Goal: Task Accomplishment & Management: Complete application form

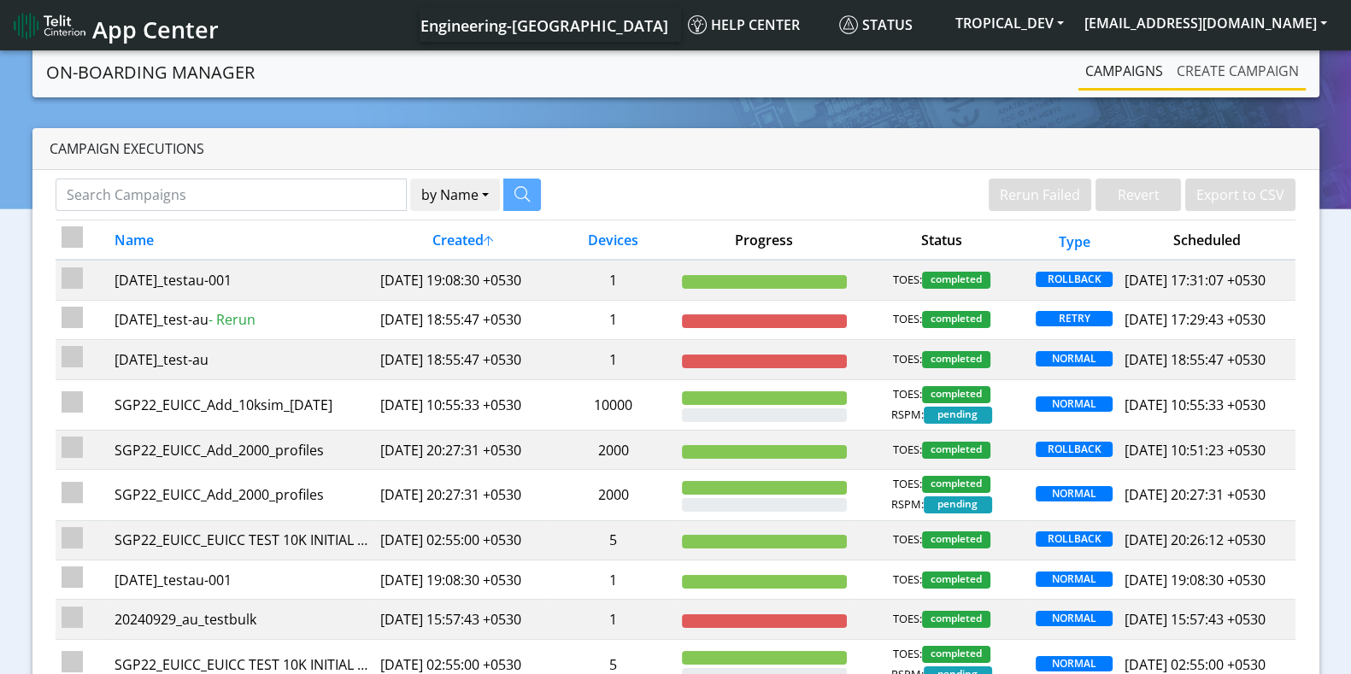
click at [1195, 69] on link "Create campaign" at bounding box center [1238, 71] width 136 height 34
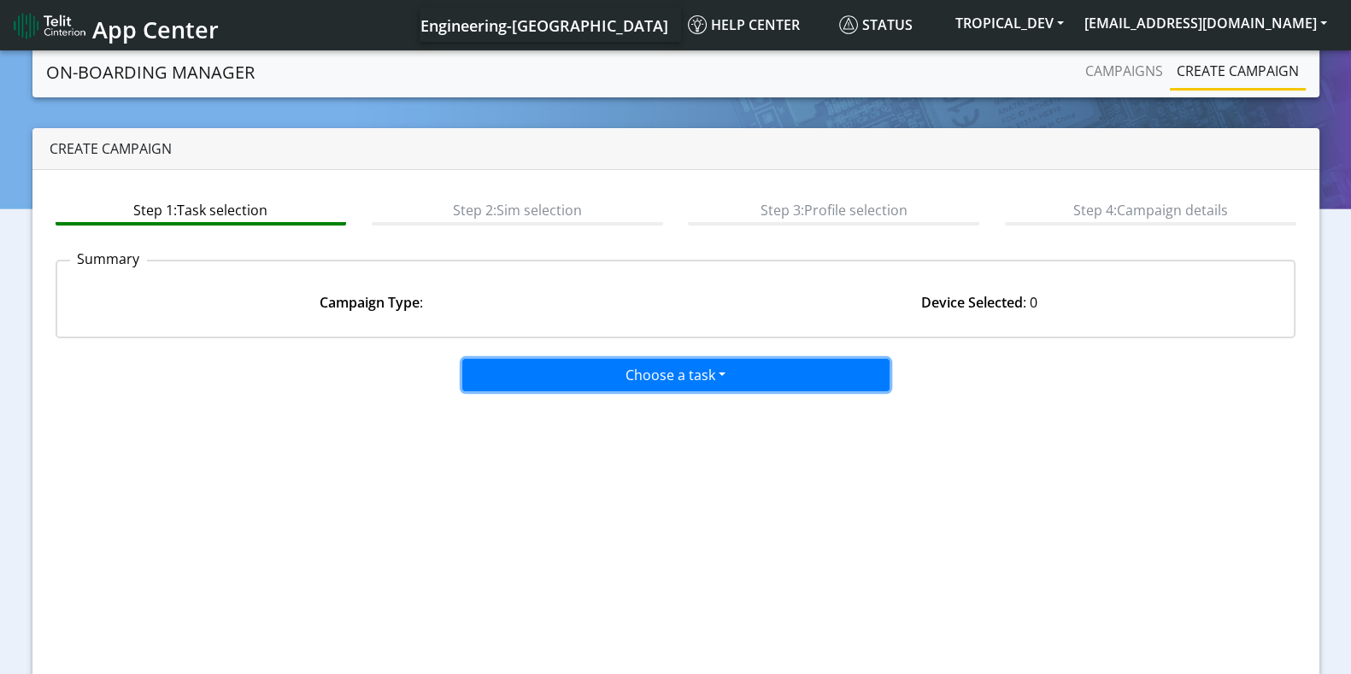
click at [641, 373] on button "Choose a task" at bounding box center [675, 375] width 427 height 32
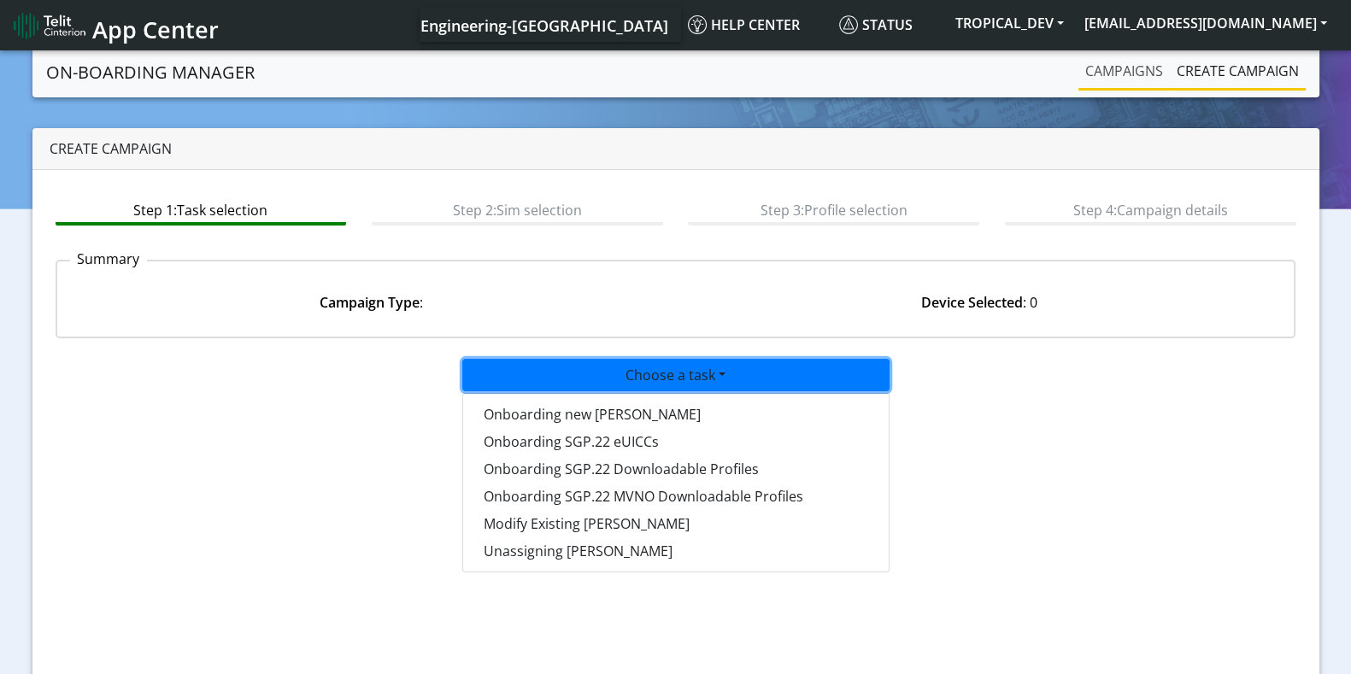
click at [1091, 63] on link "Campaigns" at bounding box center [1123, 71] width 91 height 34
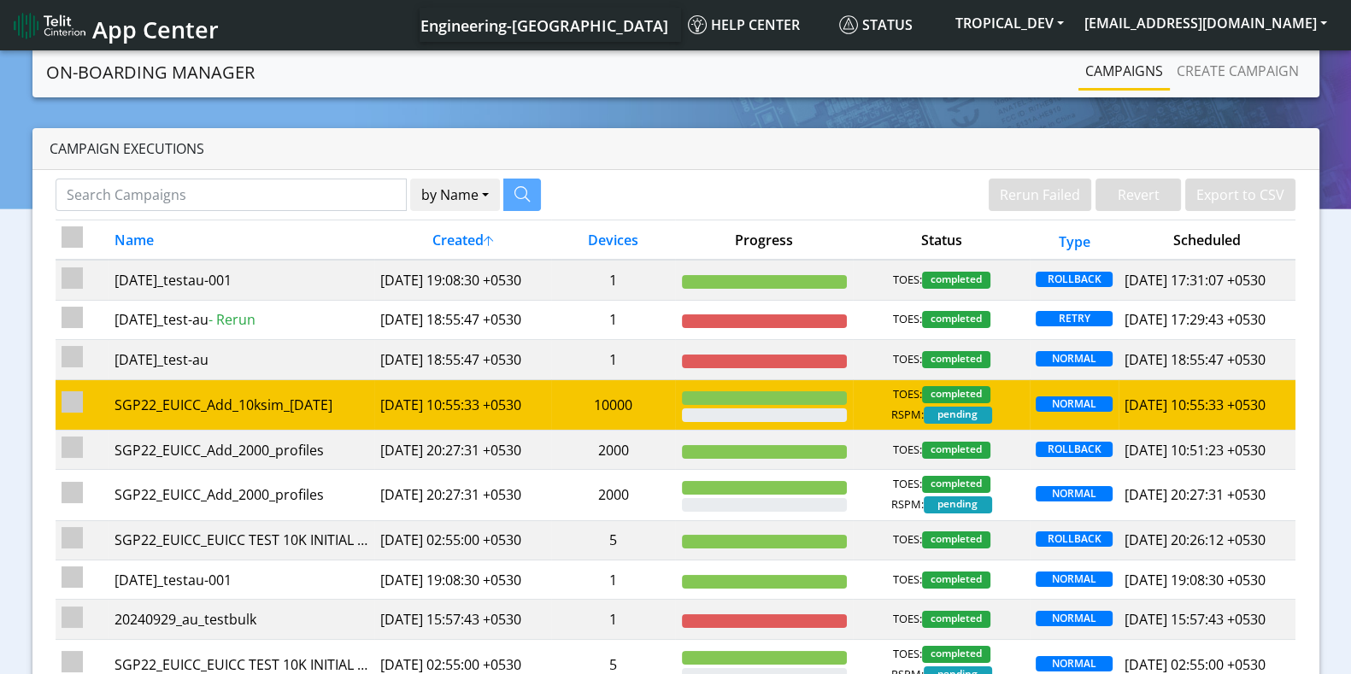
click at [367, 430] on td "SGP22_EUICC_Add_10ksim_30Sep" at bounding box center [242, 404] width 266 height 50
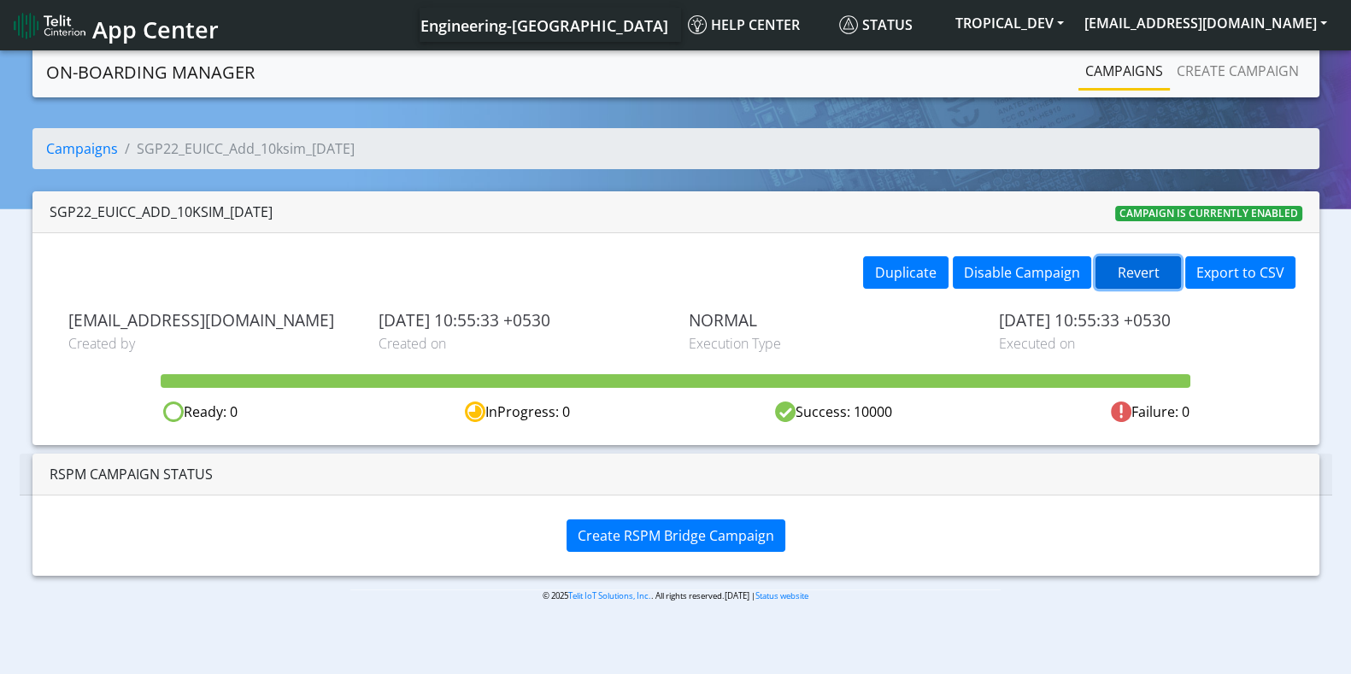
click at [1154, 277] on button "Revert" at bounding box center [1137, 272] width 85 height 32
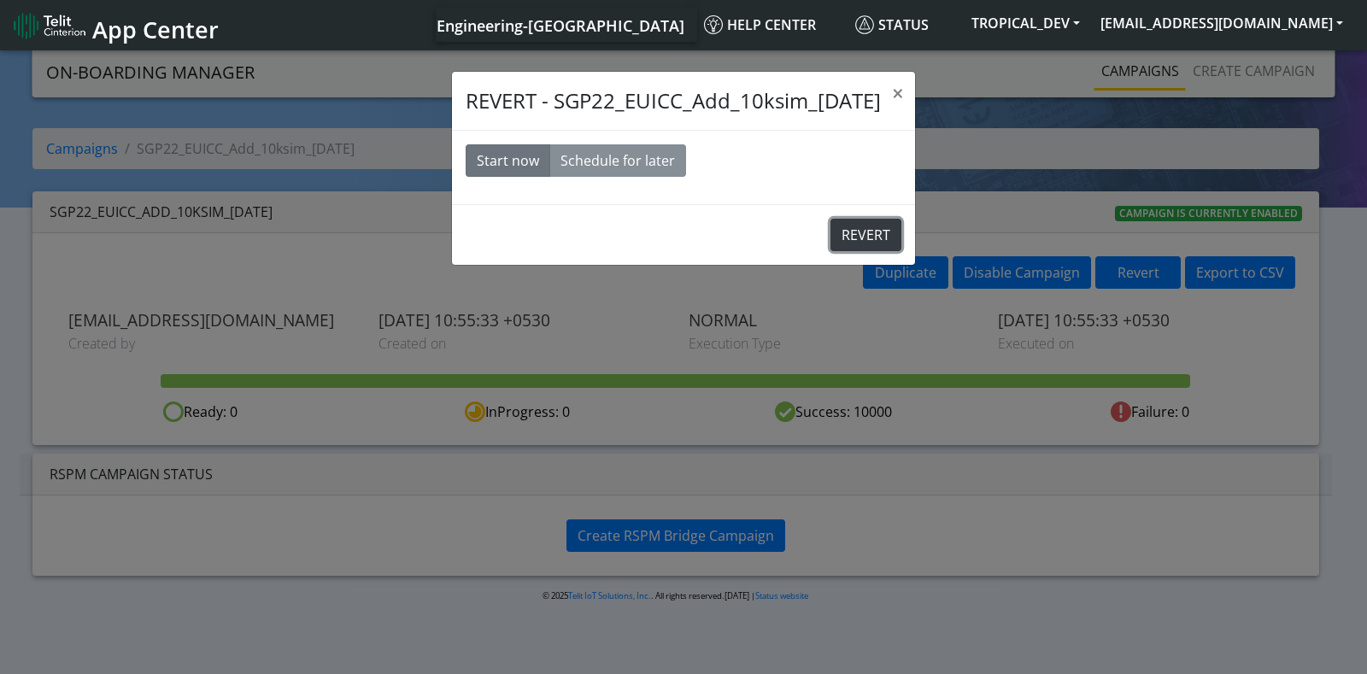
click at [866, 226] on button "REVERT" at bounding box center [866, 235] width 71 height 32
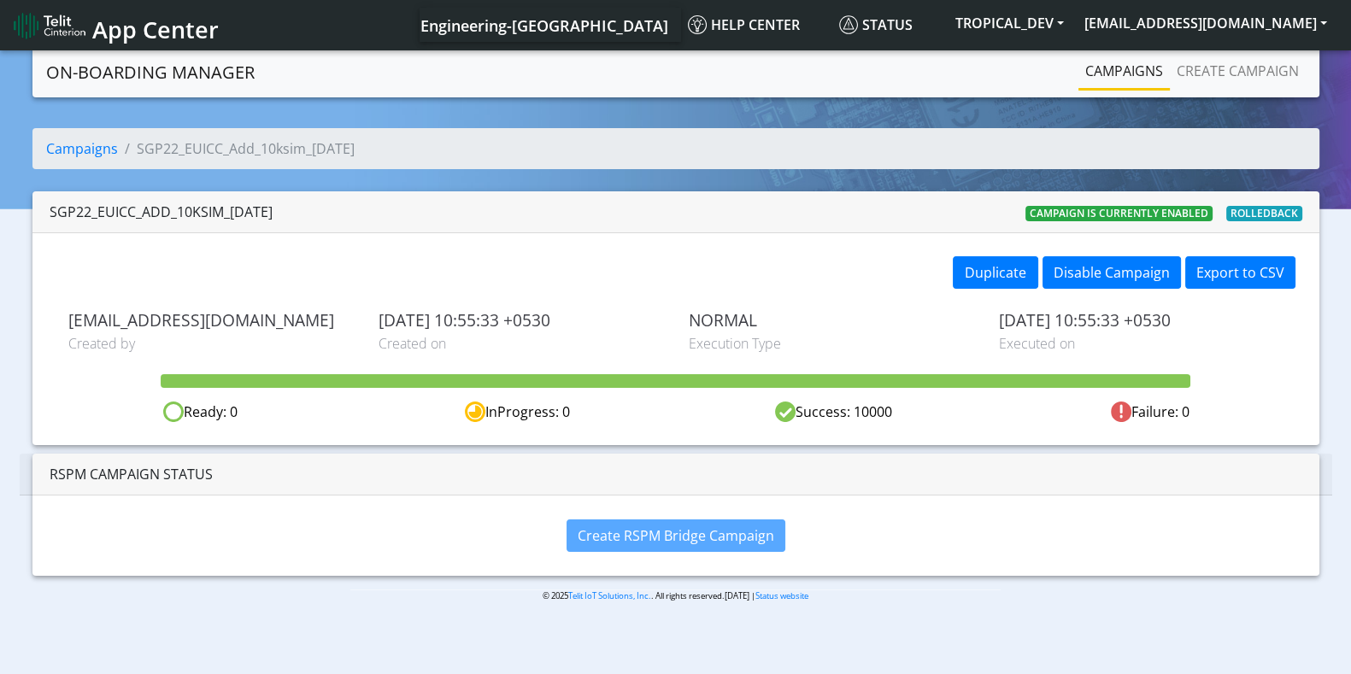
click at [1144, 74] on link "Campaigns" at bounding box center [1123, 71] width 91 height 34
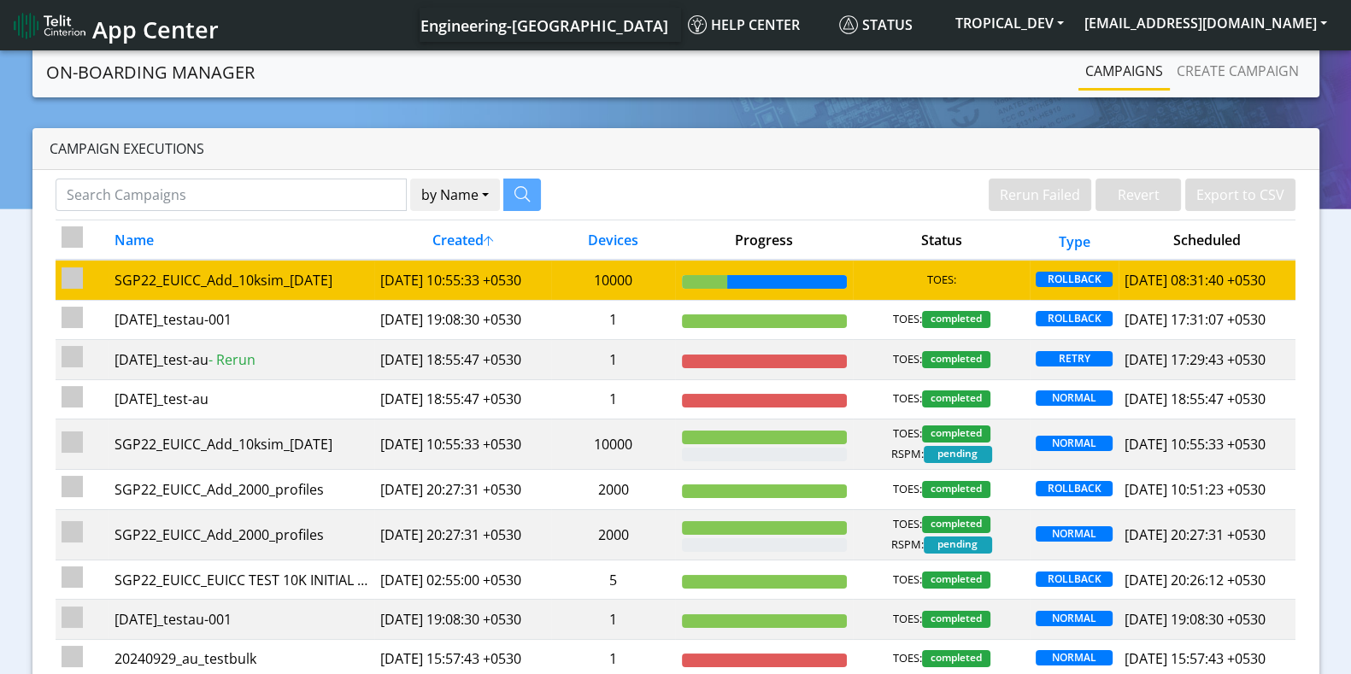
click at [467, 295] on td "2025-09-30 10:55:33 +0530" at bounding box center [462, 280] width 177 height 40
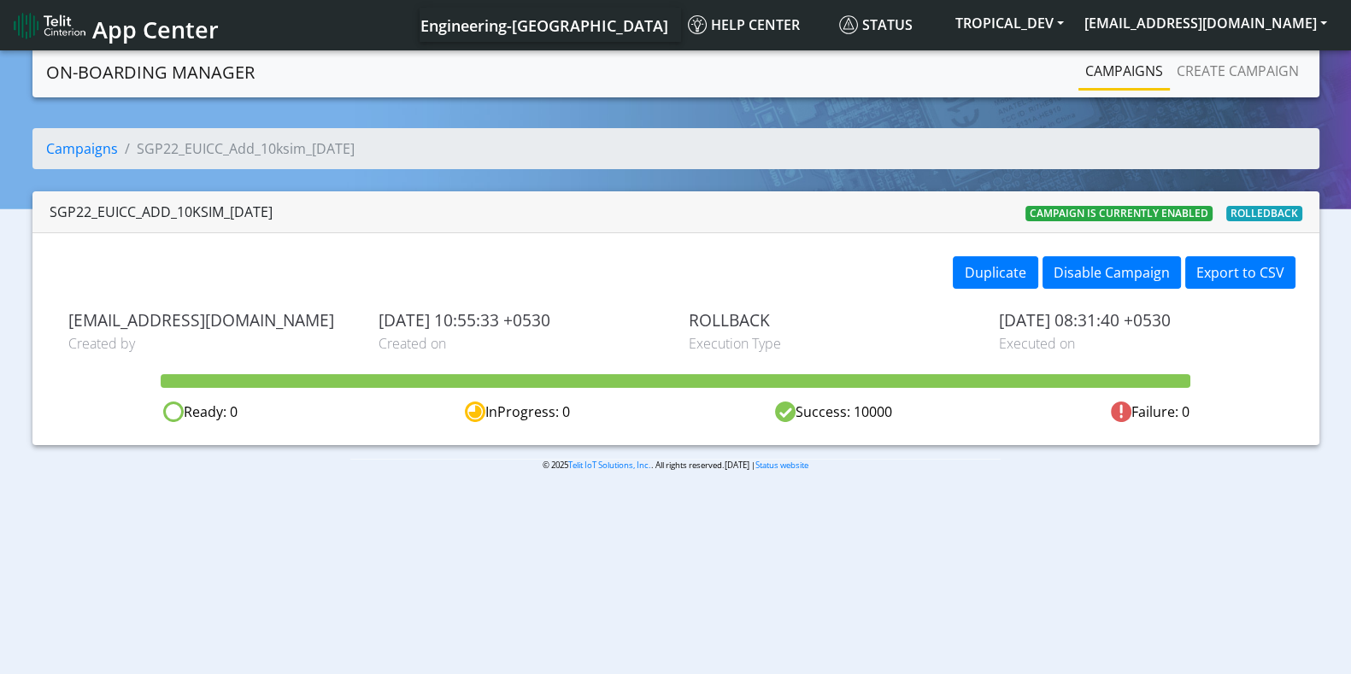
click at [1137, 73] on link "Campaigns" at bounding box center [1123, 71] width 91 height 34
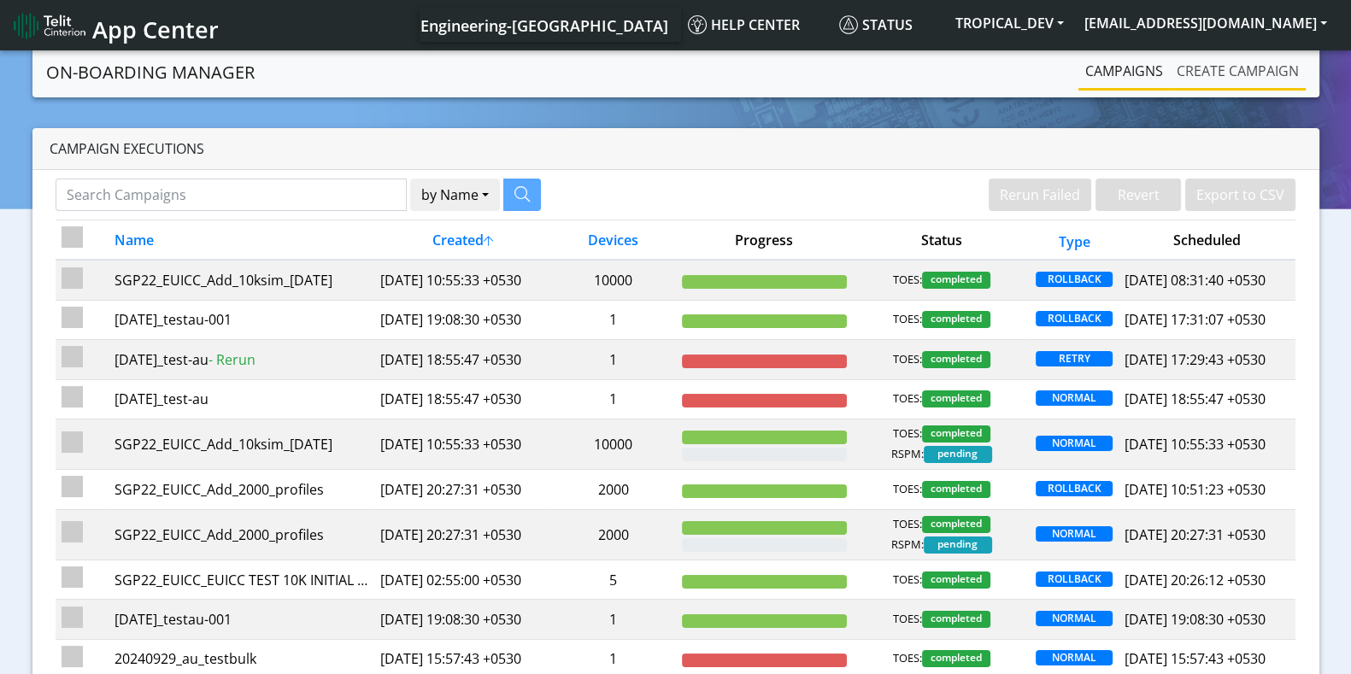
click at [1256, 70] on link "Create campaign" at bounding box center [1238, 71] width 136 height 34
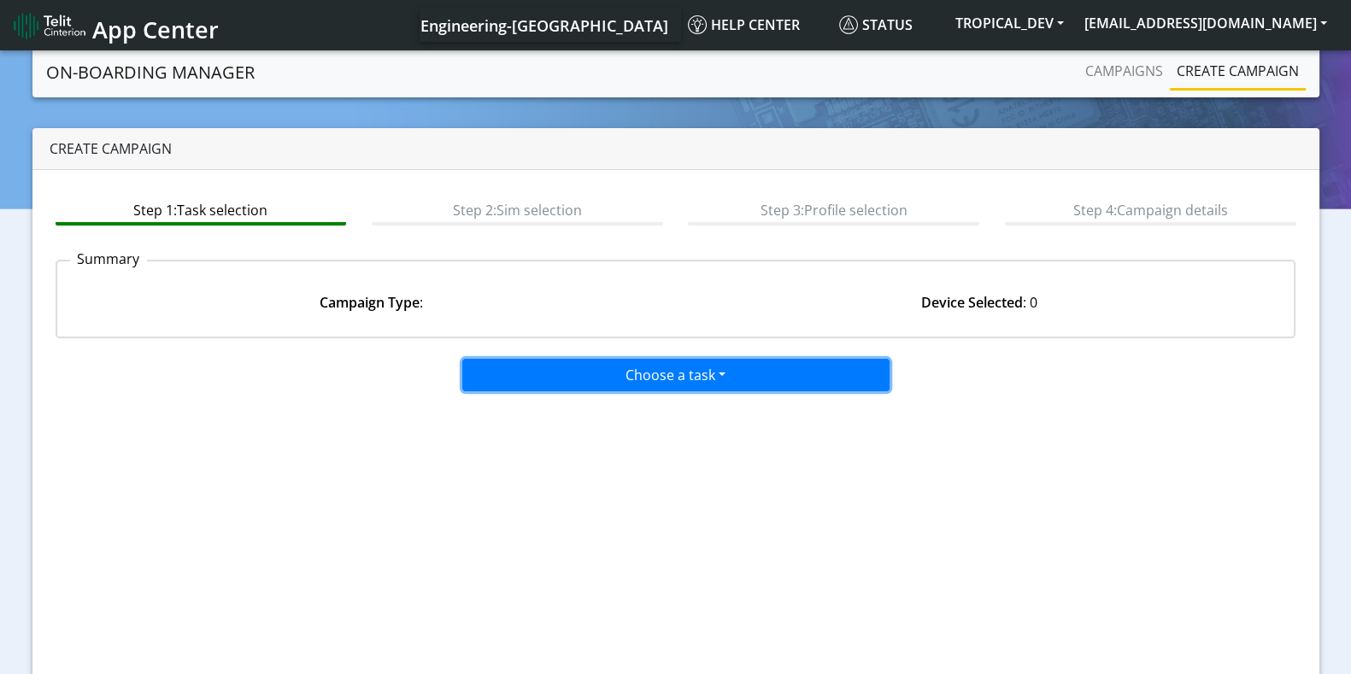
click at [647, 373] on button "Choose a task" at bounding box center [675, 375] width 427 height 32
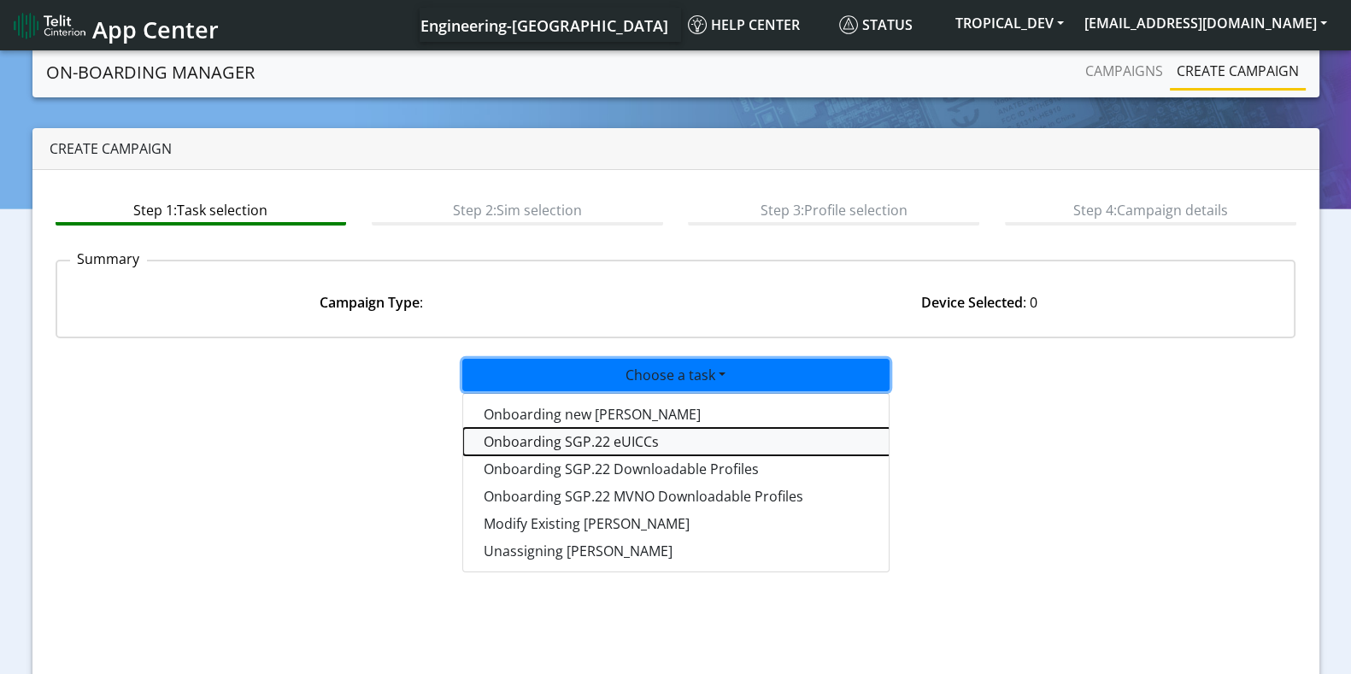
click at [567, 443] on tasksgp22eUICC-dropdown "Onboarding SGP.22 eUICCs" at bounding box center [676, 441] width 427 height 27
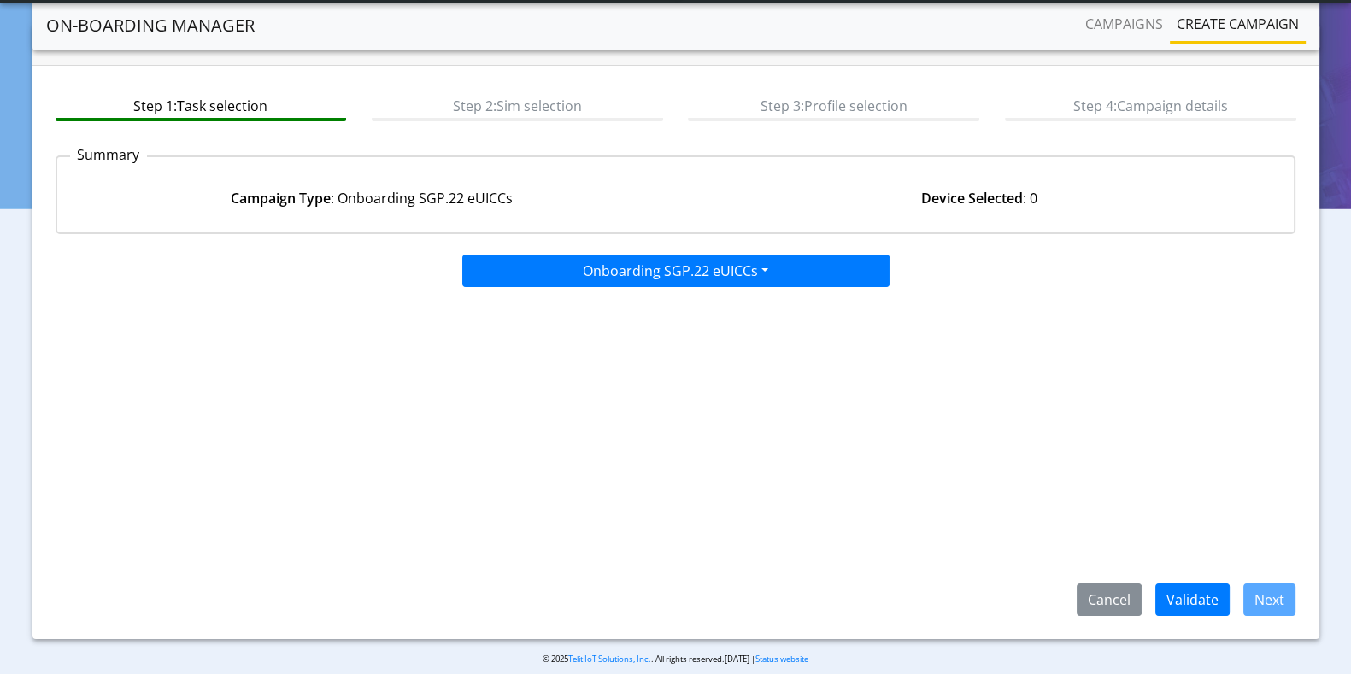
scroll to position [75, 0]
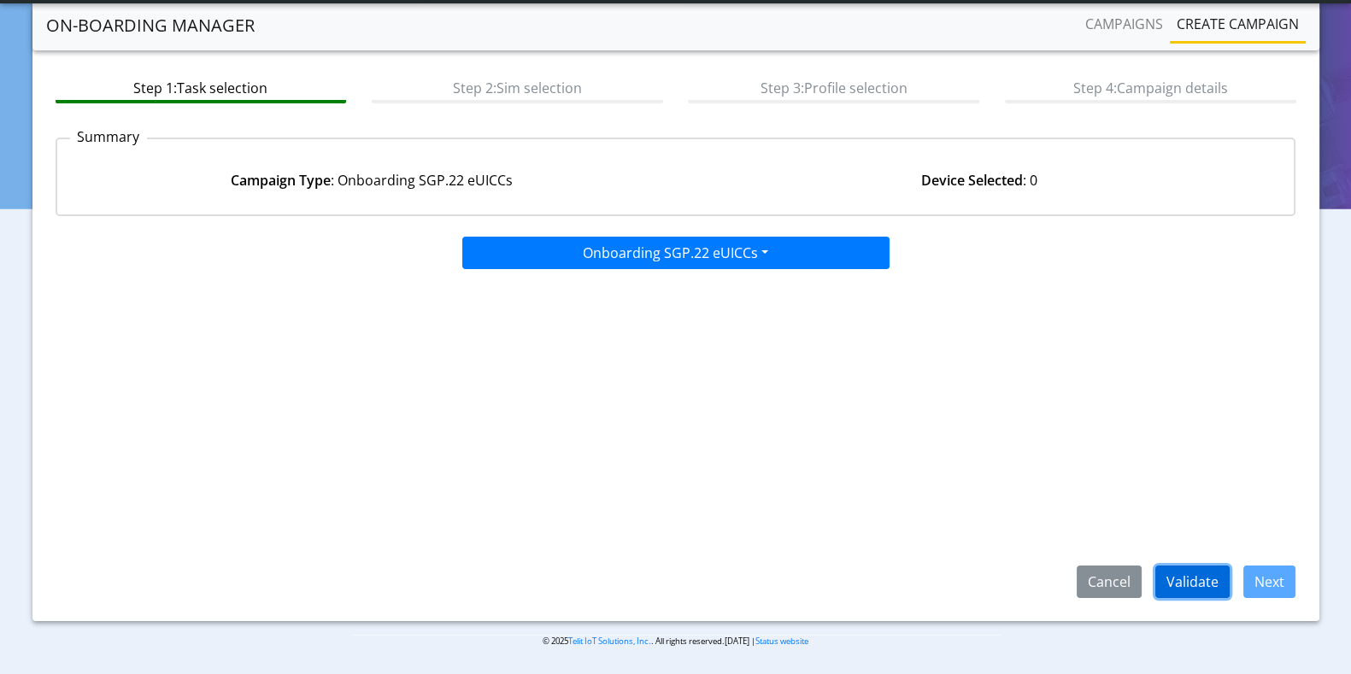
click at [1206, 577] on button "Validate" at bounding box center [1192, 582] width 74 height 32
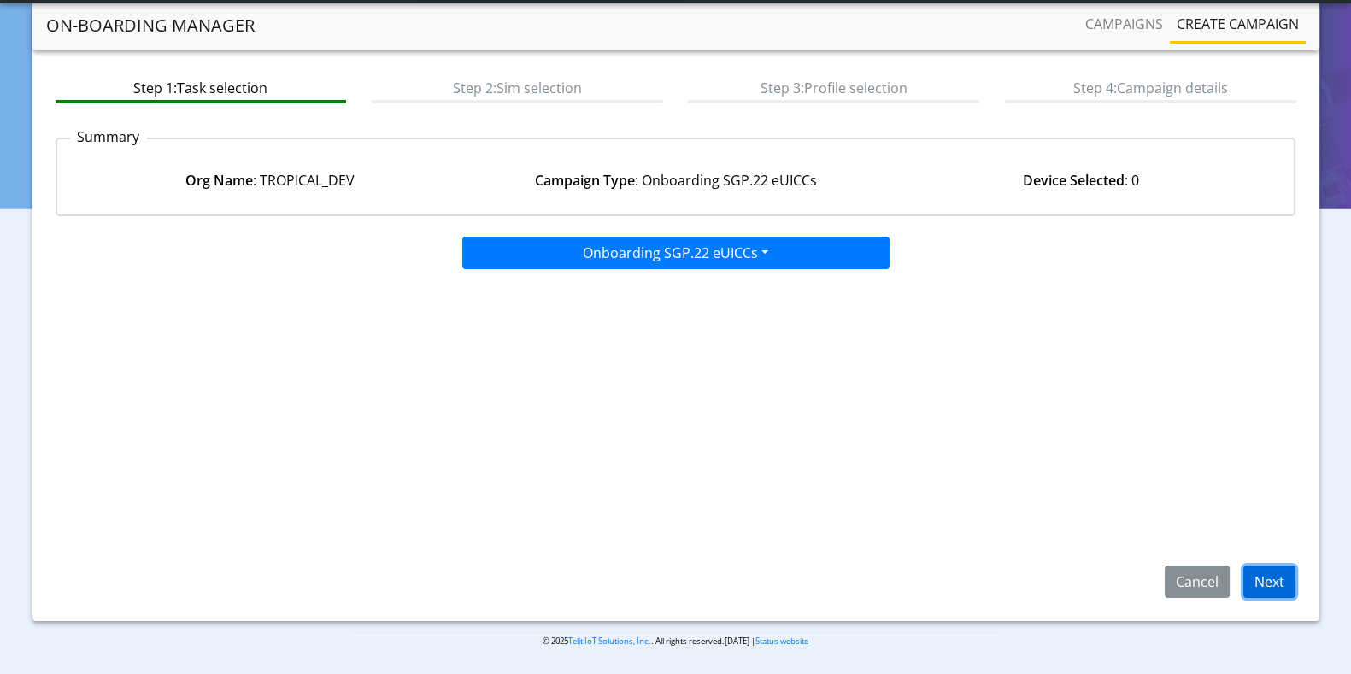
click at [1278, 577] on button "Next" at bounding box center [1269, 582] width 52 height 32
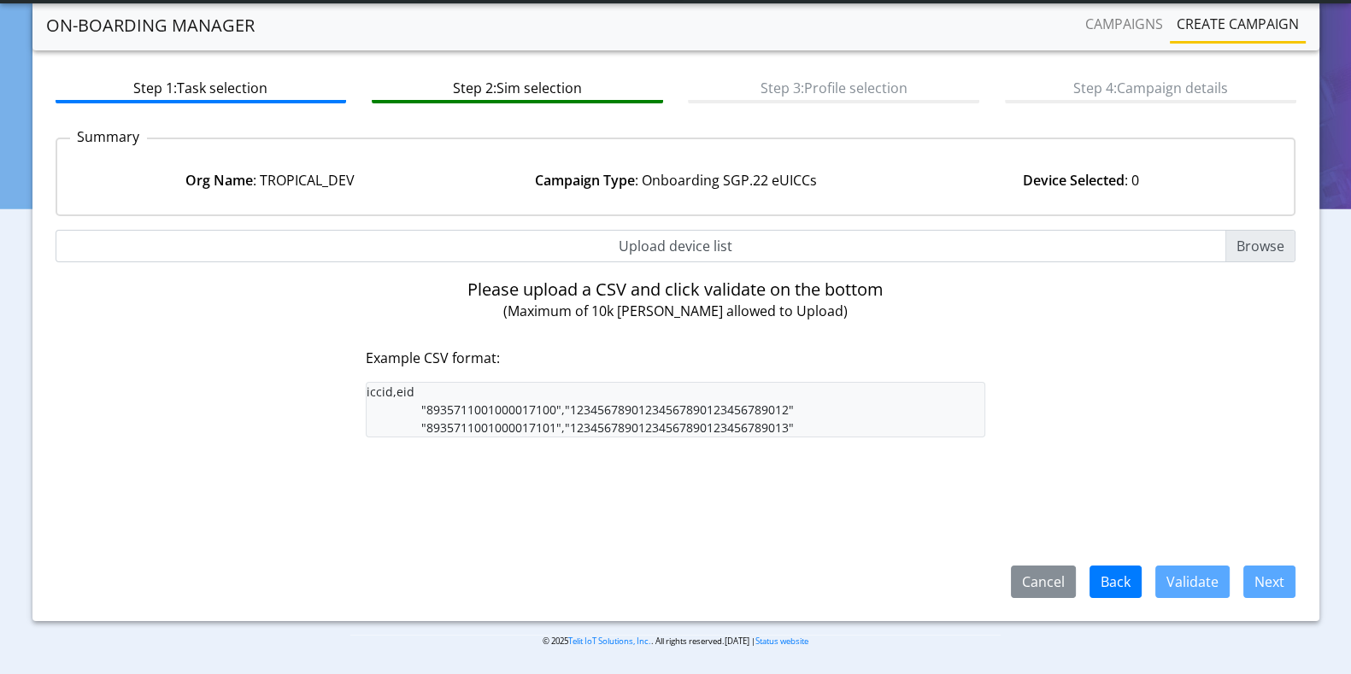
click at [1284, 243] on input "Upload device list" at bounding box center [676, 246] width 1241 height 32
type input "C:\fakepath\iccid_eid_10000.csv"
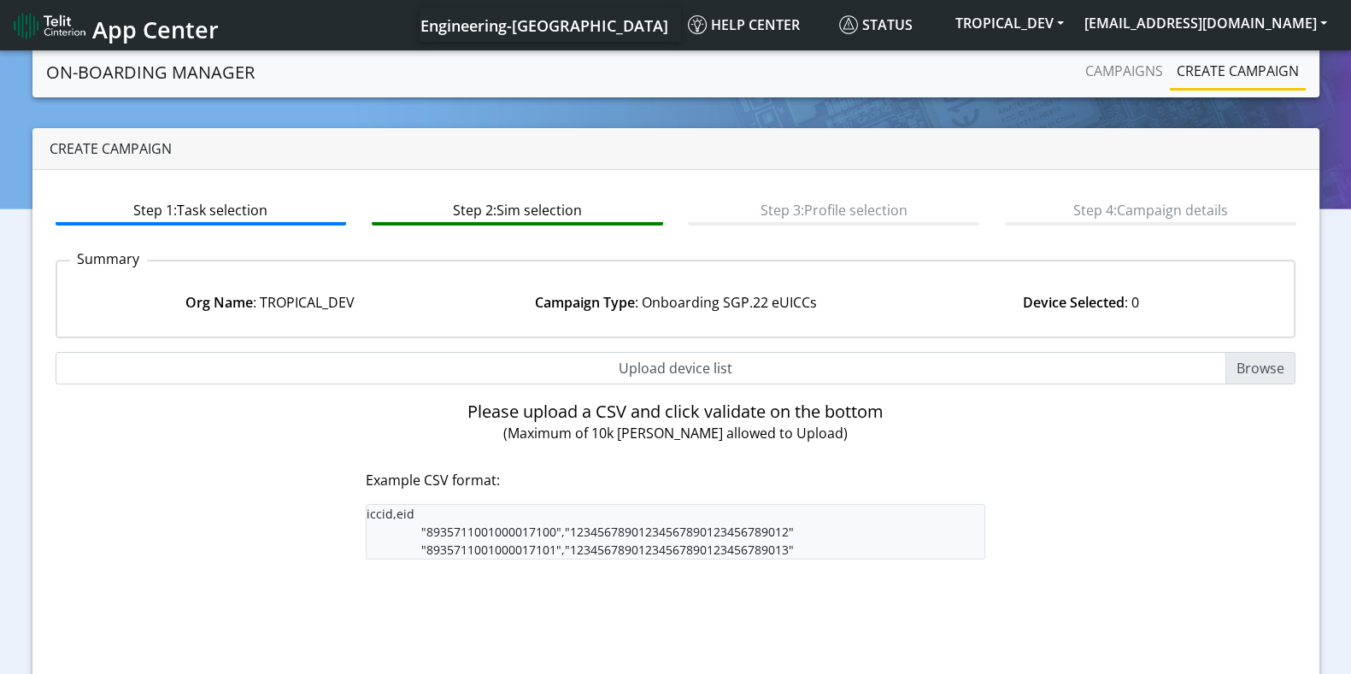
click at [1268, 364] on input "Upload device list" at bounding box center [676, 368] width 1241 height 32
type input "C:\fakepath\iccid_eid_10000.csv"
click at [1255, 373] on input "Upload device list" at bounding box center [676, 368] width 1241 height 32
type input "C:\fakepath\iccid_eid_10000.csv"
click at [1252, 367] on input "Upload device list" at bounding box center [676, 368] width 1241 height 32
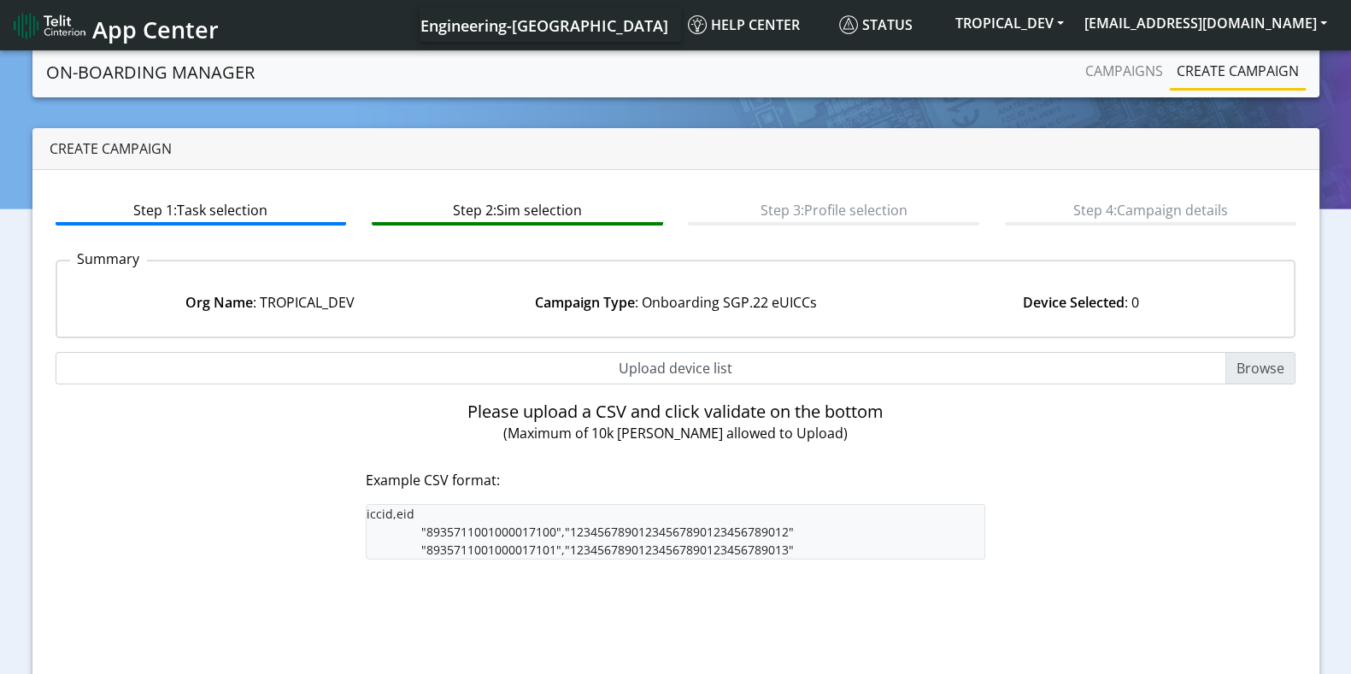
type input "C:\fakepath\iccid_eid_10000.csv"
click at [1258, 370] on input "Upload device list" at bounding box center [676, 368] width 1241 height 32
type input "C:\fakepath\iccid_eid_10000.csv"
click at [1270, 365] on input "Upload device list" at bounding box center [676, 368] width 1241 height 32
type input "C:\fakepath\iccid_eid_10000.csv"
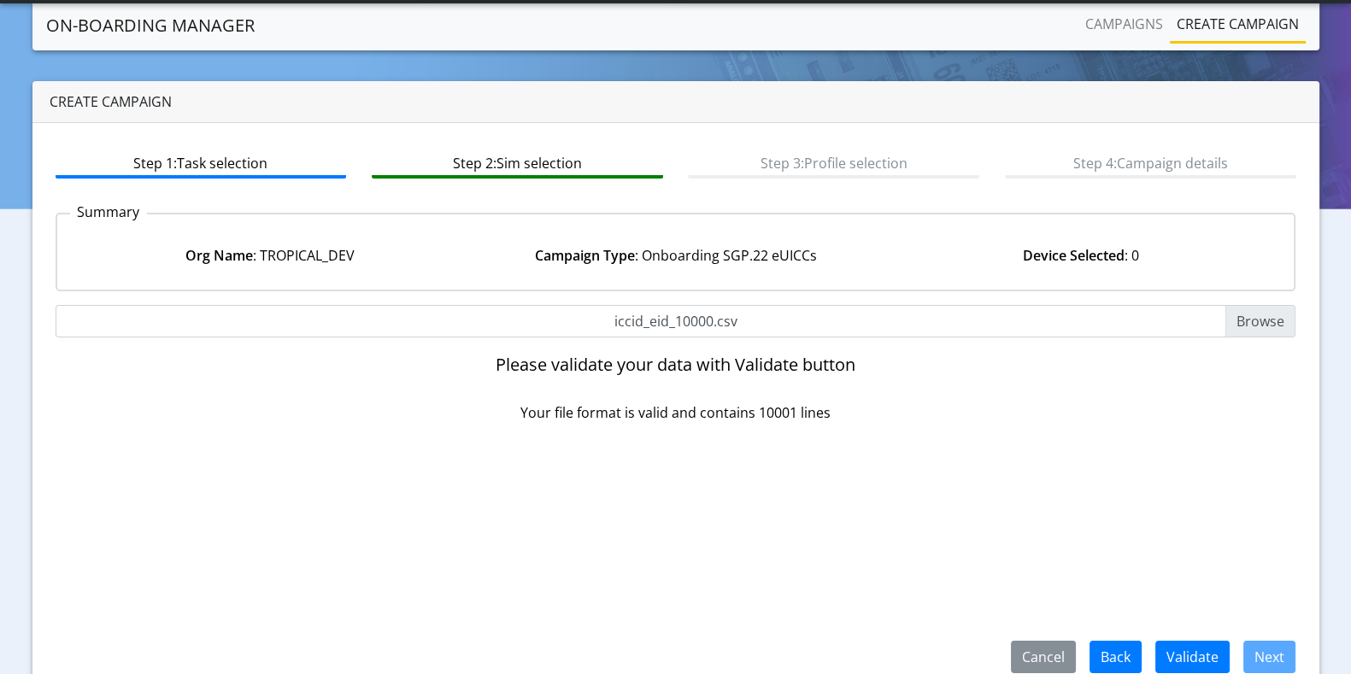
scroll to position [75, 0]
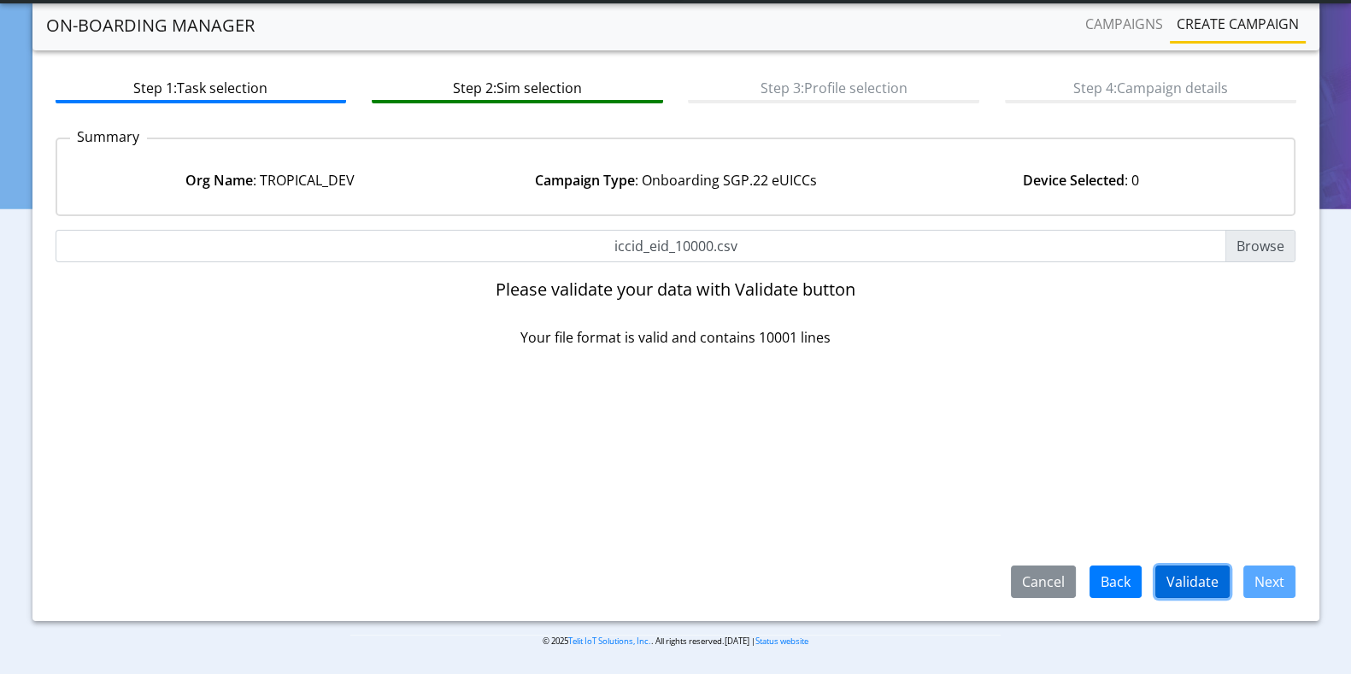
click at [1195, 574] on button "Validate" at bounding box center [1192, 582] width 74 height 32
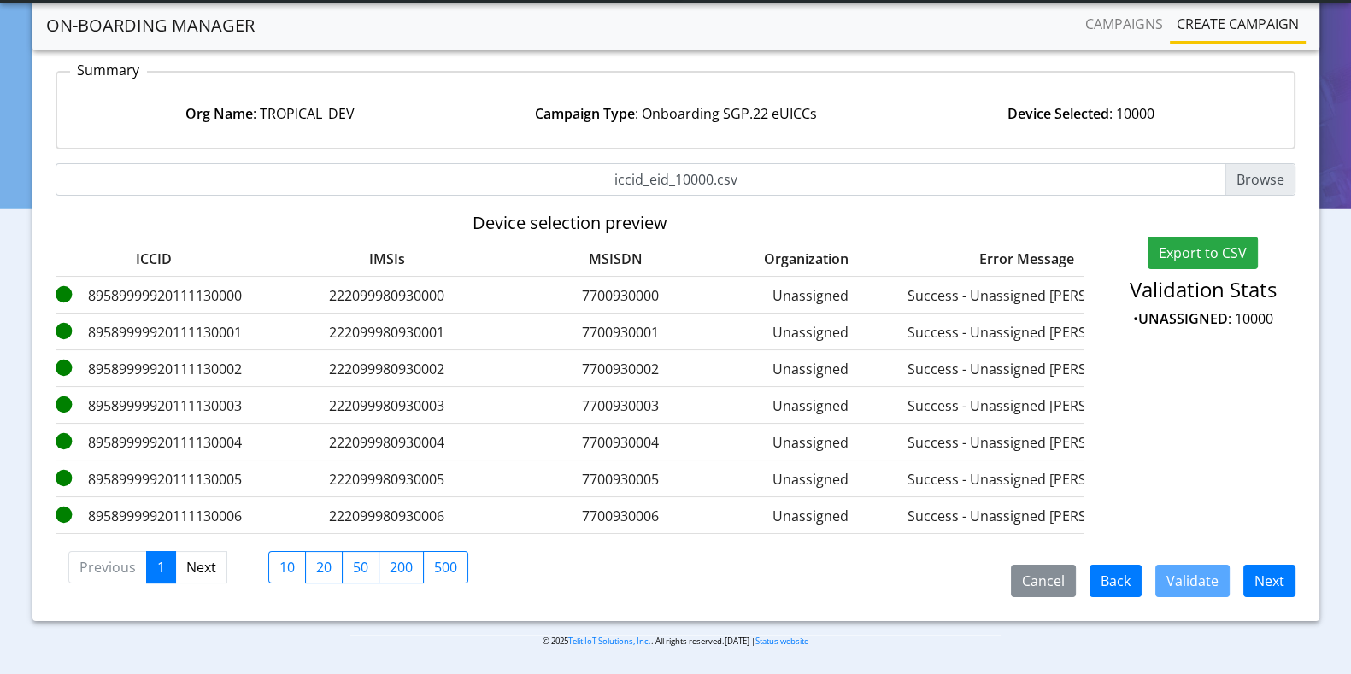
scroll to position [155, 0]
click at [1047, 580] on button "Cancel" at bounding box center [1043, 581] width 65 height 32
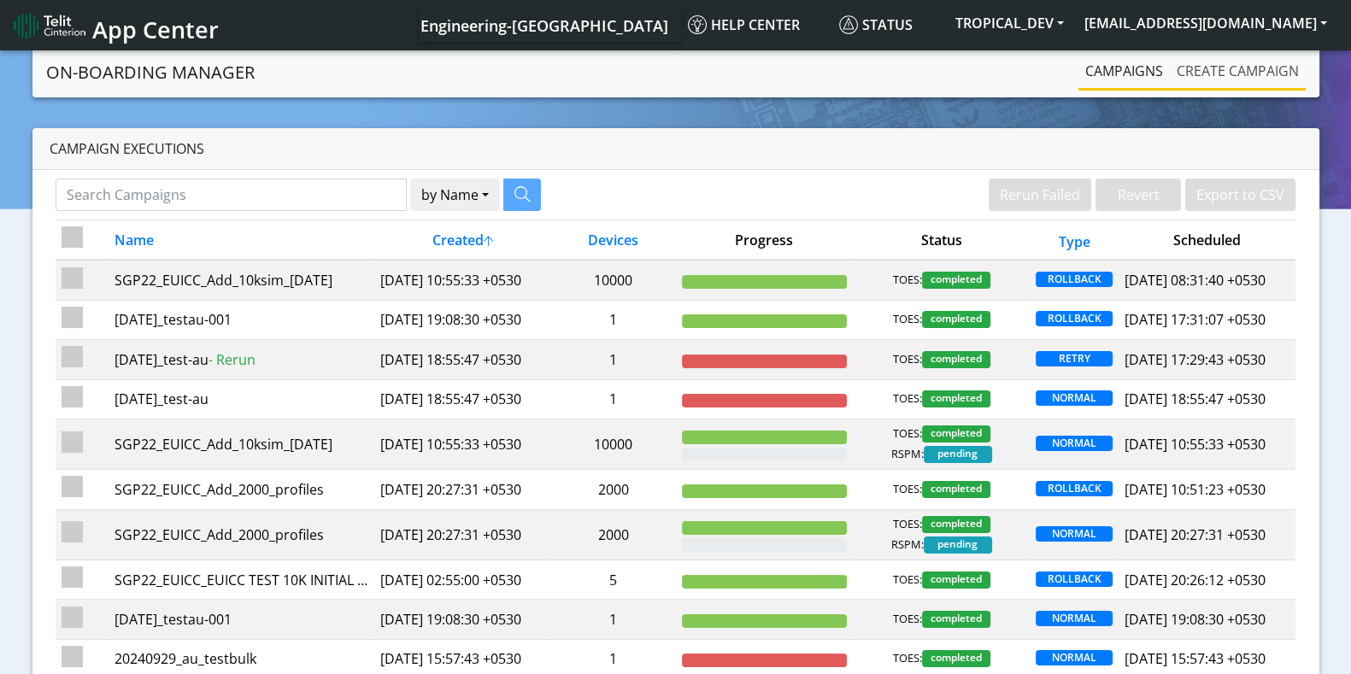
click at [1271, 70] on link "Create campaign" at bounding box center [1238, 71] width 136 height 34
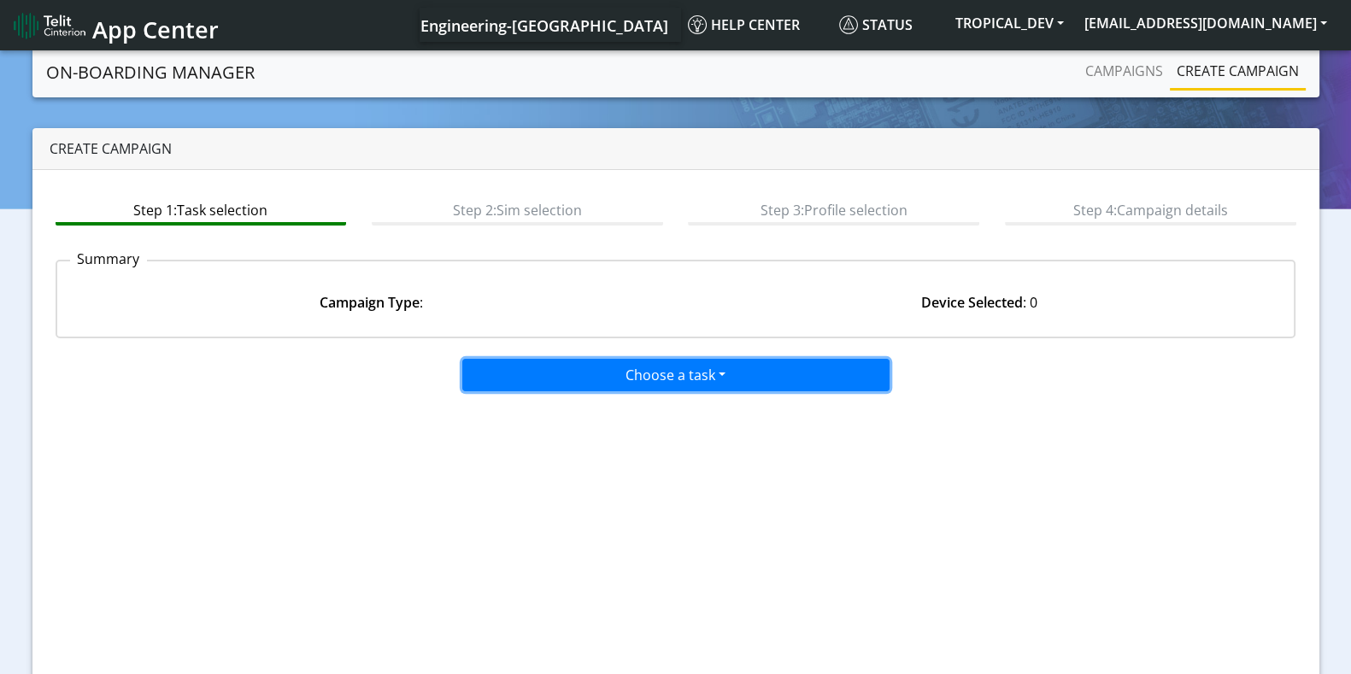
click at [795, 367] on button "Choose a task" at bounding box center [675, 375] width 427 height 32
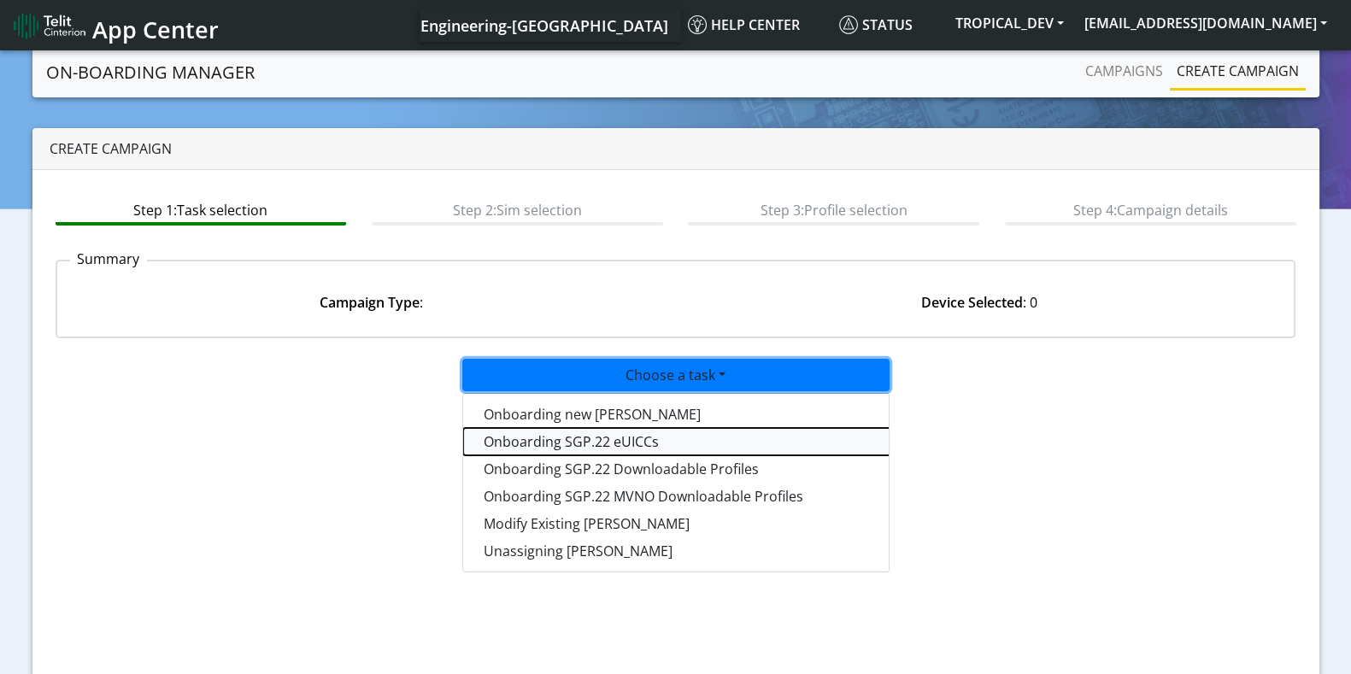
click at [678, 439] on tasksgp22eUICC-dropdown "Onboarding SGP.22 eUICCs" at bounding box center [676, 441] width 427 height 27
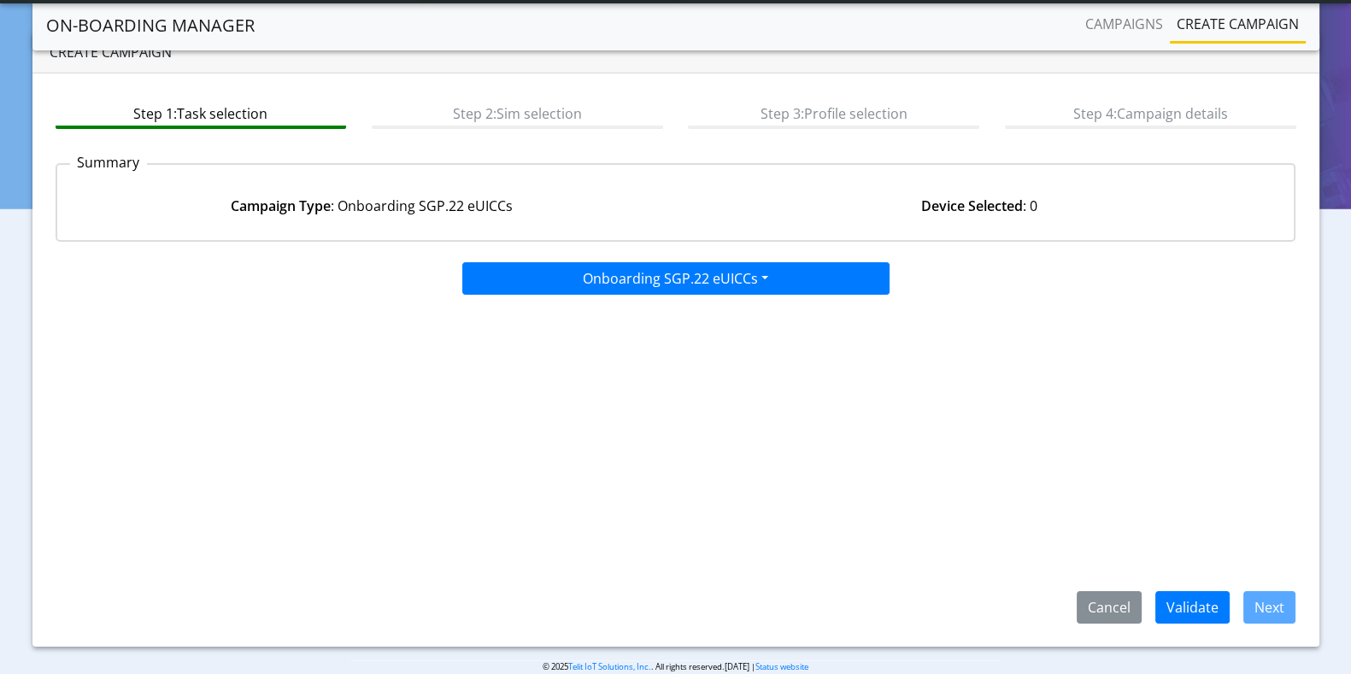
scroll to position [75, 0]
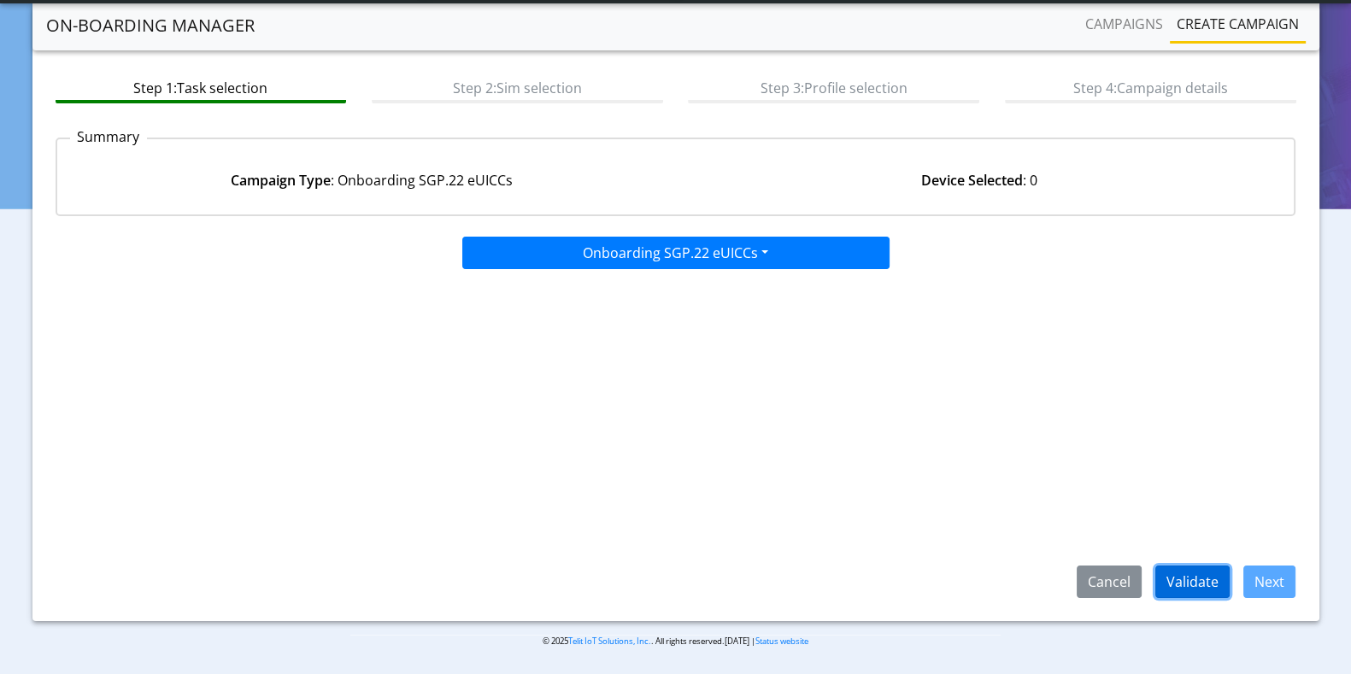
click at [1214, 579] on button "Validate" at bounding box center [1192, 582] width 74 height 32
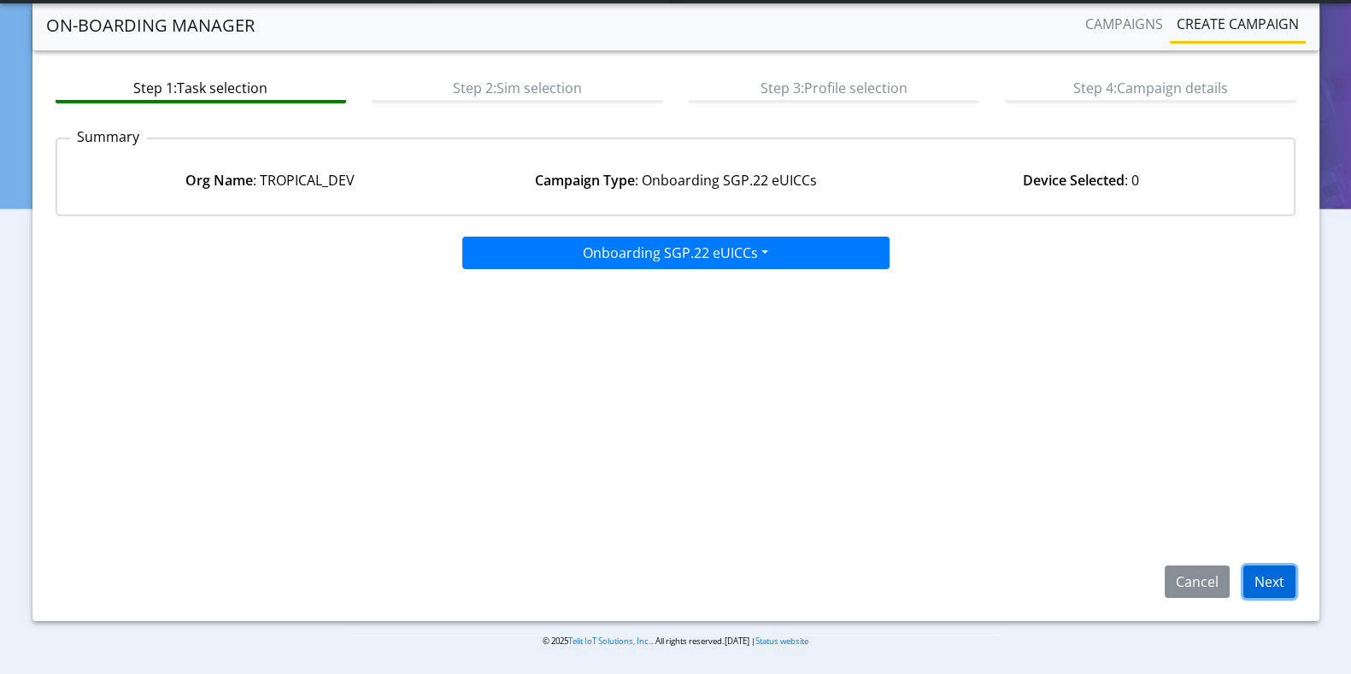
click at [1267, 581] on button "Next" at bounding box center [1269, 582] width 52 height 32
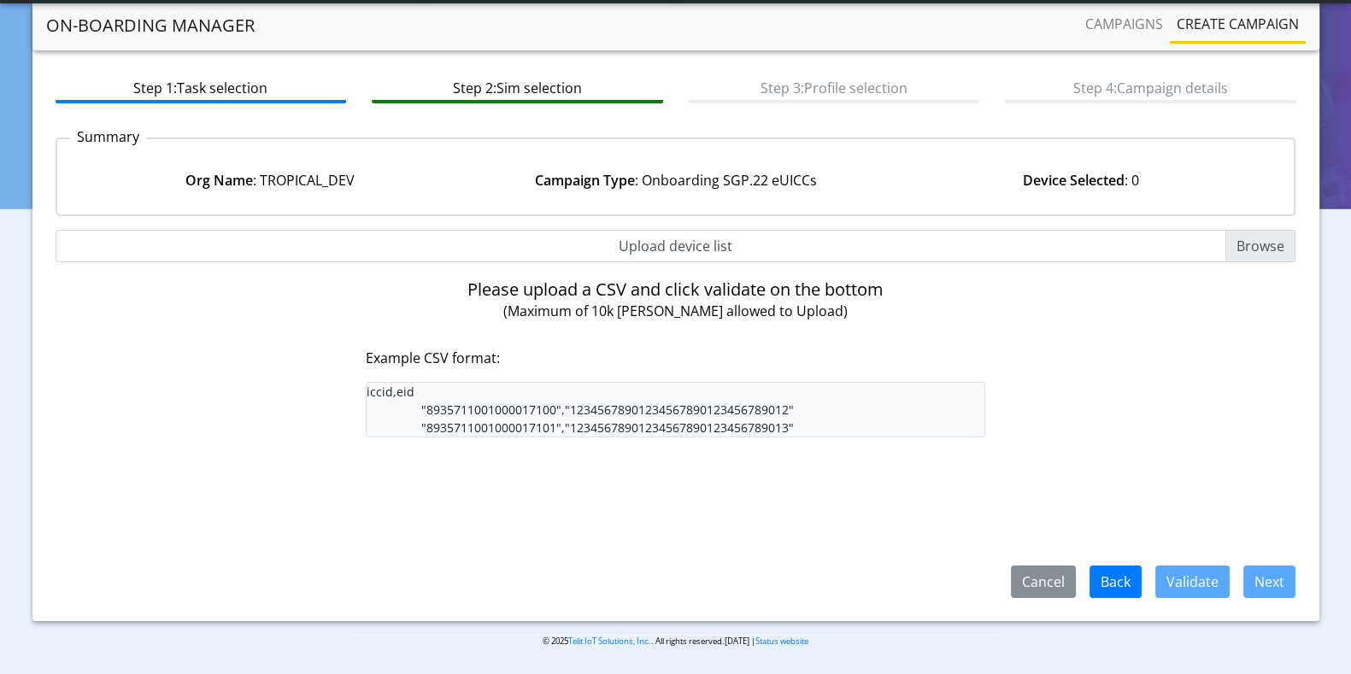
click at [1273, 236] on input "Upload device list" at bounding box center [676, 246] width 1241 height 32
click at [1252, 251] on input "Upload device list" at bounding box center [676, 246] width 1241 height 32
type input "C:\fakepath\iccid_eid_10000.csv"
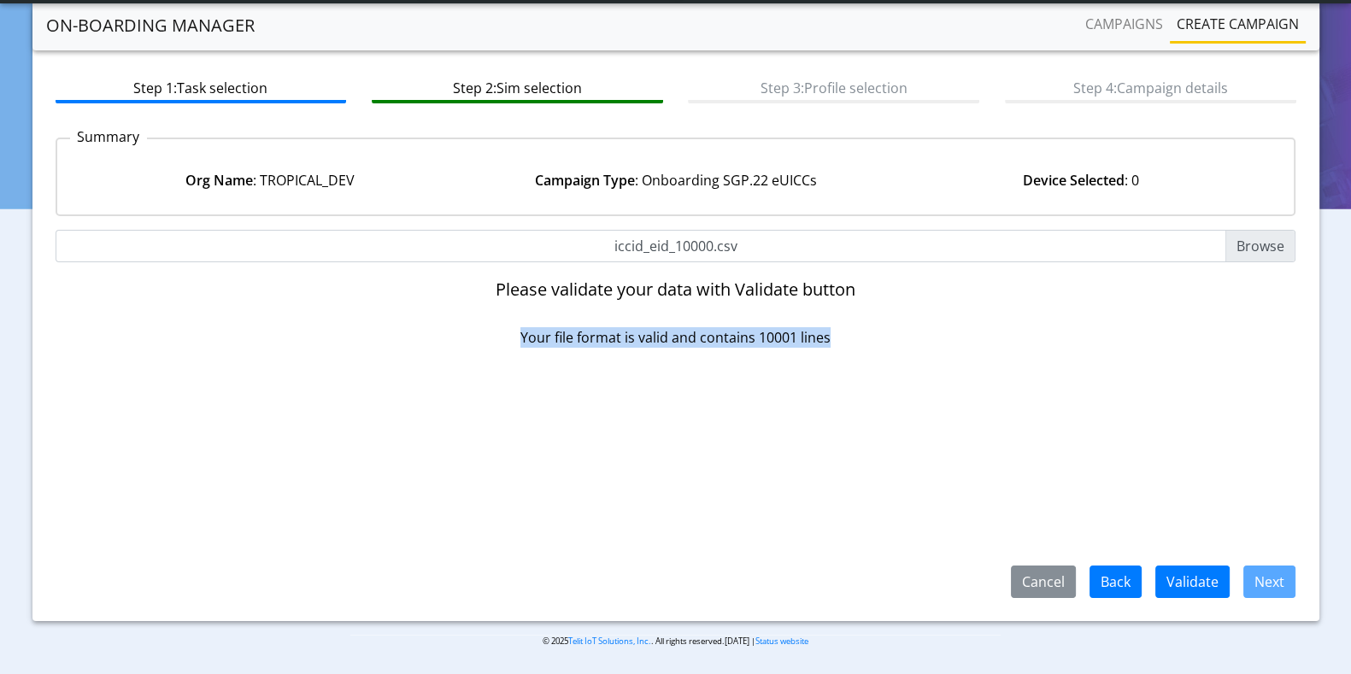
drag, startPoint x: 508, startPoint y: 333, endPoint x: 884, endPoint y: 334, distance: 375.1
click at [884, 334] on p "Your file format is valid and contains 10001 lines" at bounding box center [676, 337] width 620 height 21
click at [1196, 579] on button "Validate" at bounding box center [1192, 582] width 74 height 32
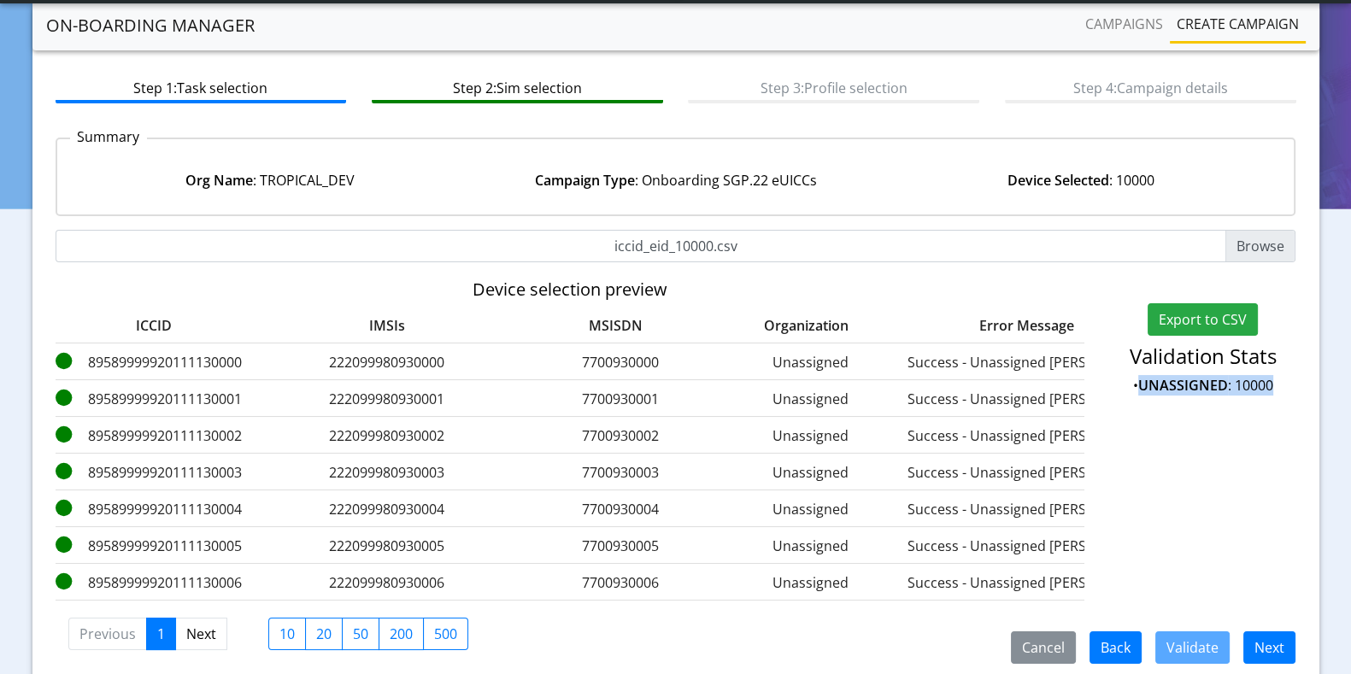
drag, startPoint x: 1144, startPoint y: 382, endPoint x: 1291, endPoint y: 386, distance: 147.0
click at [1291, 386] on p "• UNASSIGNED : 10000" at bounding box center [1202, 385] width 185 height 21
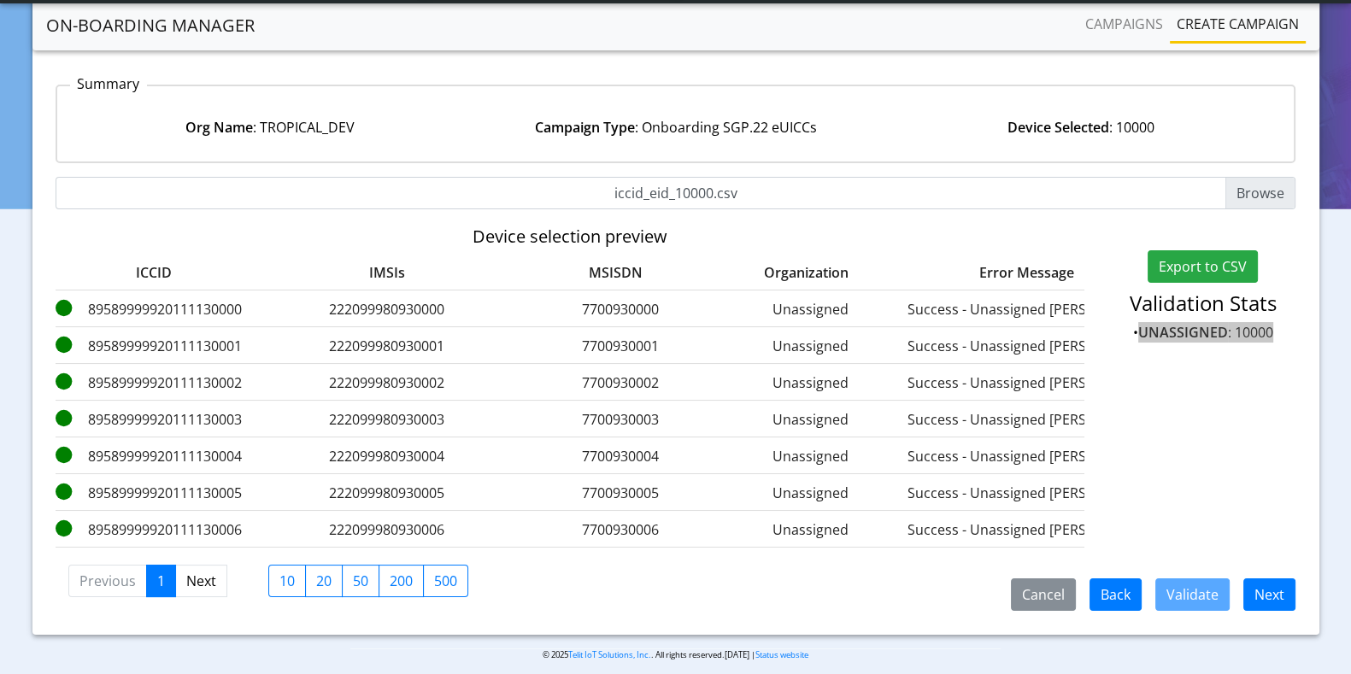
scroll to position [155, 0]
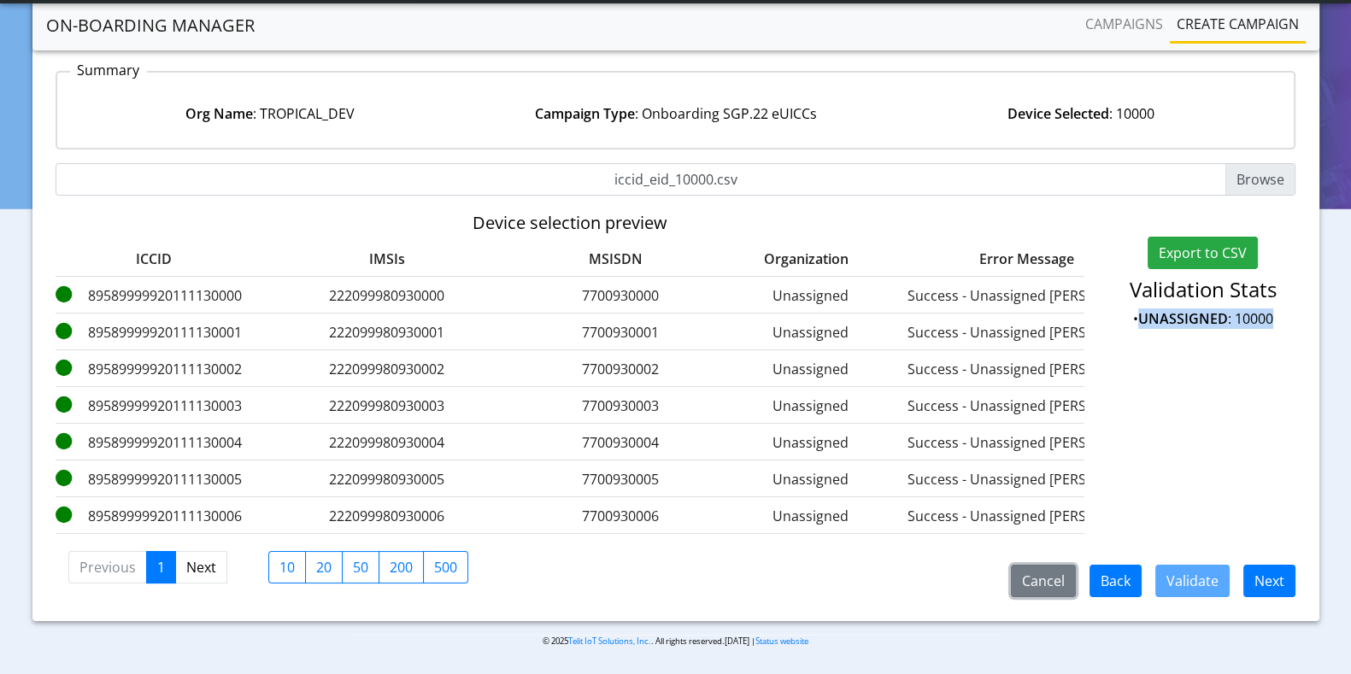
click at [1047, 579] on button "Cancel" at bounding box center [1043, 581] width 65 height 32
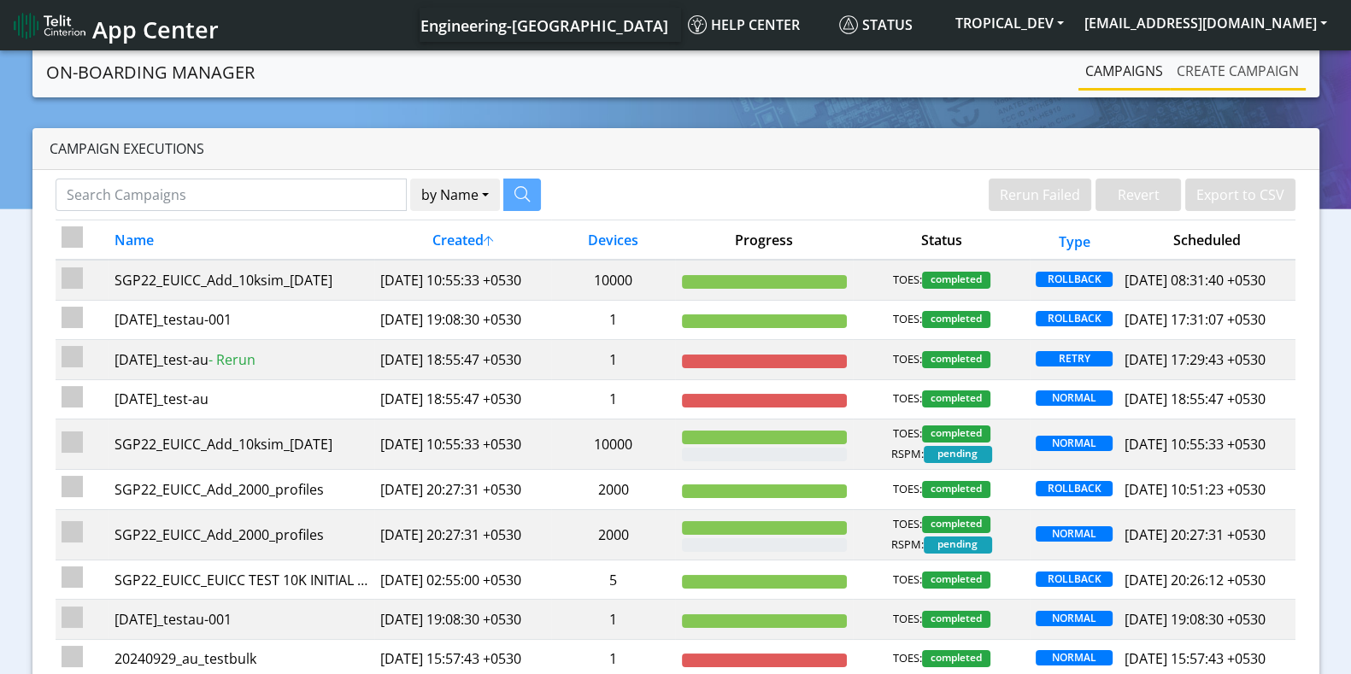
click at [1199, 70] on link "Create campaign" at bounding box center [1238, 71] width 136 height 34
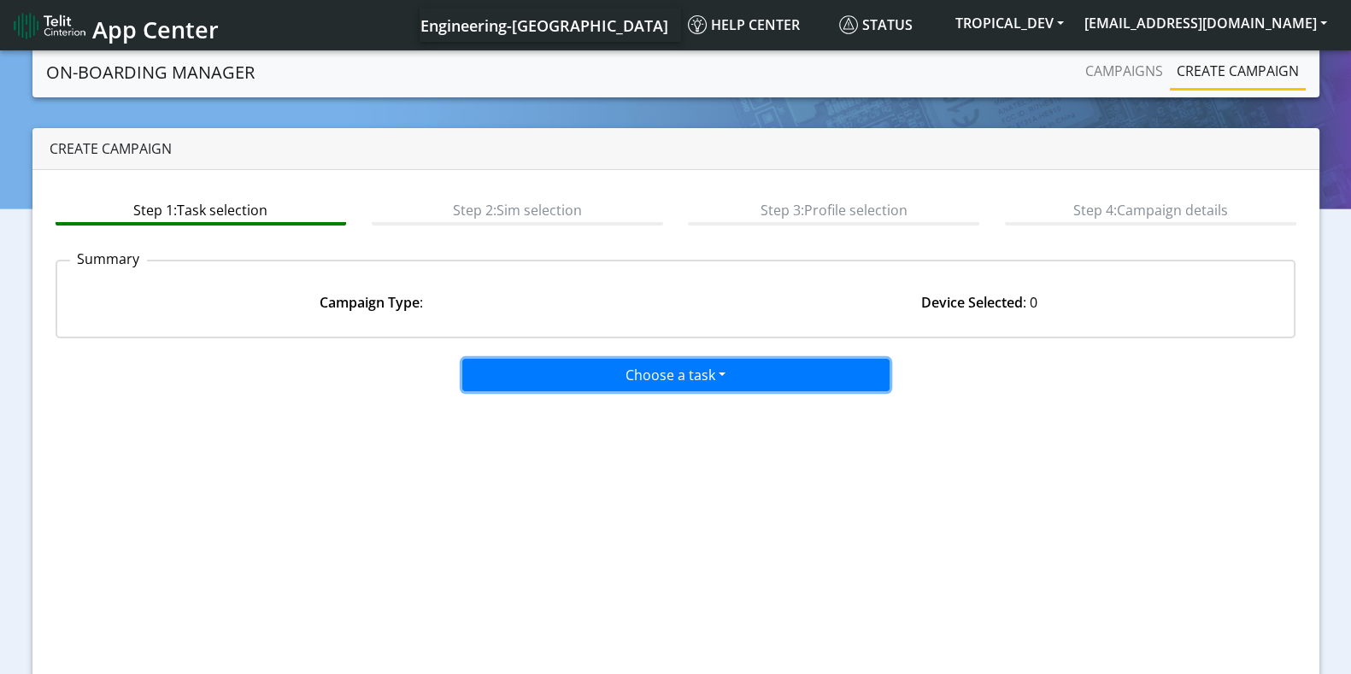
click at [587, 378] on button "Choose a task" at bounding box center [675, 375] width 427 height 32
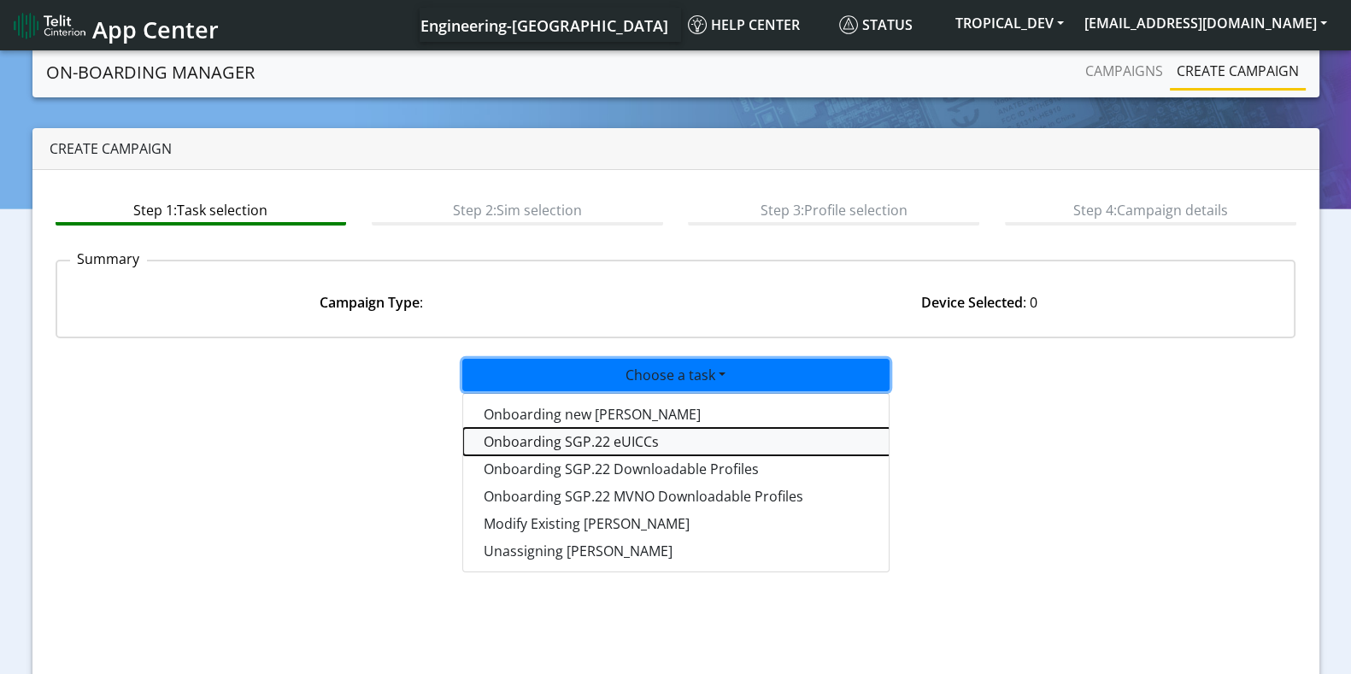
click at [581, 443] on tasksgp22eUICC-dropdown "Onboarding SGP.22 eUICCs" at bounding box center [676, 441] width 427 height 27
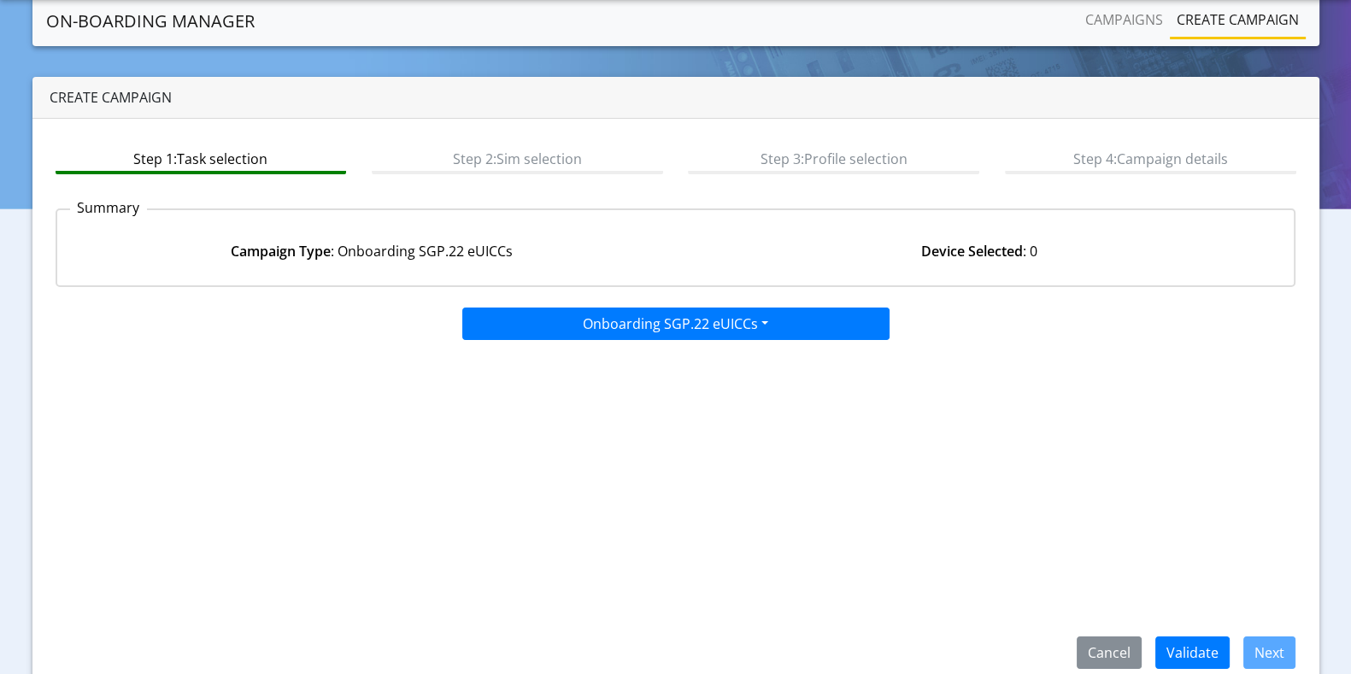
scroll to position [75, 0]
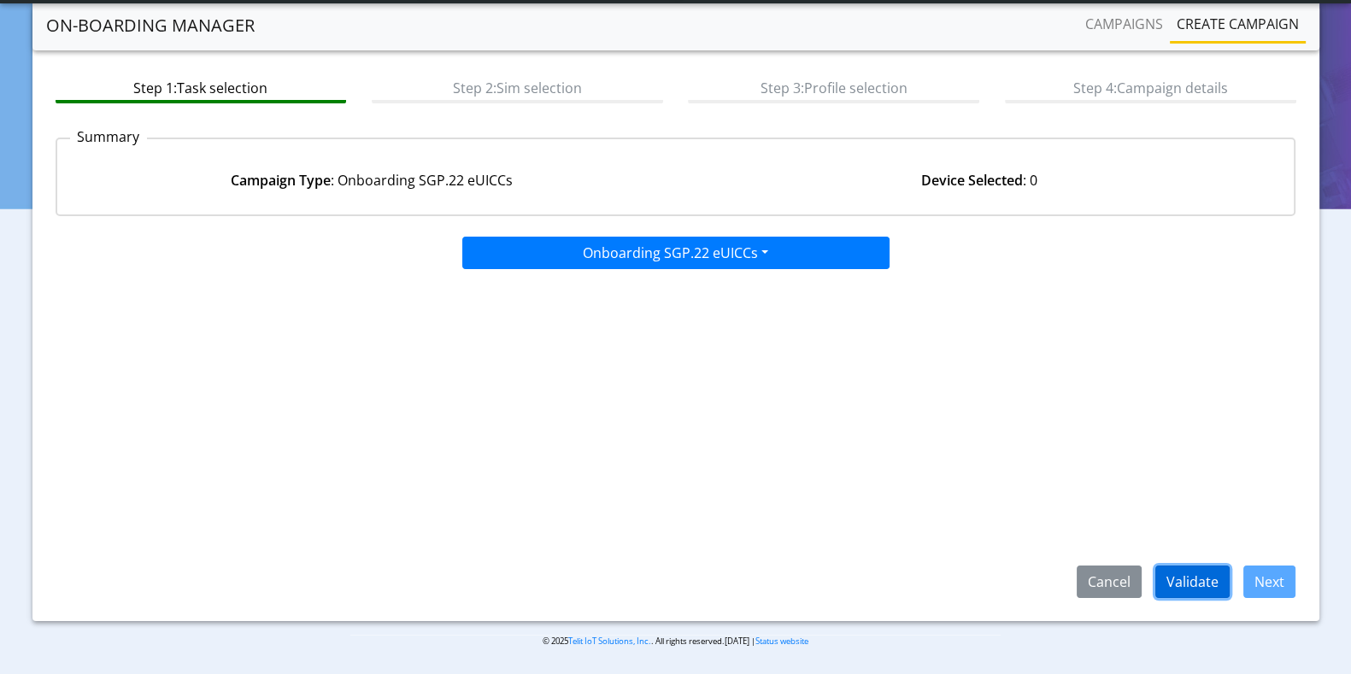
click at [1177, 578] on button "Validate" at bounding box center [1192, 582] width 74 height 32
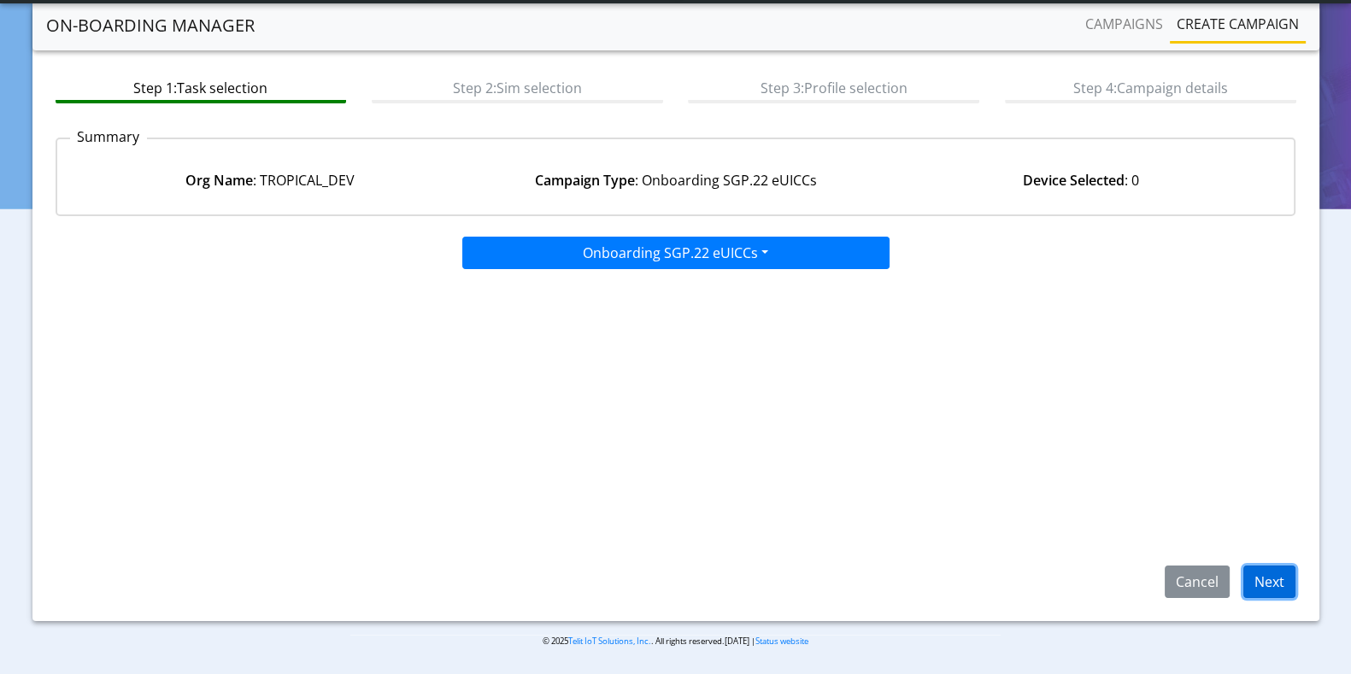
click at [1272, 574] on button "Next" at bounding box center [1269, 582] width 52 height 32
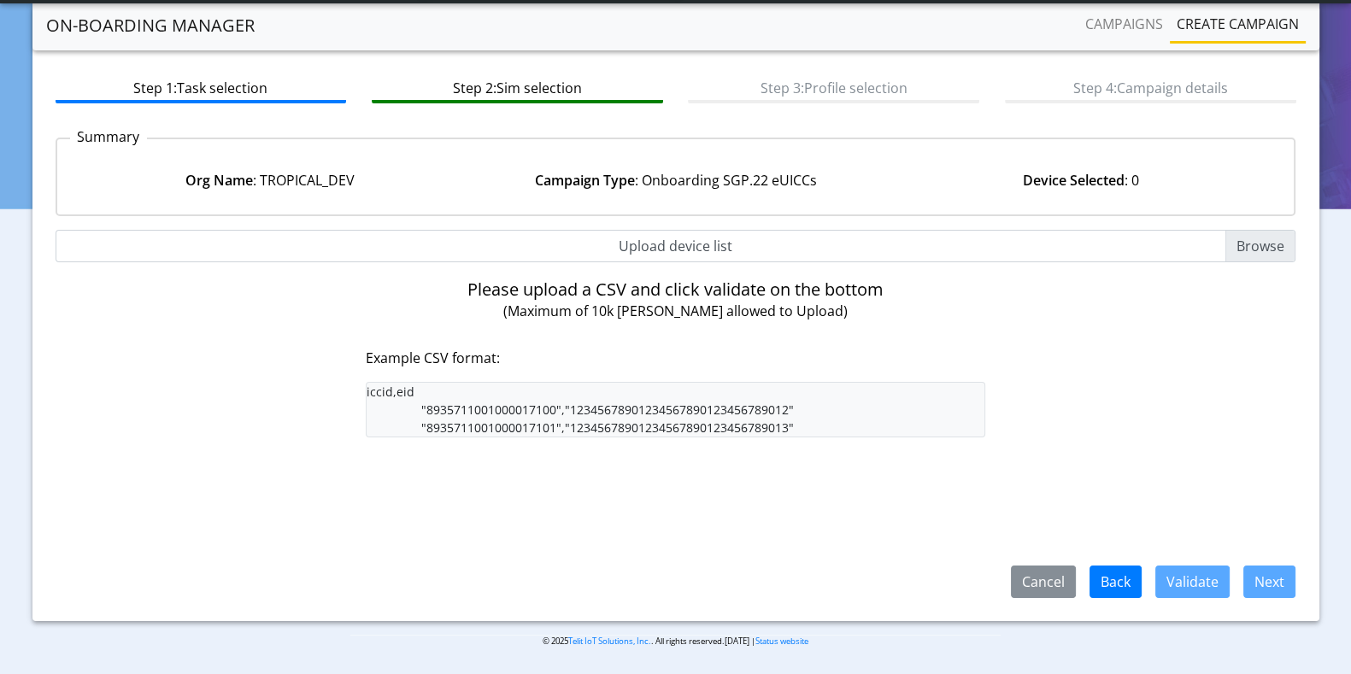
click at [1264, 238] on input "Upload device list" at bounding box center [676, 246] width 1241 height 32
type input "C:\fakepath\iccid_eid_10000.csv"
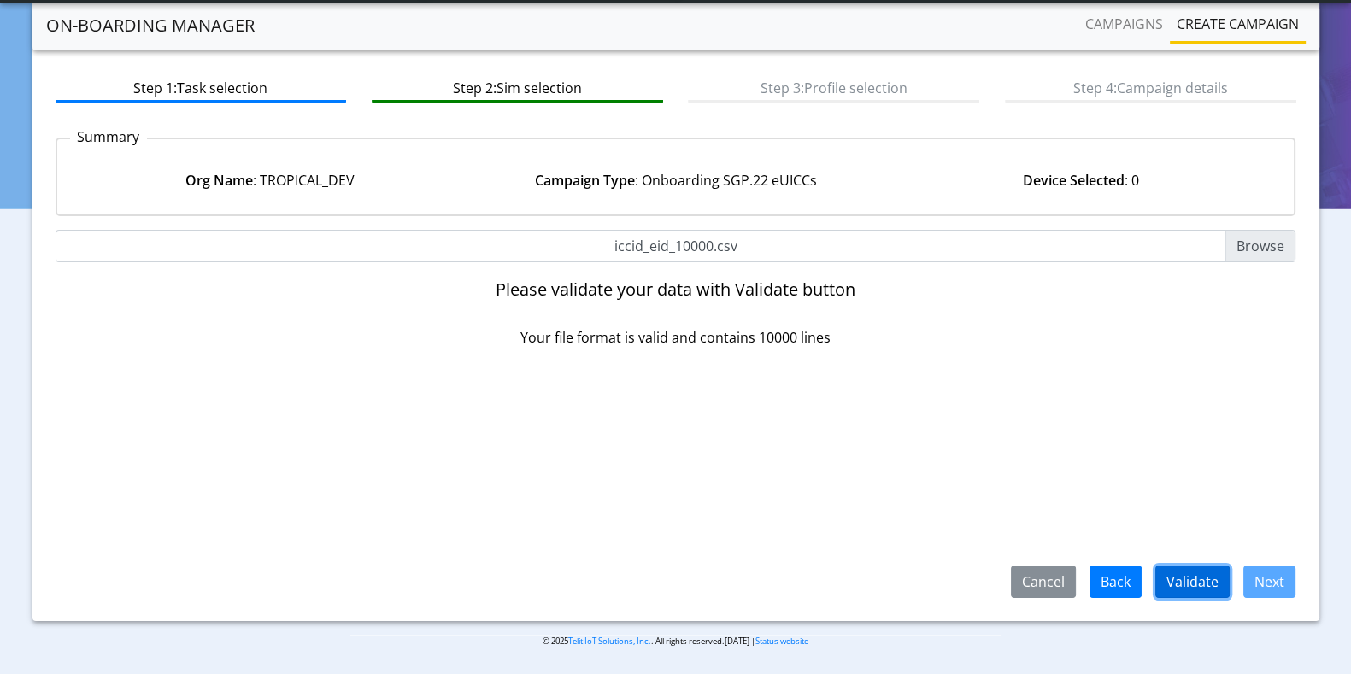
click at [1209, 580] on button "Validate" at bounding box center [1192, 582] width 74 height 32
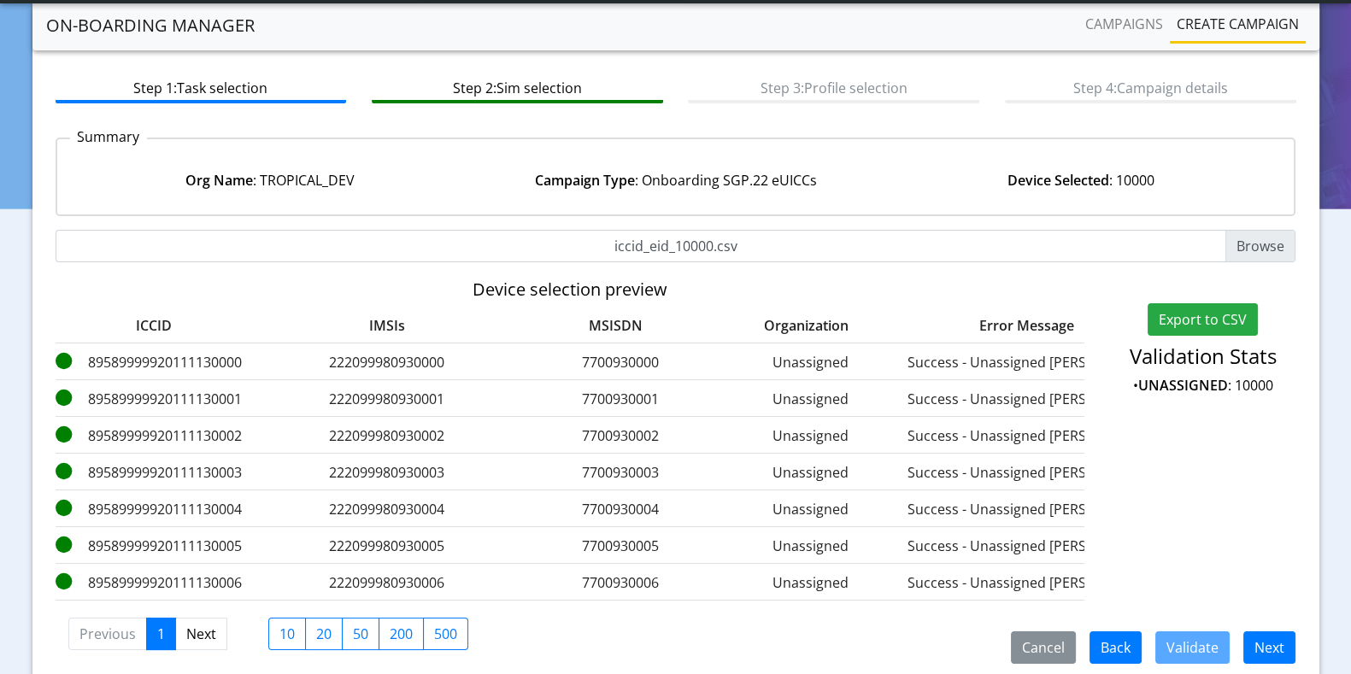
click at [1265, 223] on app-summary "Summary Org Name : TROPICAL_DEV Campaign Type : Onboarding SGP.22 eUICCs Device…" at bounding box center [676, 176] width 1241 height 105
click at [1255, 248] on input "iccid_eid_10000.csv" at bounding box center [676, 246] width 1241 height 32
type input "C:\fakepath\iccid_eid_10000.csv"
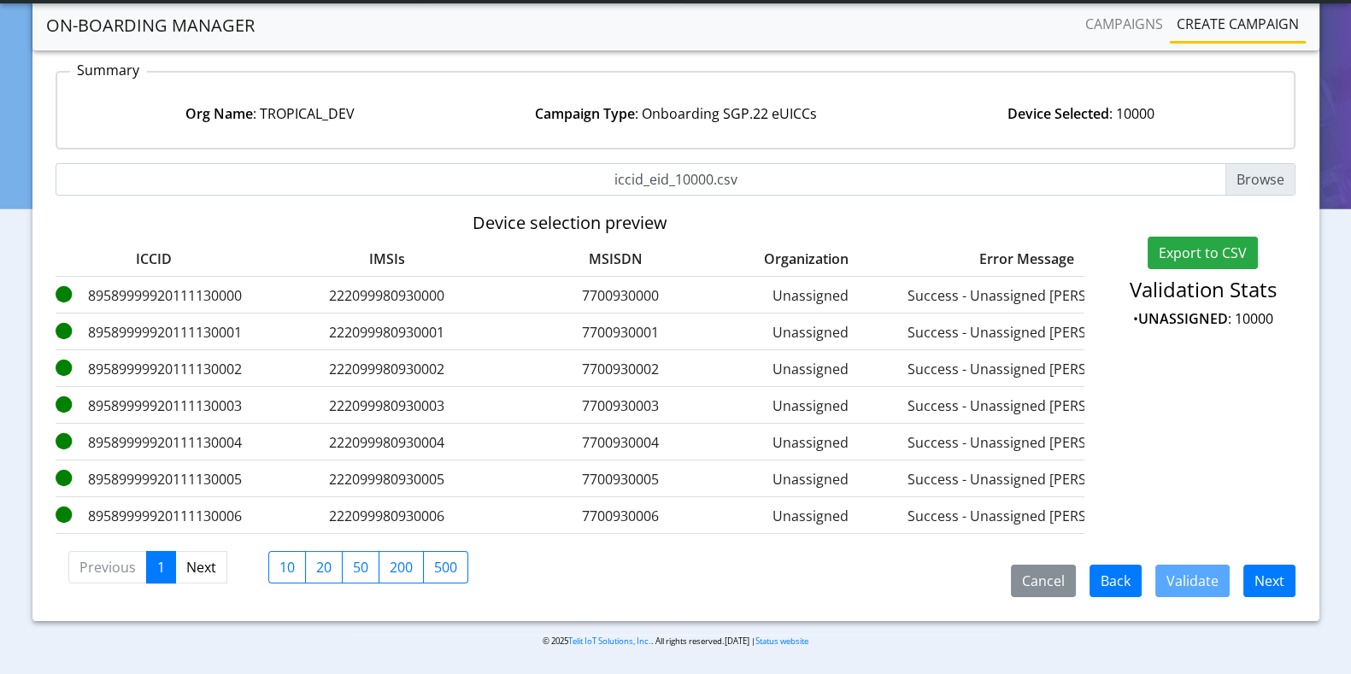
scroll to position [155, 0]
click at [1280, 170] on input "iccid_eid_10000.csv" at bounding box center [676, 179] width 1241 height 32
click at [1254, 166] on input "iccid_eid_10000.csv" at bounding box center [676, 179] width 1241 height 32
type input "C:\fakepath\iccid_eid_10000.csv"
click at [1256, 165] on input "iccid_eid_10000.csv" at bounding box center [676, 179] width 1241 height 32
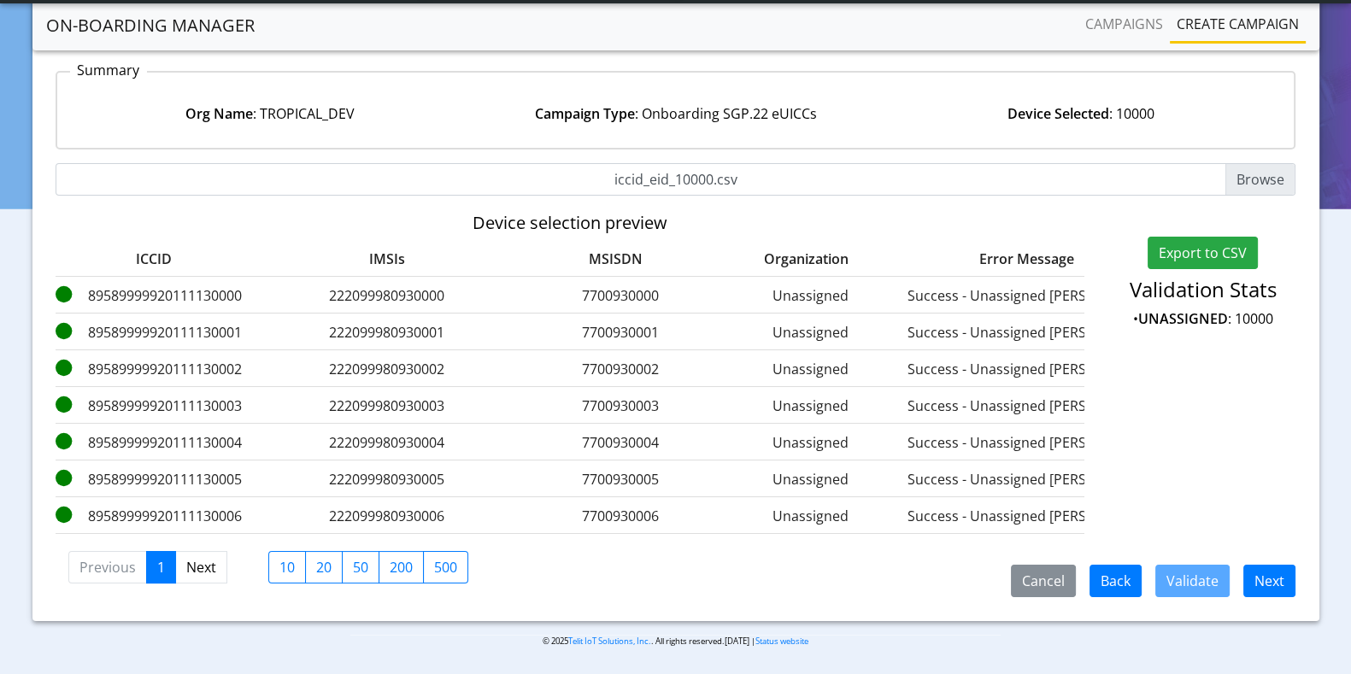
type input "C:\fakepath\iccid_eid_list_10k.csv"
click at [1254, 163] on input "iccid_eid_10000.csv" at bounding box center [676, 179] width 1241 height 32
type input "C:\fakepath\iccid_eid_list.csv"
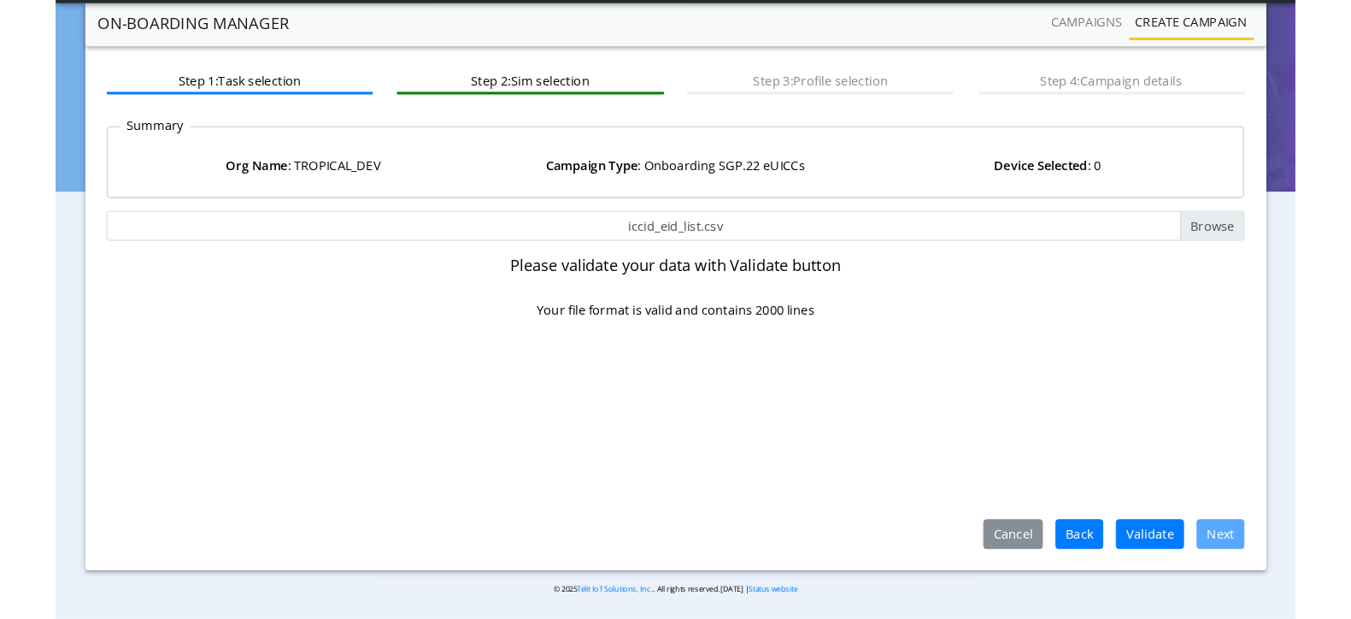
scroll to position [75, 0]
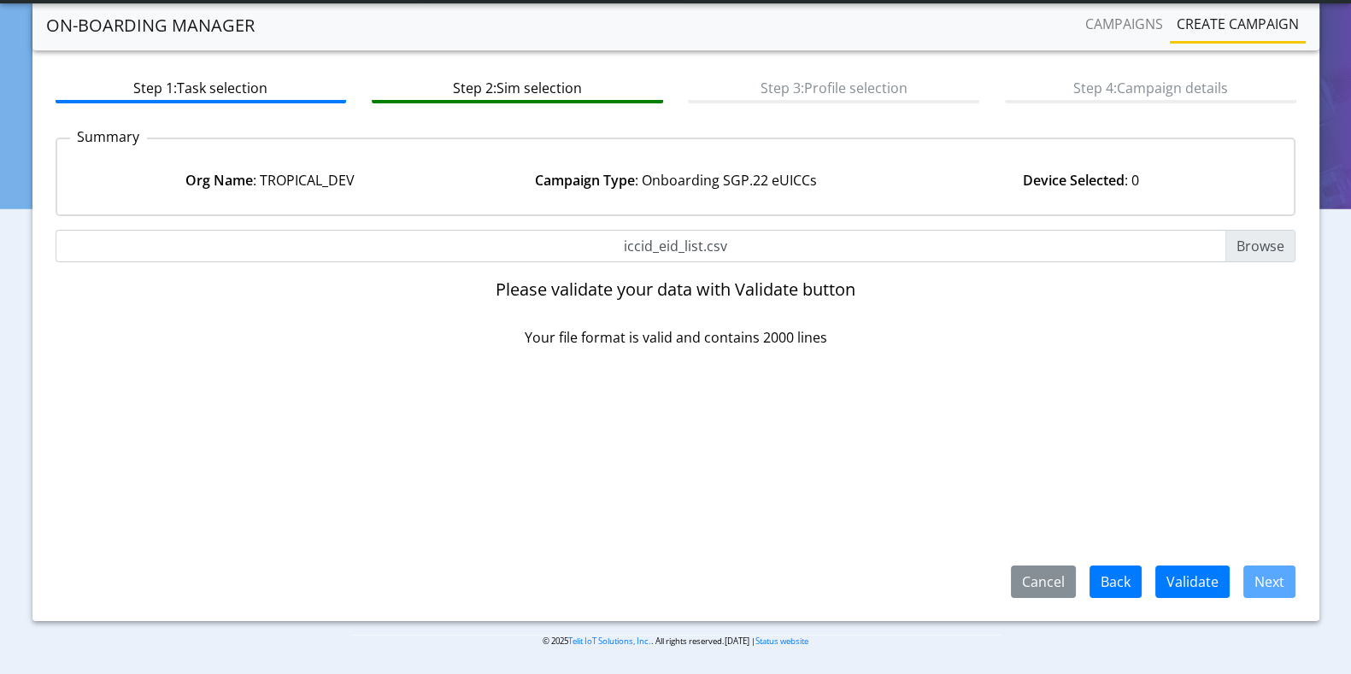
click at [1243, 244] on input "iccid_eid_list.csv" at bounding box center [676, 246] width 1241 height 32
type input "C:\fakepath\iccid_eid_10000.csv"
click at [1207, 574] on button "Validate" at bounding box center [1192, 582] width 74 height 32
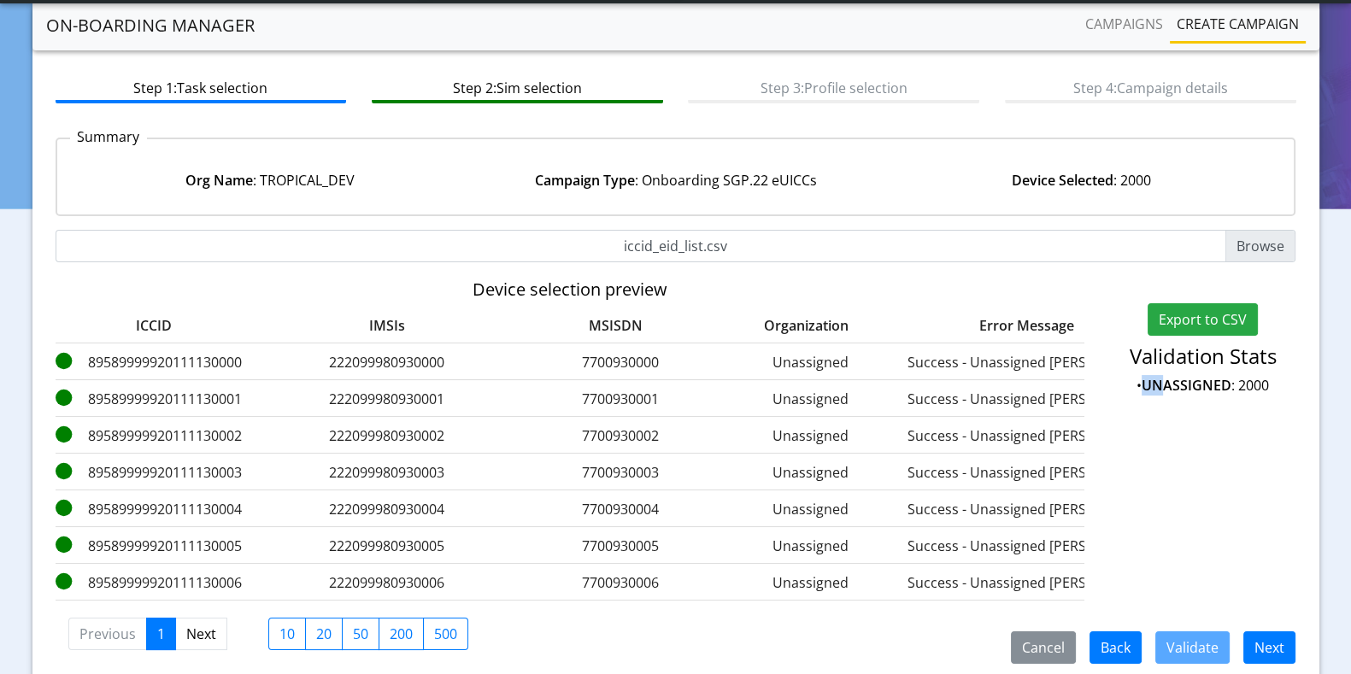
drag, startPoint x: 1149, startPoint y: 387, endPoint x: 1162, endPoint y: 383, distance: 13.5
click at [1162, 383] on strong "UNASSIGNED" at bounding box center [1187, 385] width 90 height 19
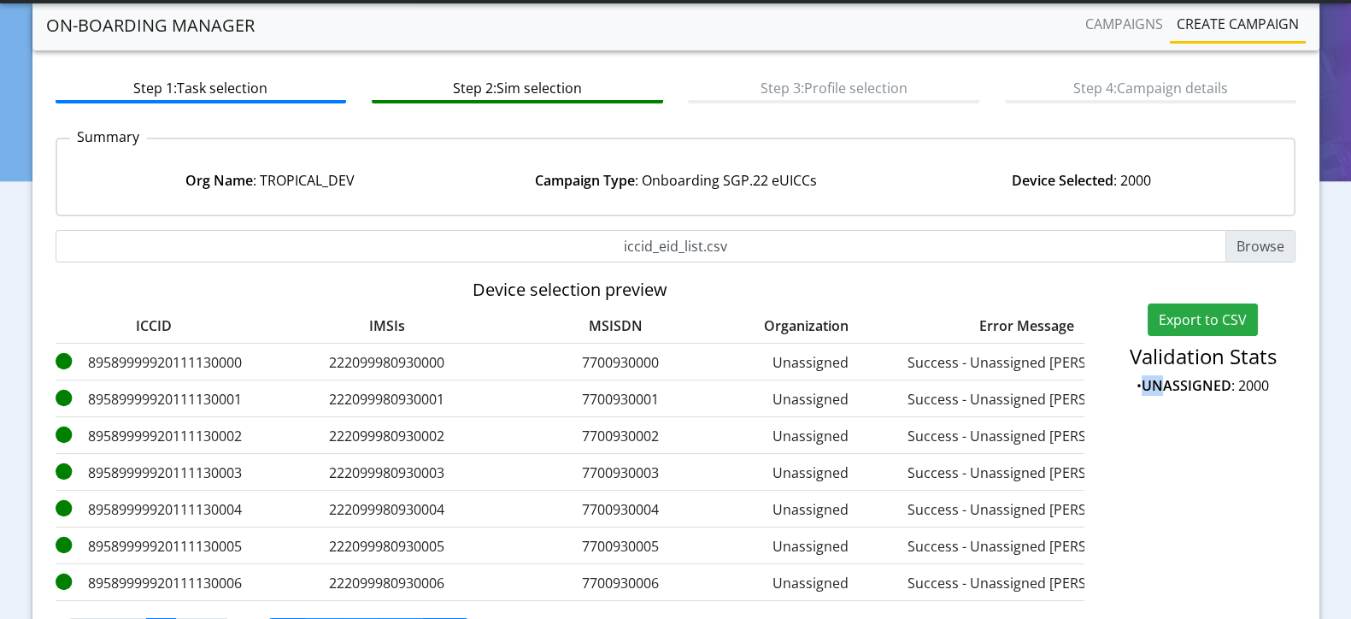
click at [1283, 242] on input "iccid_eid_list.csv" at bounding box center [676, 246] width 1241 height 32
type input "C:\fakepath\iccid_eid_10000.csv"
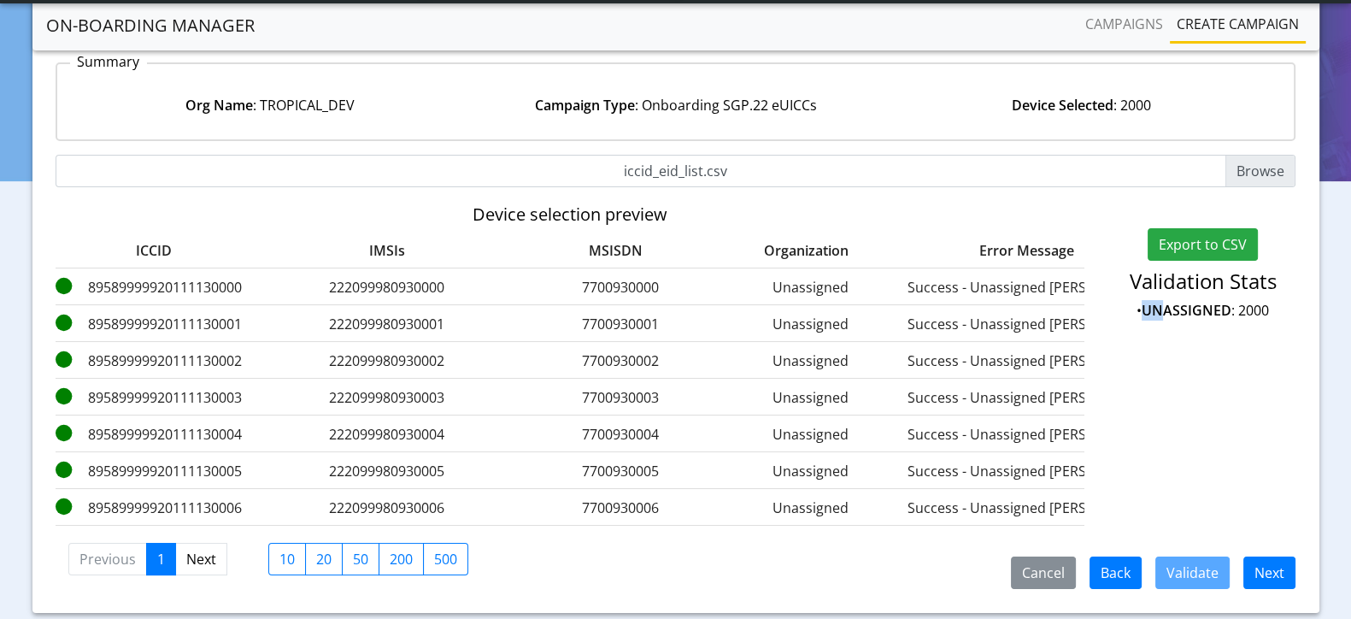
scroll to position [182, 0]
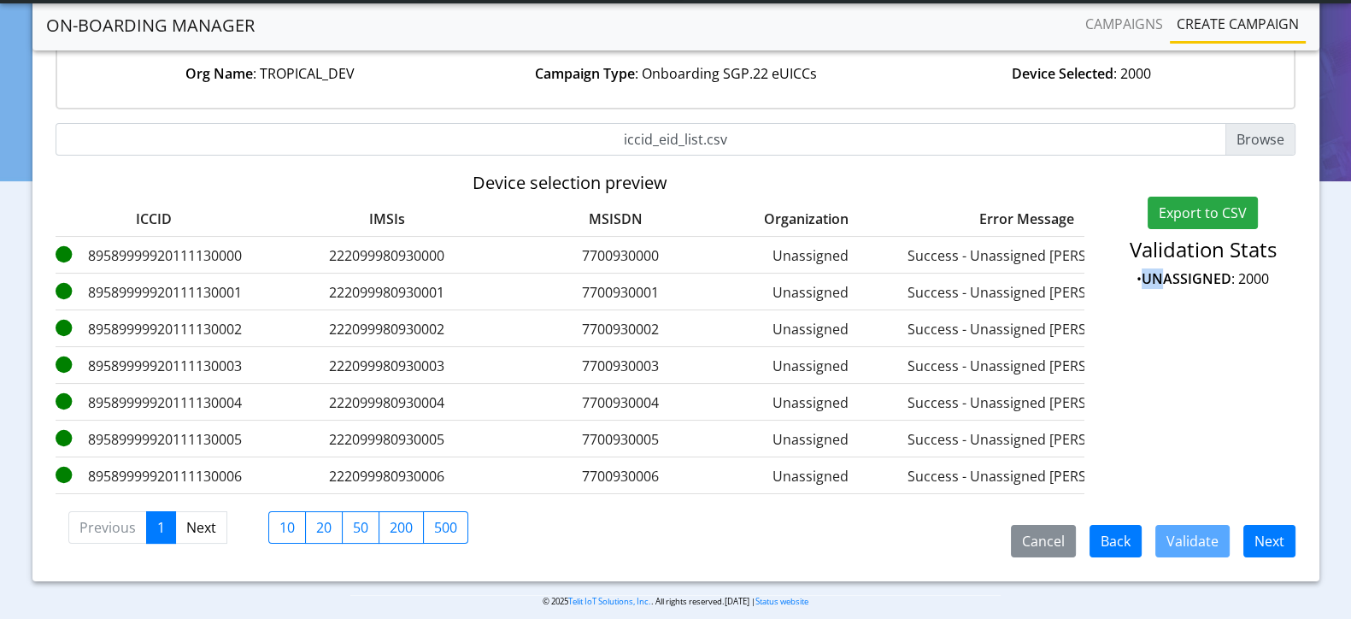
click at [1262, 144] on input "iccid_eid_list.csv" at bounding box center [676, 139] width 1241 height 32
type input "C:\fakepath\iccid_eid_10000.csv"
click at [1283, 140] on input "iccid_eid_list.csv" at bounding box center [676, 139] width 1241 height 32
type input "C:\fakepath\iccid_eid_10000.csv"
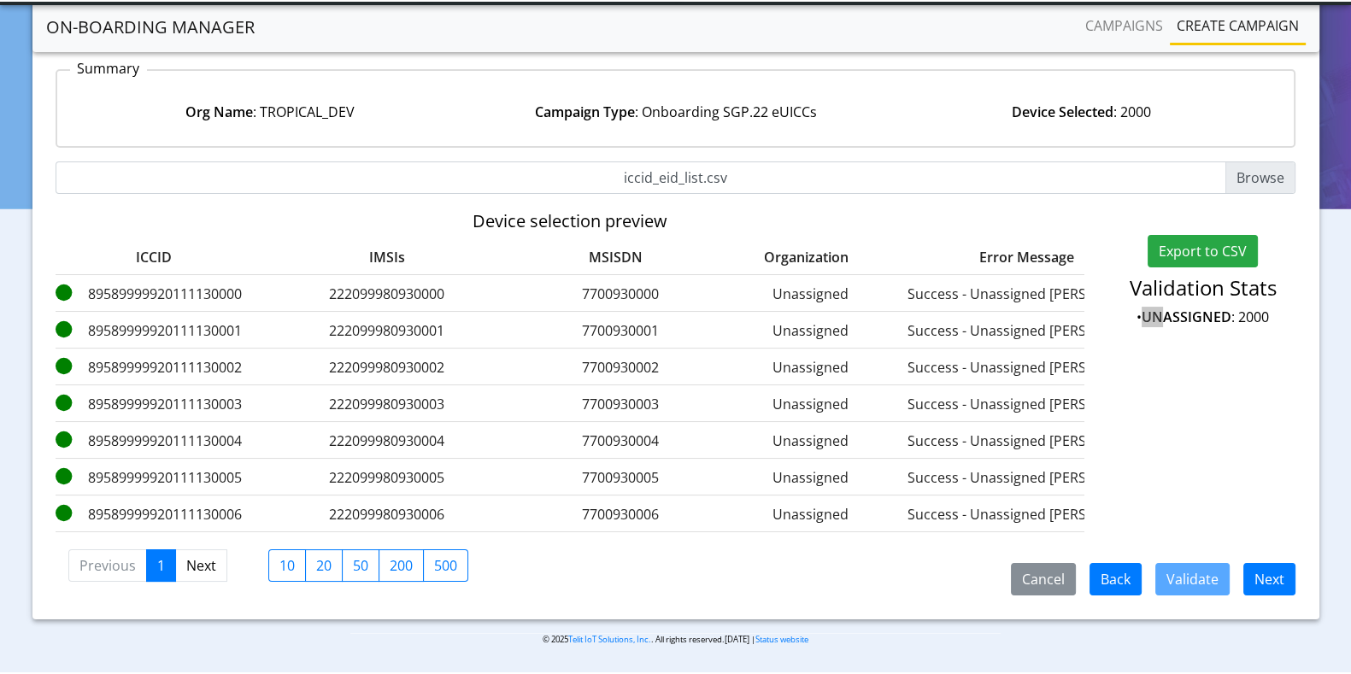
scroll to position [155, 0]
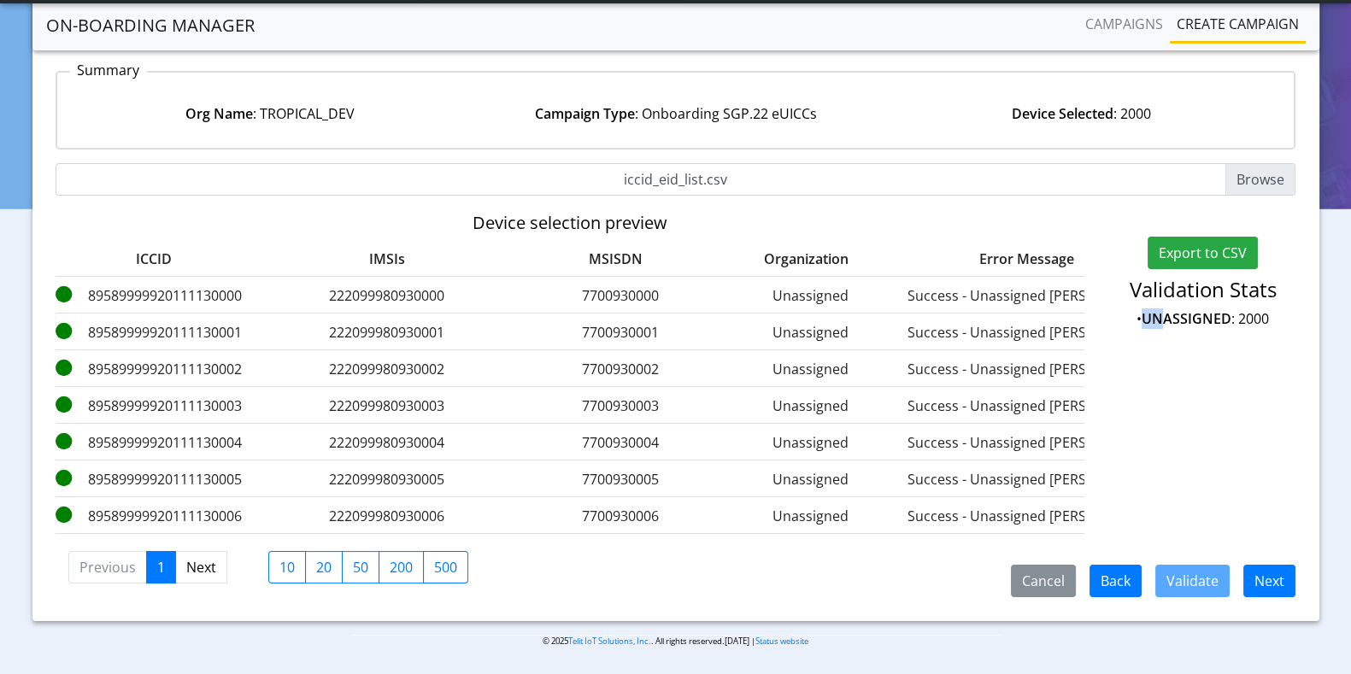
click at [1236, 164] on input "iccid_eid_list.csv" at bounding box center [676, 179] width 1241 height 32
type input "C:\fakepath\iccid_eid_10000.csv"
click at [1059, 580] on button "Cancel" at bounding box center [1043, 581] width 65 height 32
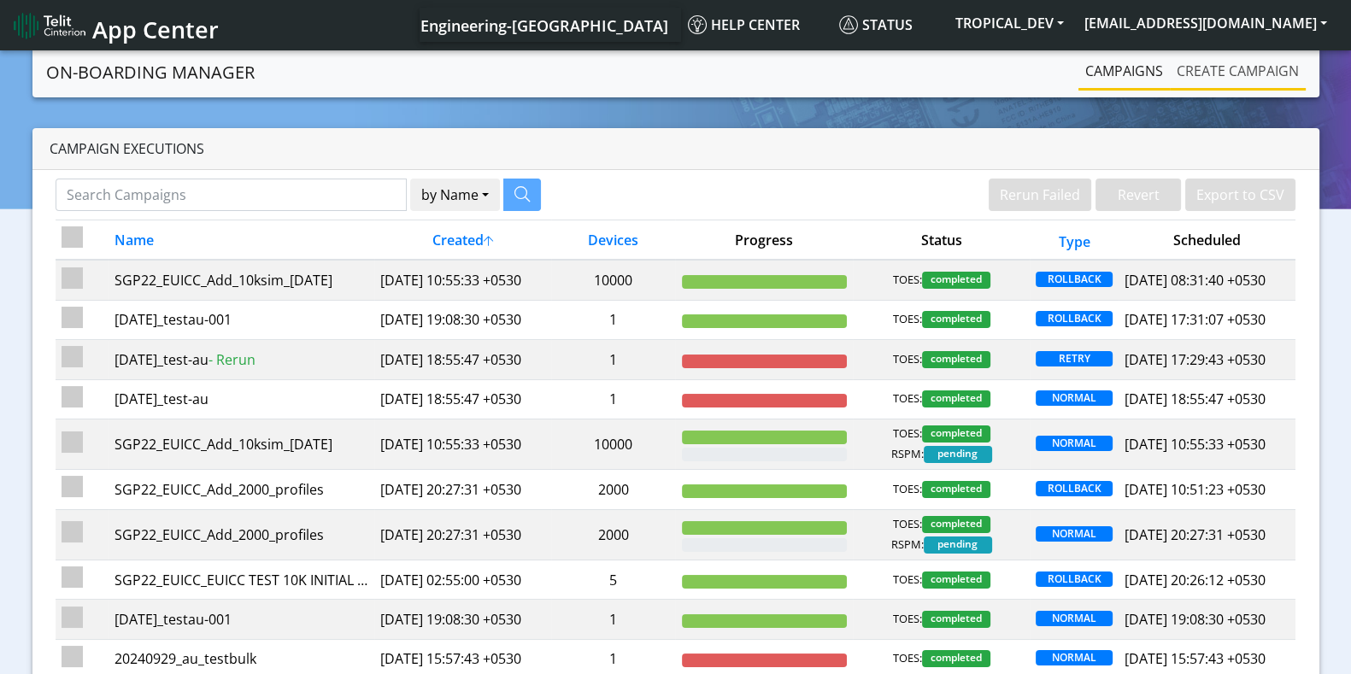
click at [1200, 79] on link "Create campaign" at bounding box center [1238, 71] width 136 height 34
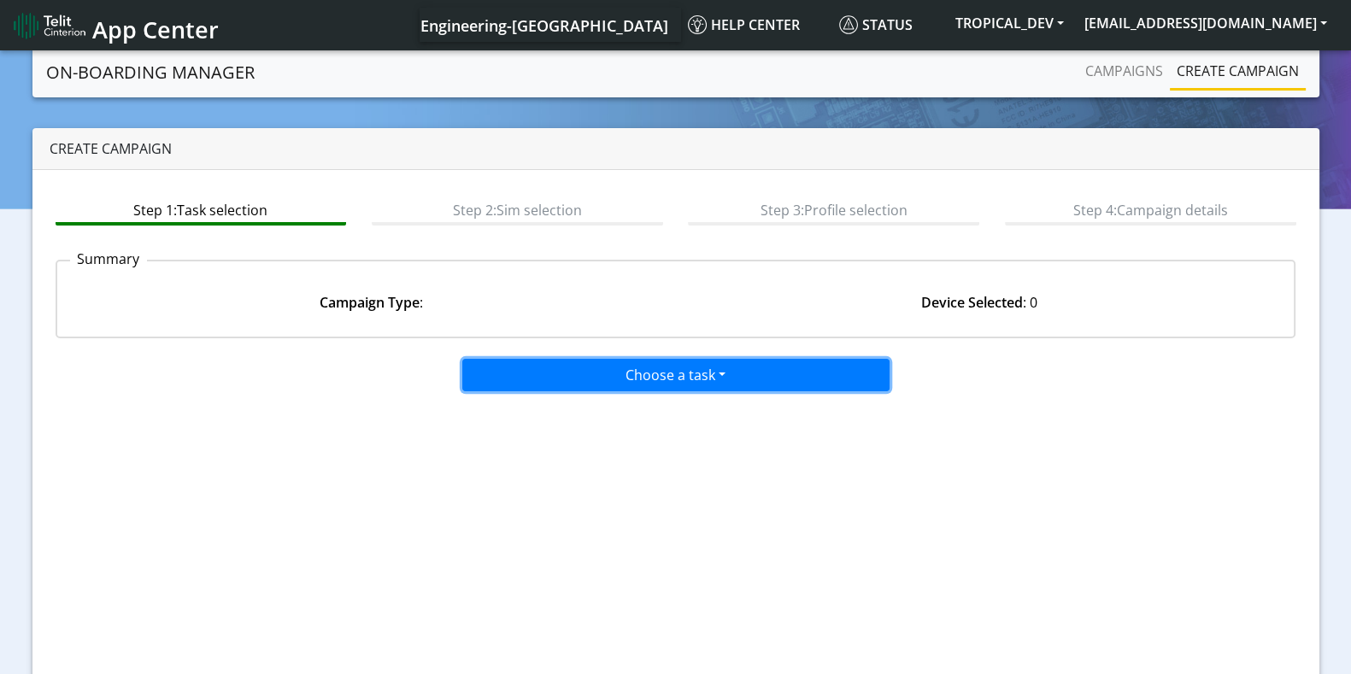
click at [684, 376] on button "Choose a task" at bounding box center [675, 375] width 427 height 32
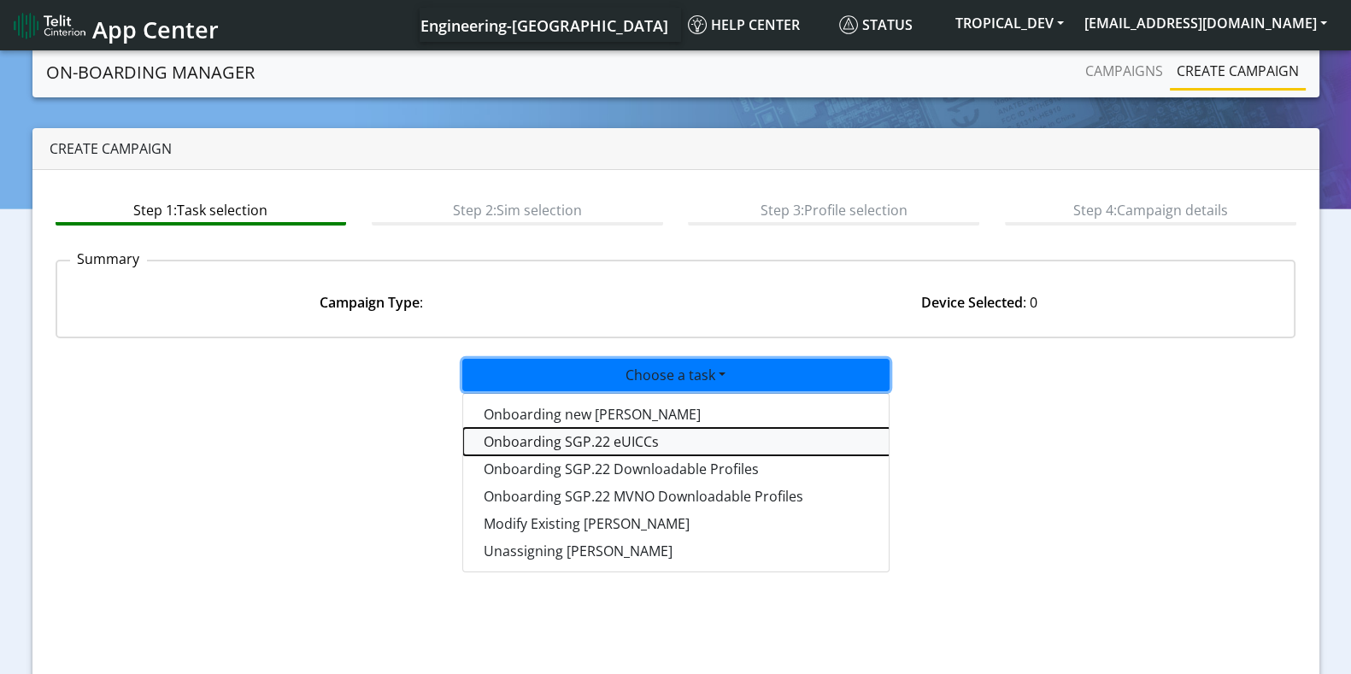
click at [602, 444] on tasksgp22eUICC-dropdown "Onboarding SGP.22 eUICCs" at bounding box center [676, 441] width 427 height 27
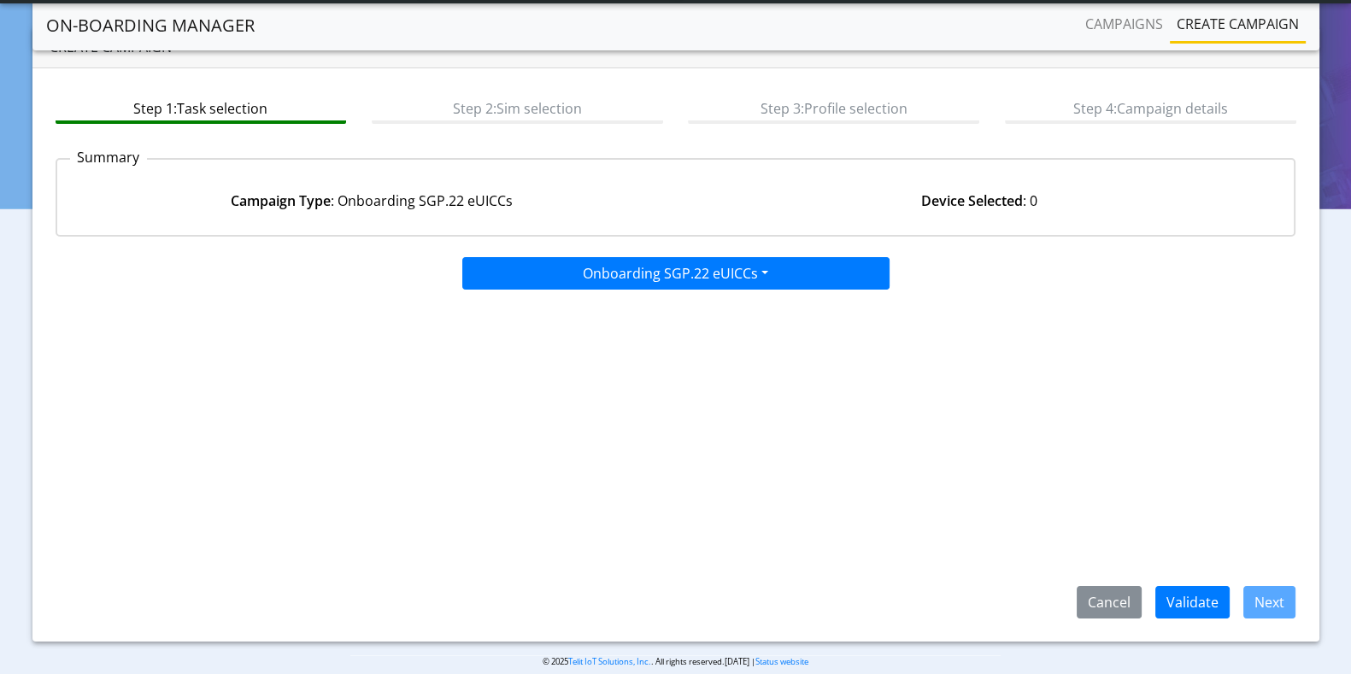
scroll to position [75, 0]
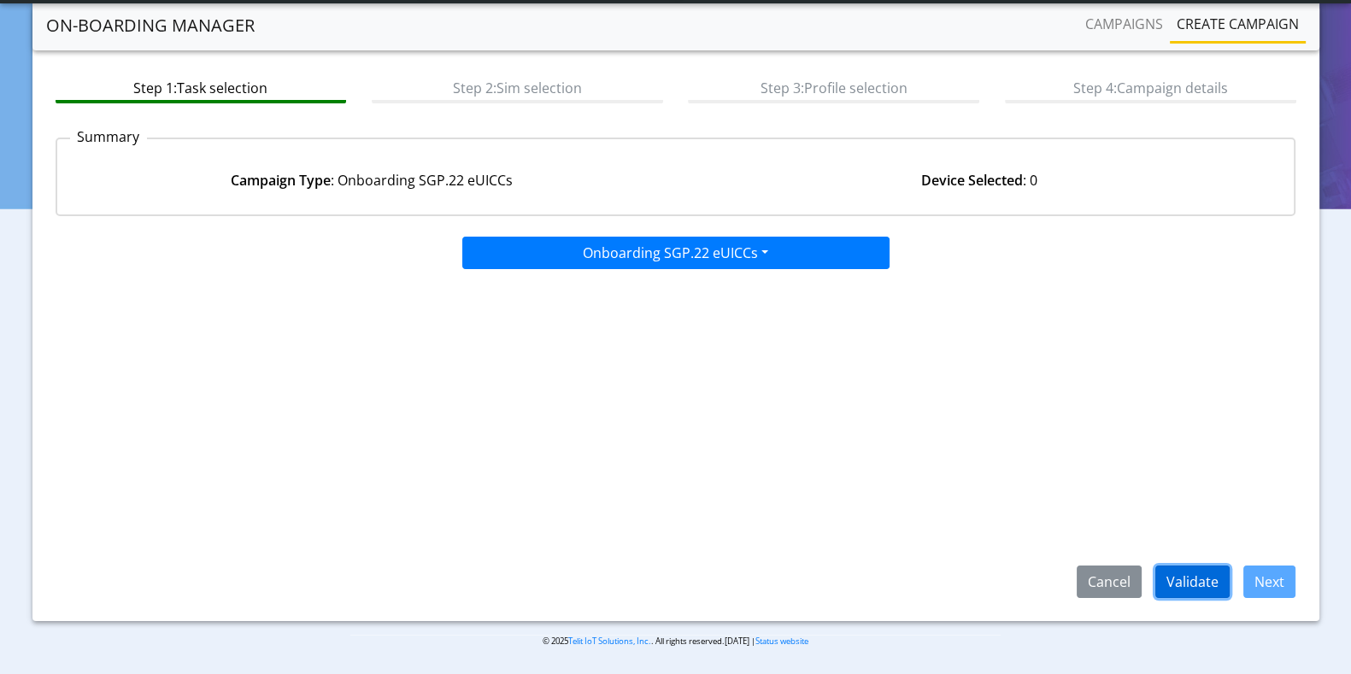
click at [1213, 580] on button "Validate" at bounding box center [1192, 582] width 74 height 32
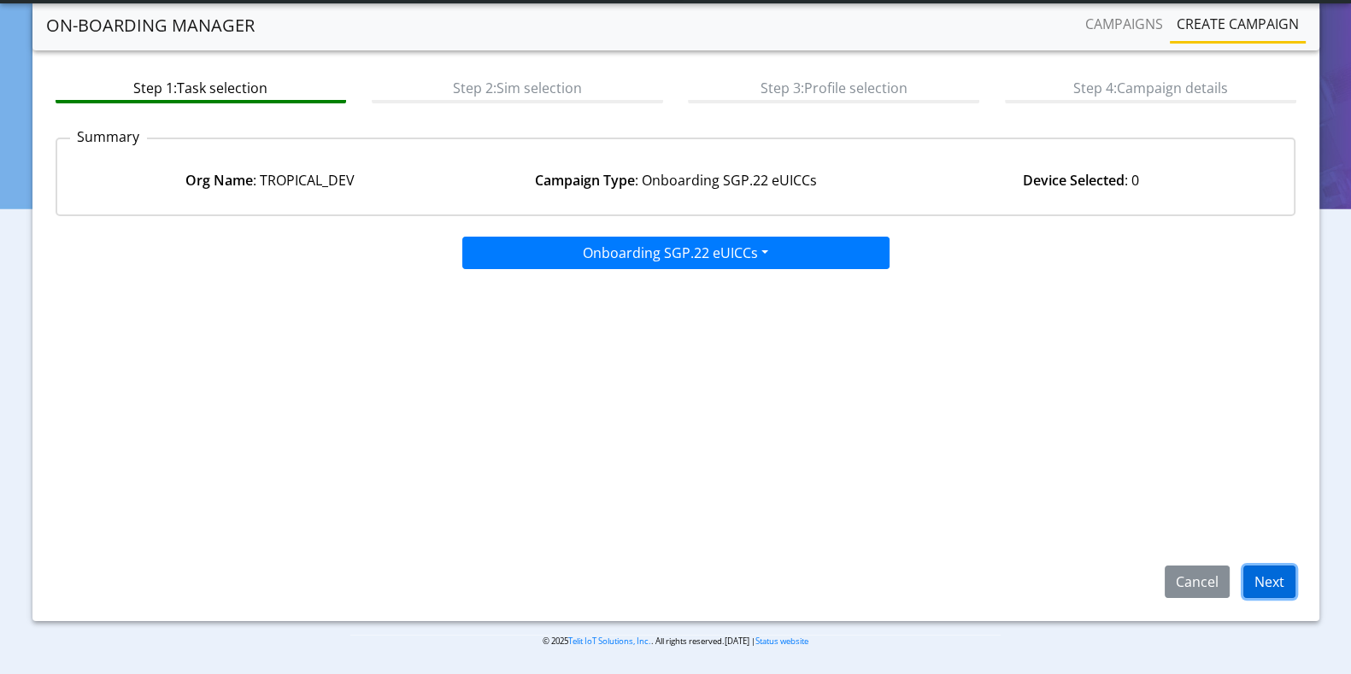
click at [1270, 585] on button "Next" at bounding box center [1269, 582] width 52 height 32
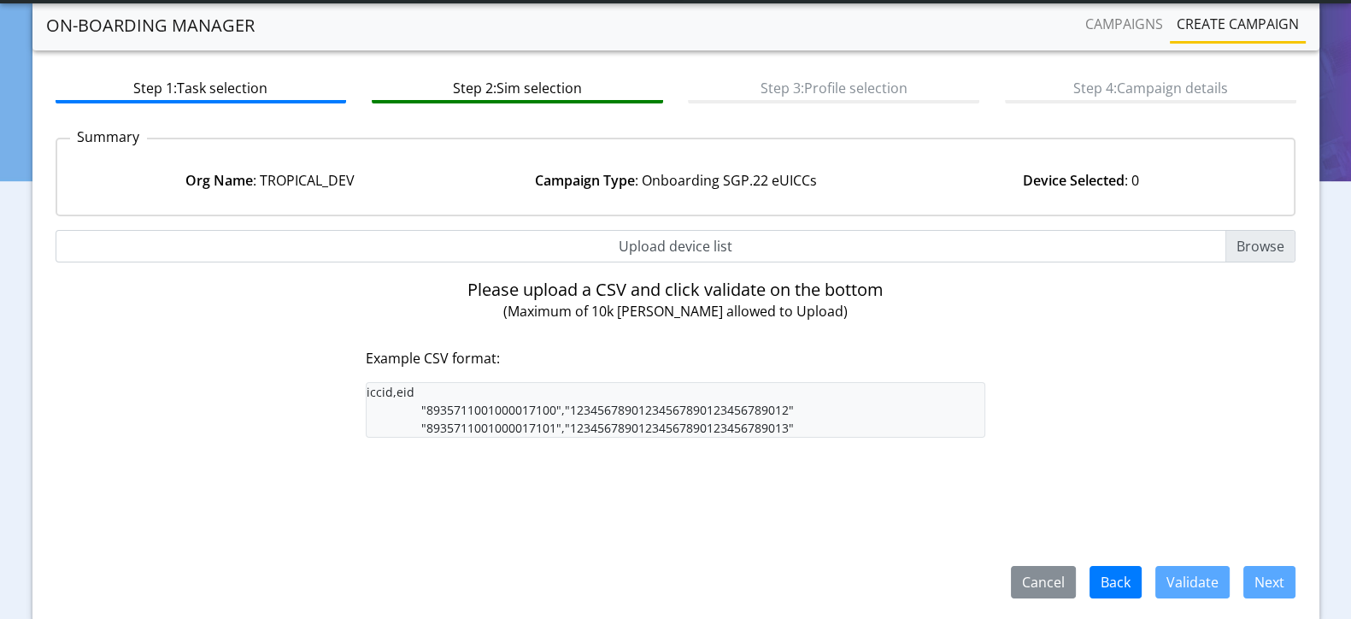
click at [1267, 254] on input "Upload device list" at bounding box center [676, 246] width 1241 height 32
type input "C:\fakepath\iccid_eid_10000.csv"
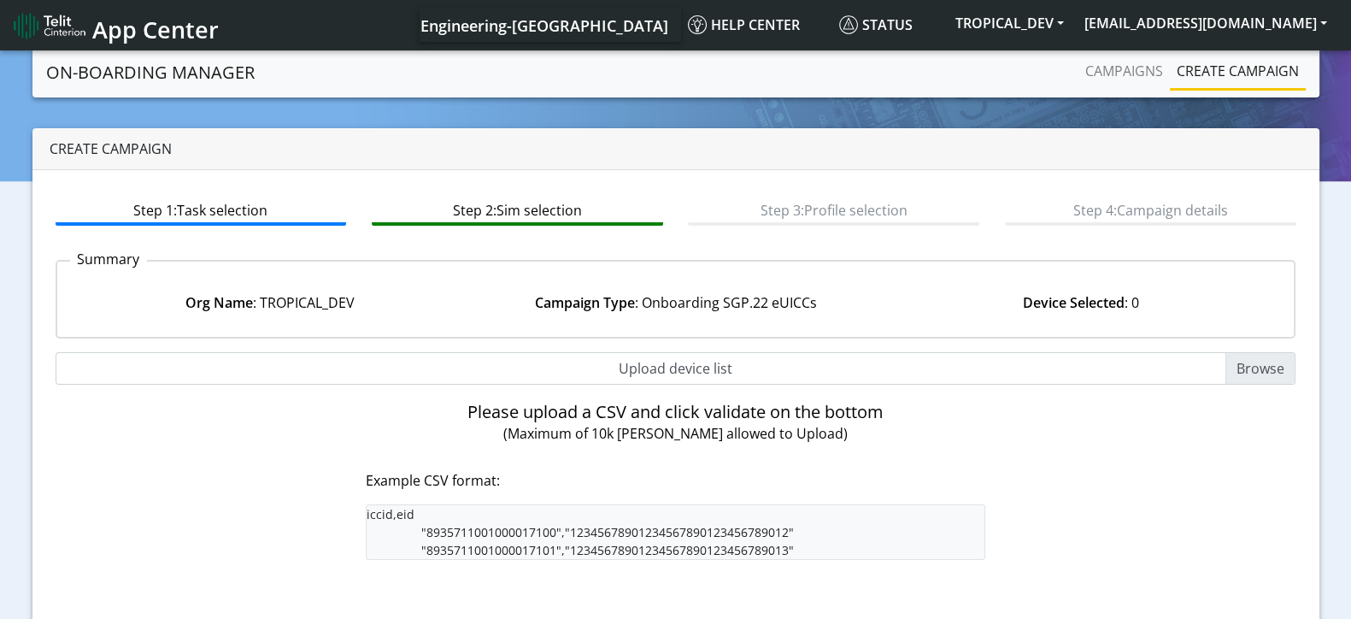
click at [1260, 365] on input "Upload device list" at bounding box center [676, 368] width 1241 height 32
type input "C:\fakepath\iccid_eid_10000.csv"
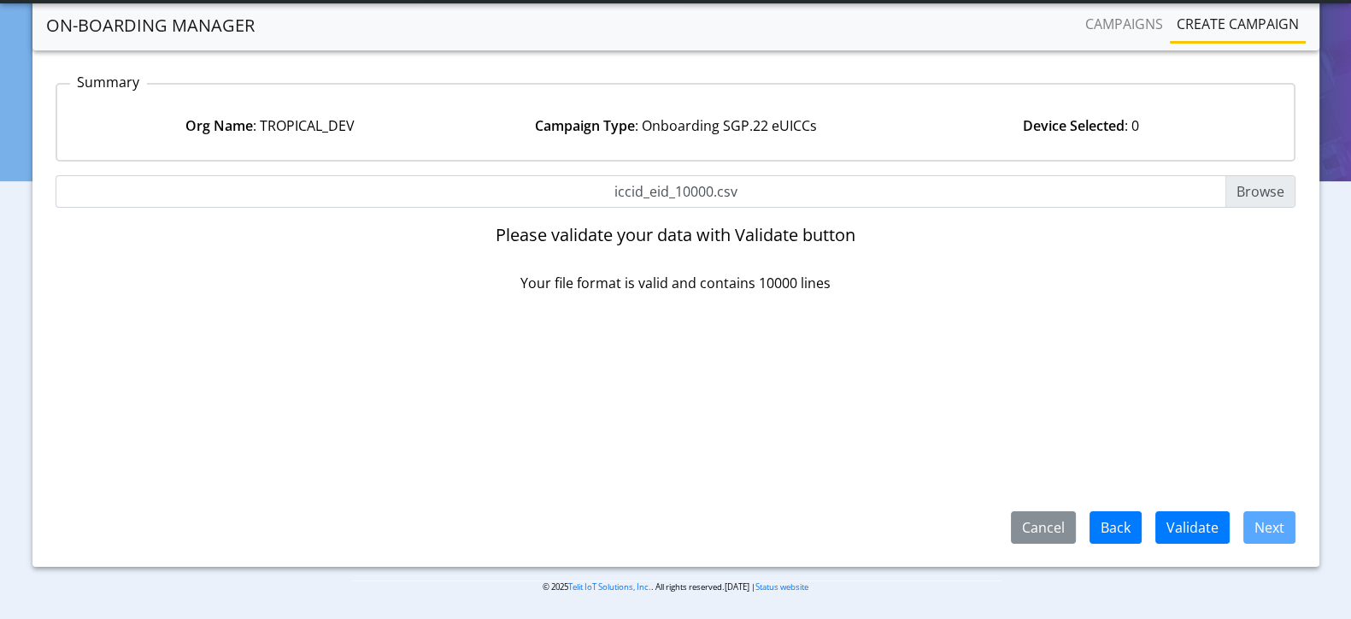
scroll to position [131, 0]
click at [1196, 514] on button "Validate" at bounding box center [1192, 526] width 74 height 32
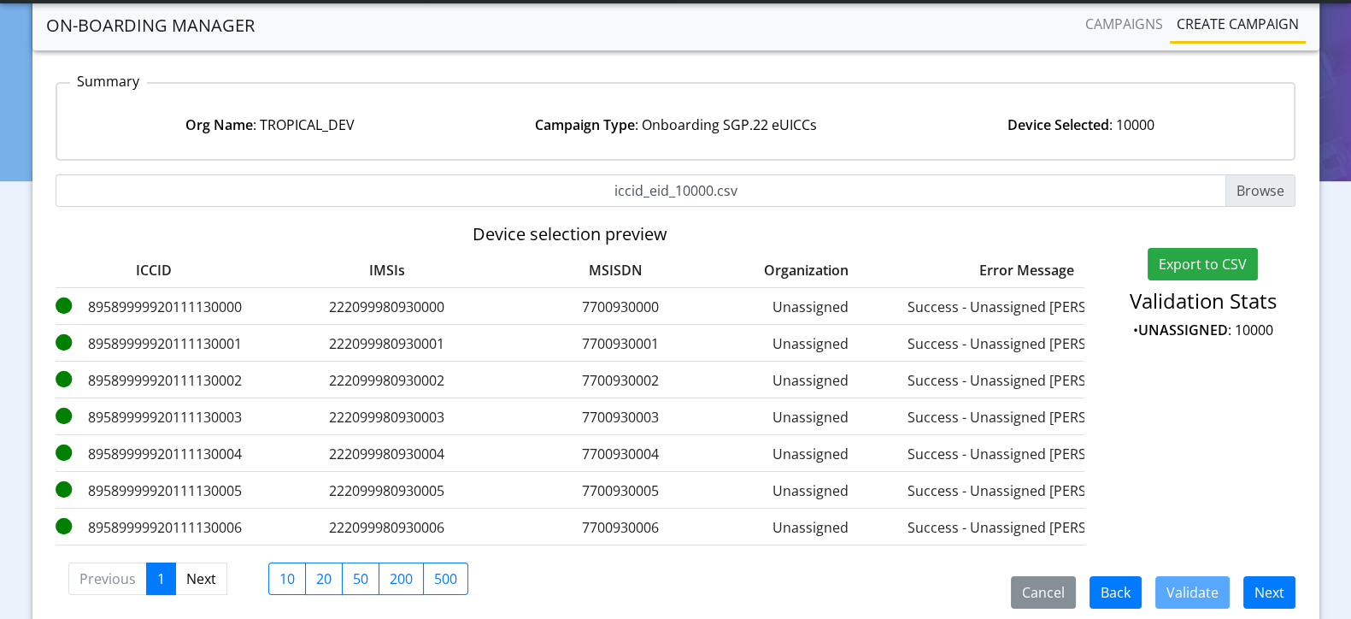
click at [1269, 187] on input "iccid_eid_10000.csv" at bounding box center [676, 190] width 1241 height 32
type input "C:\fakepath\iccid_eid_10000.csv"
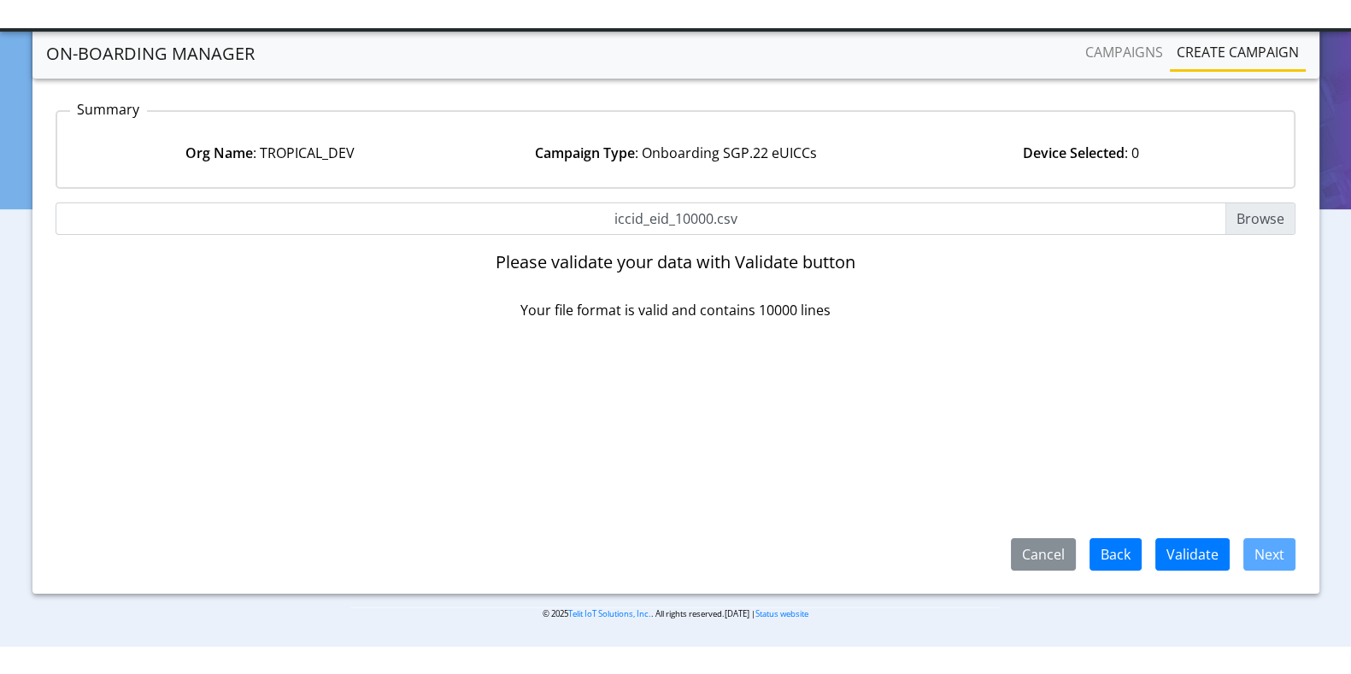
scroll to position [75, 0]
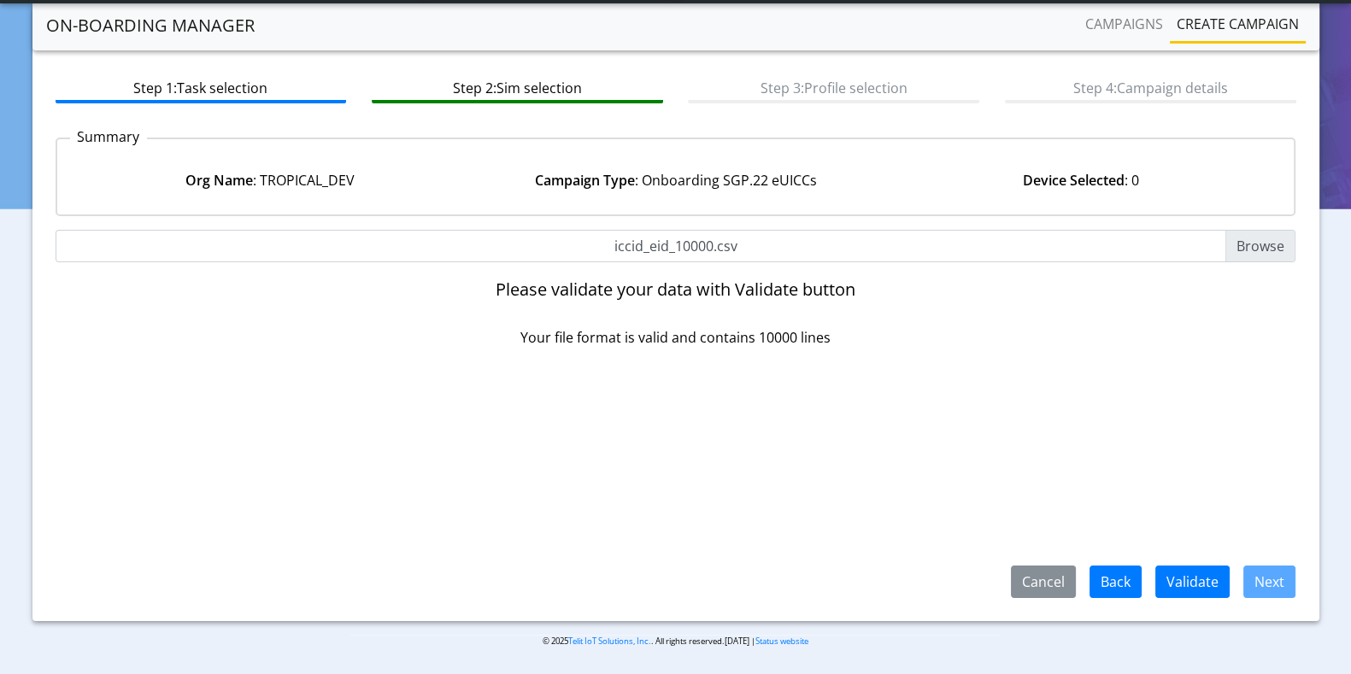
click at [1260, 253] on input "iccid_eid_10000.csv" at bounding box center [676, 246] width 1241 height 32
click at [1194, 570] on button "Validate" at bounding box center [1192, 582] width 74 height 32
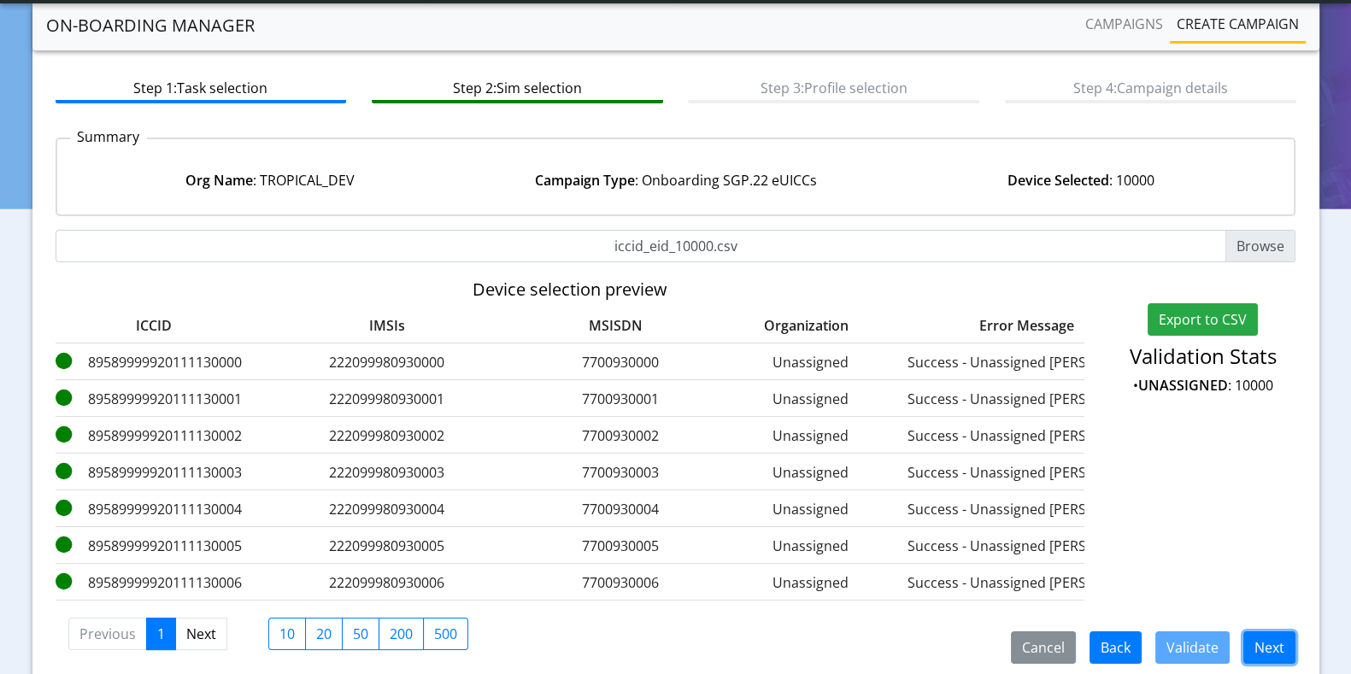
click at [1266, 660] on button "Next" at bounding box center [1269, 647] width 52 height 32
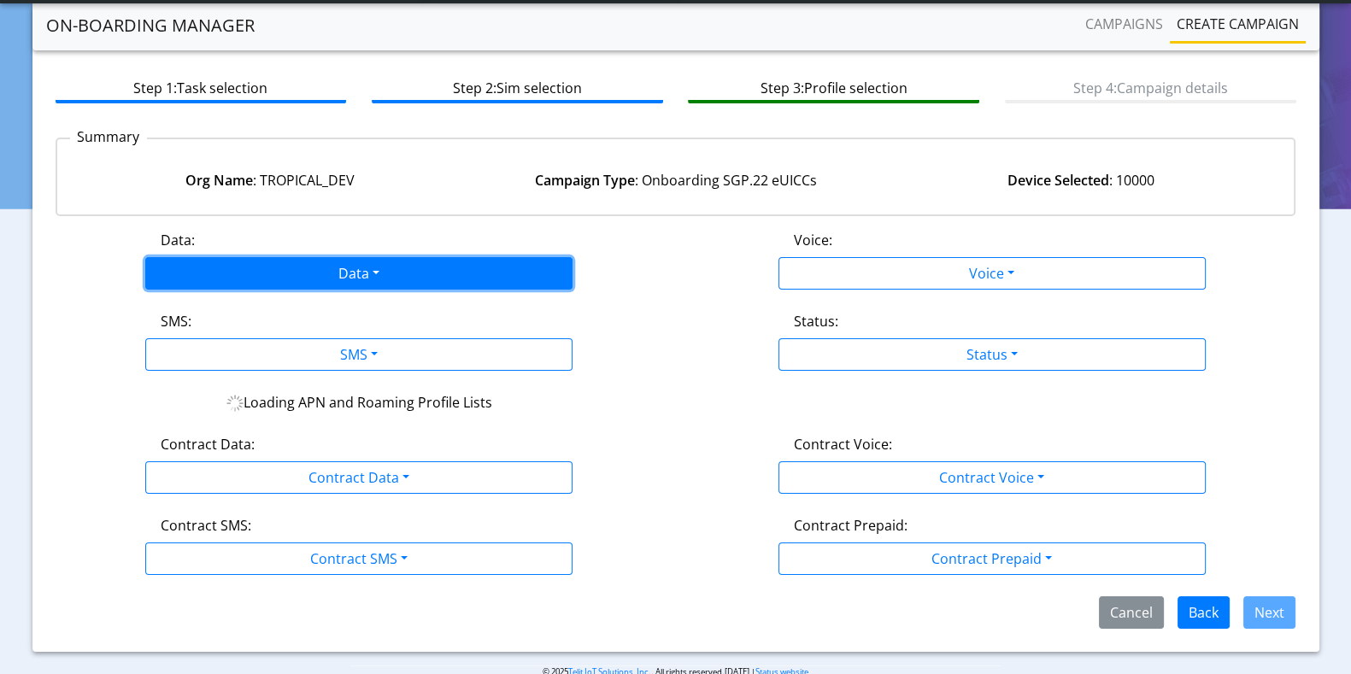
click at [402, 266] on button "Data" at bounding box center [358, 273] width 427 height 32
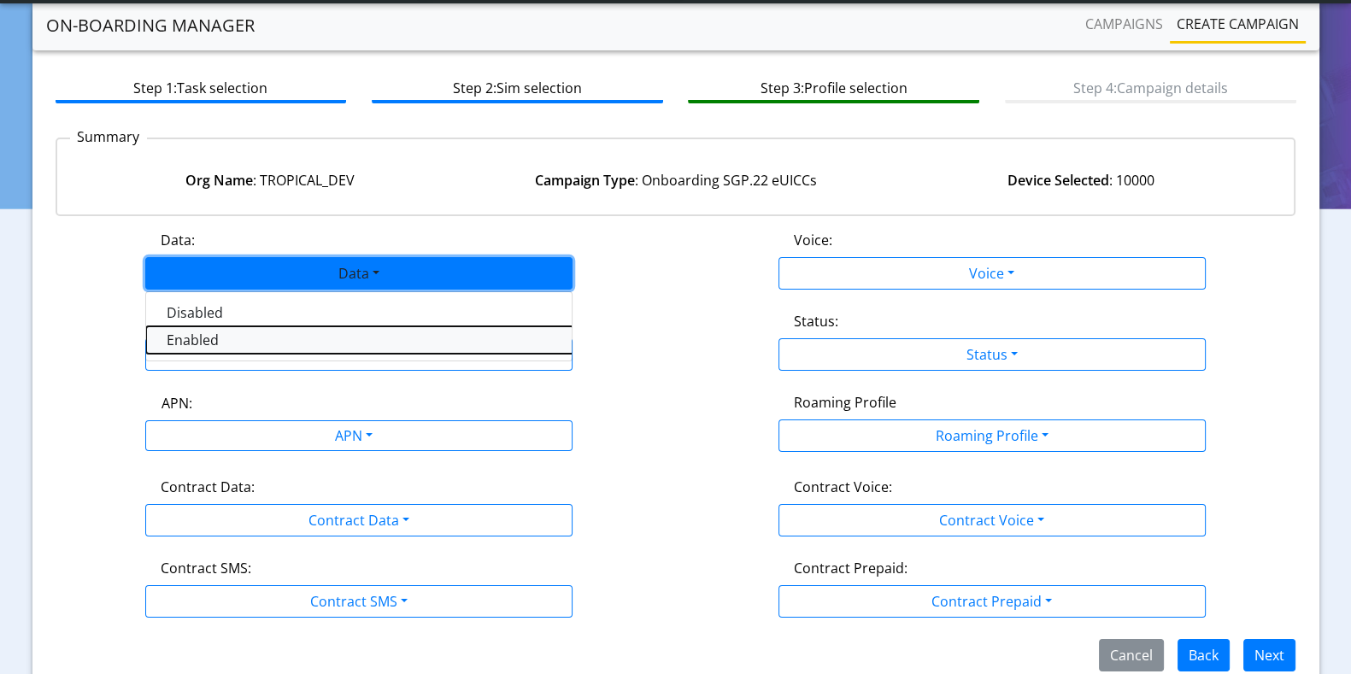
click at [197, 339] on button "Enabled" at bounding box center [359, 339] width 427 height 27
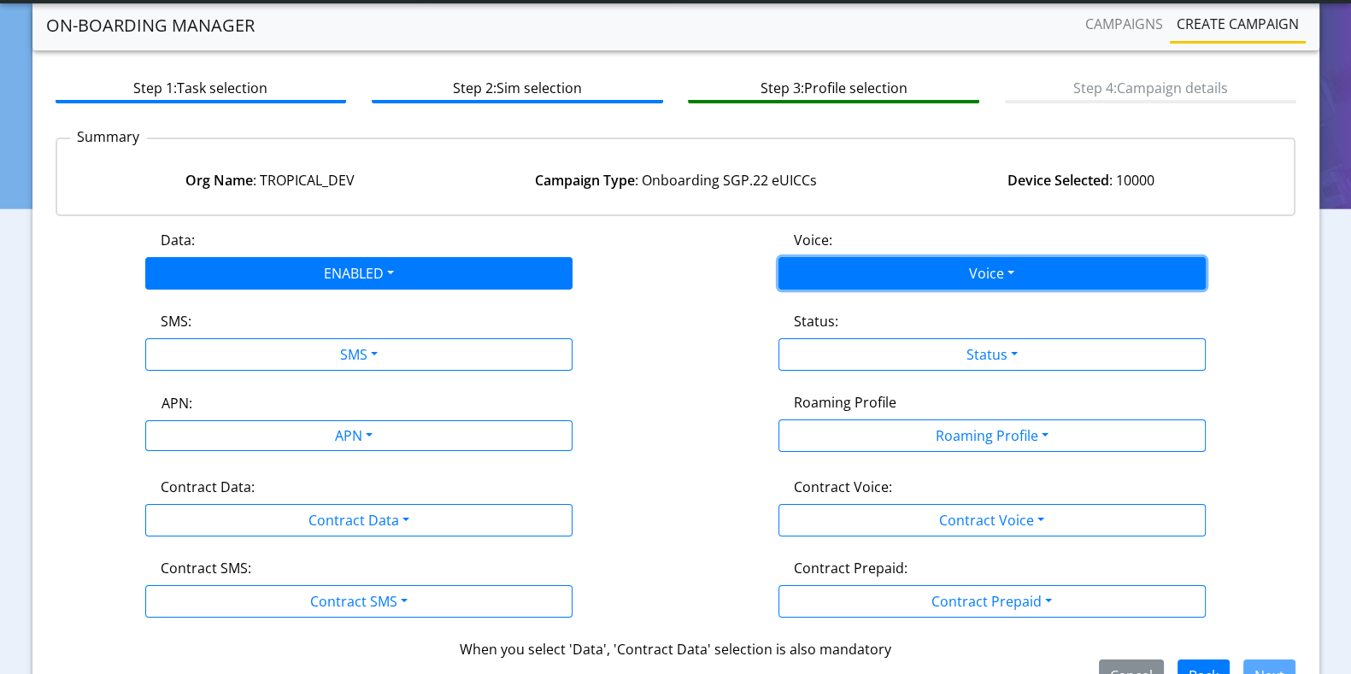
click at [1036, 268] on button "Voice" at bounding box center [991, 273] width 427 height 32
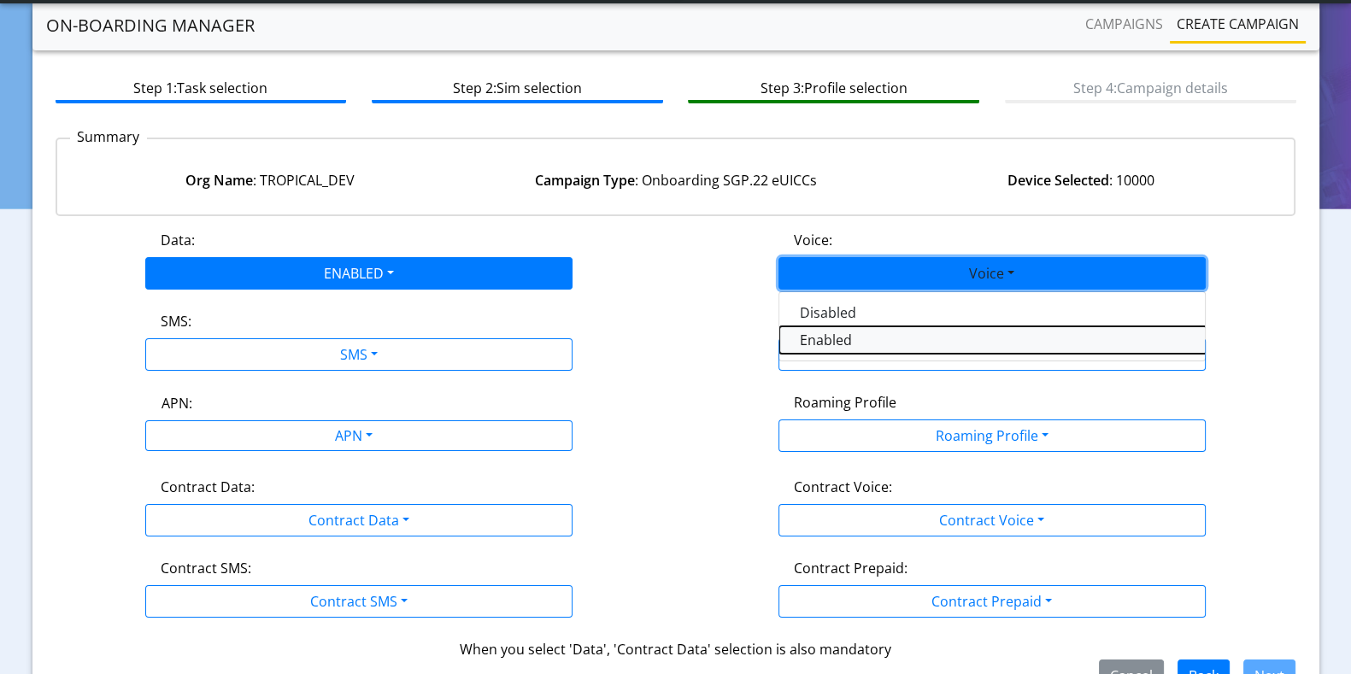
click at [851, 333] on button "Enabled" at bounding box center [992, 339] width 427 height 27
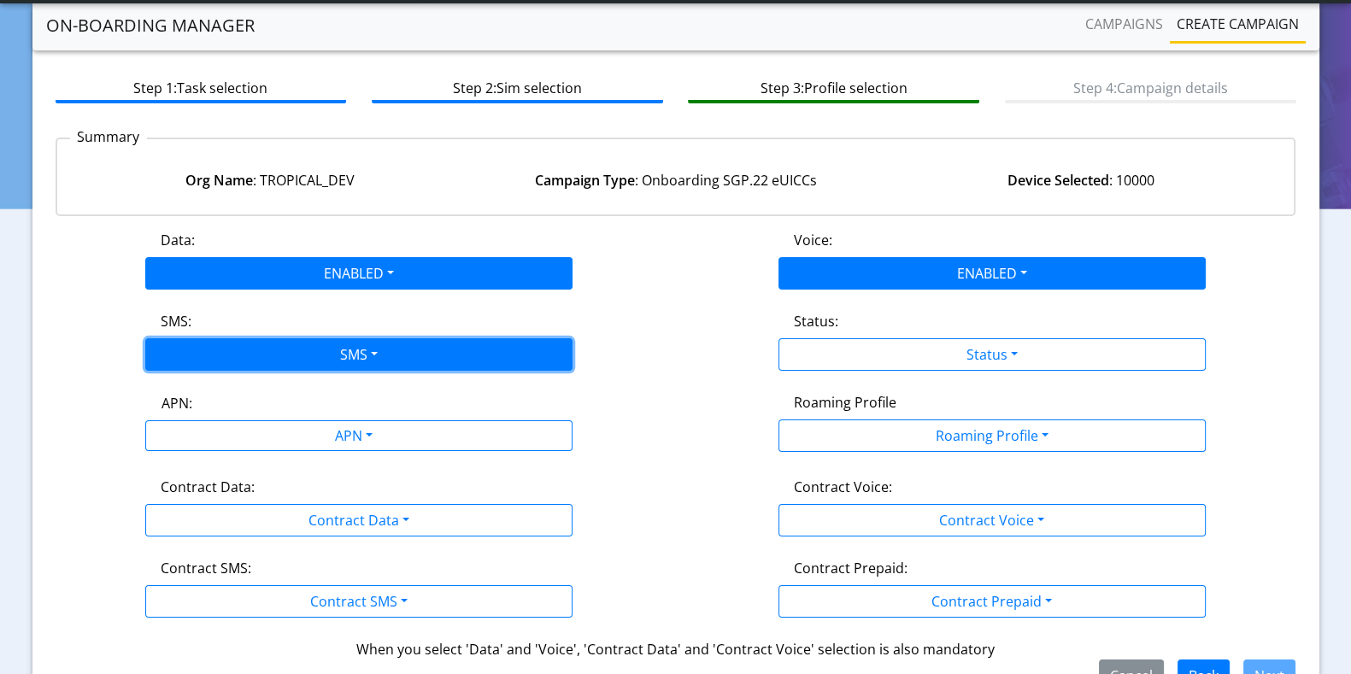
click at [326, 360] on button "SMS" at bounding box center [358, 354] width 427 height 32
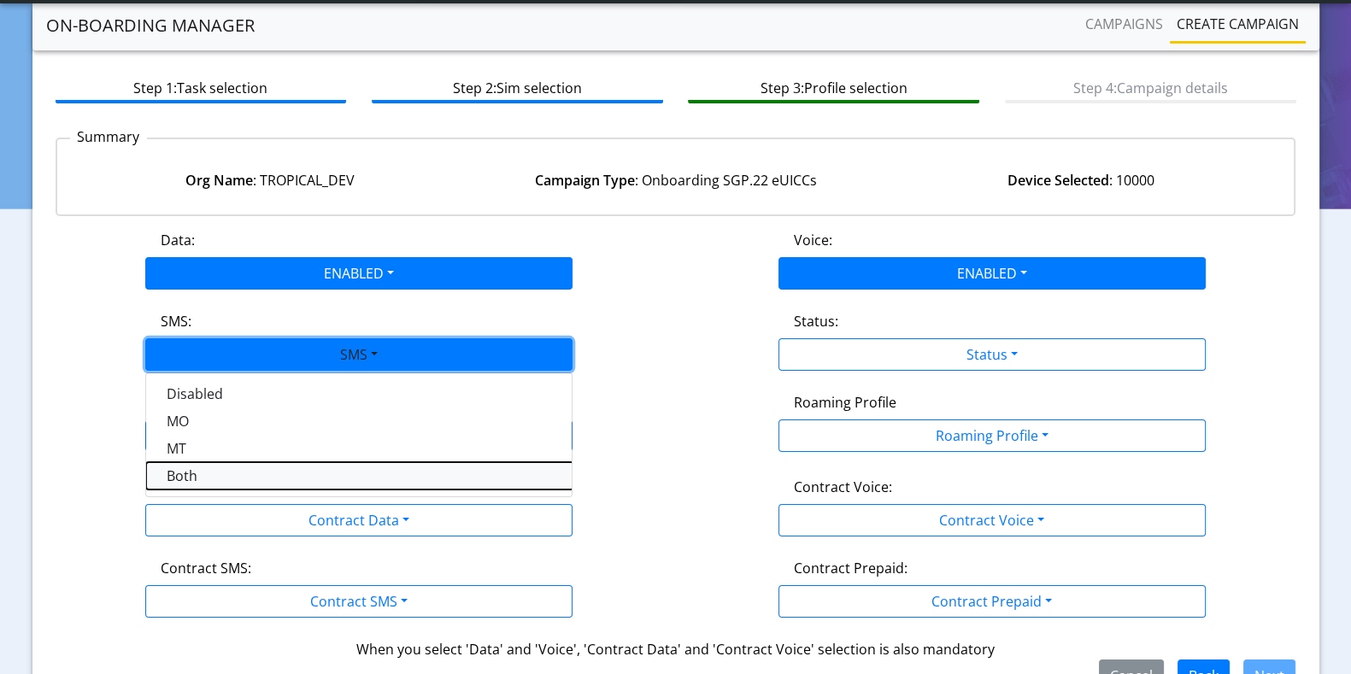
click at [175, 467] on button "Both" at bounding box center [359, 475] width 427 height 27
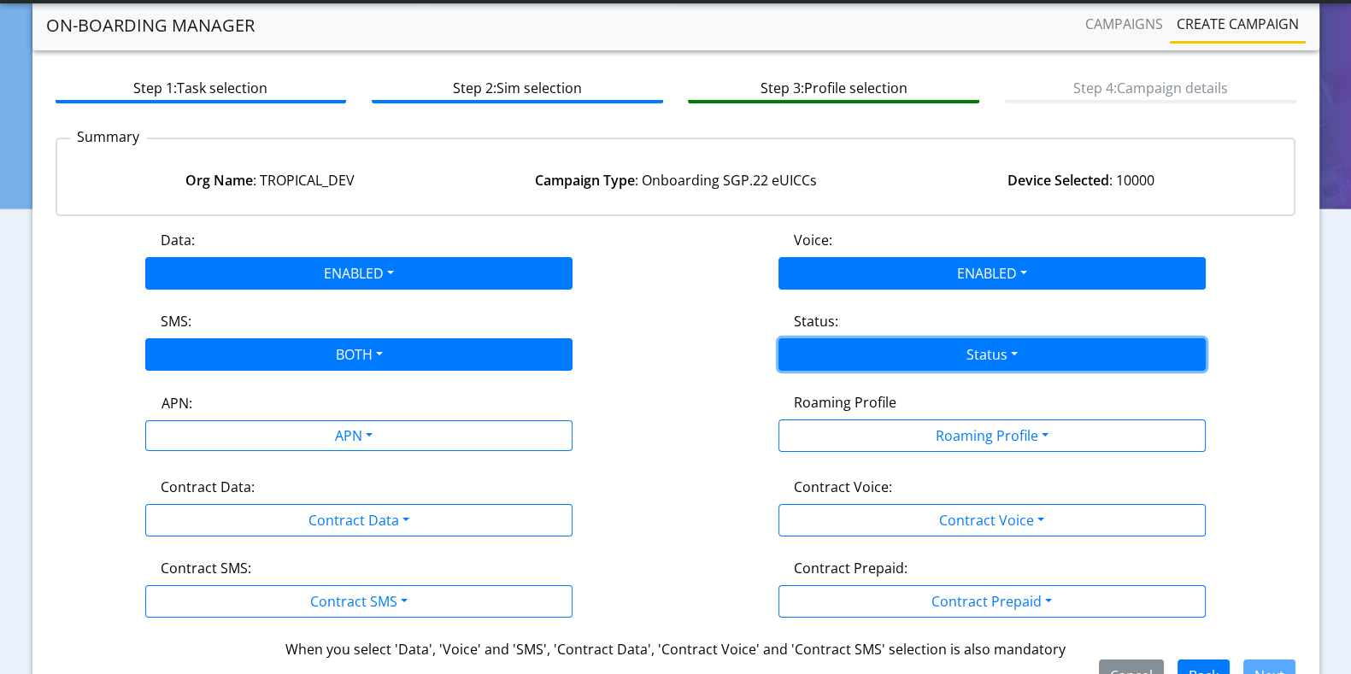
click at [855, 363] on button "Status" at bounding box center [991, 354] width 427 height 32
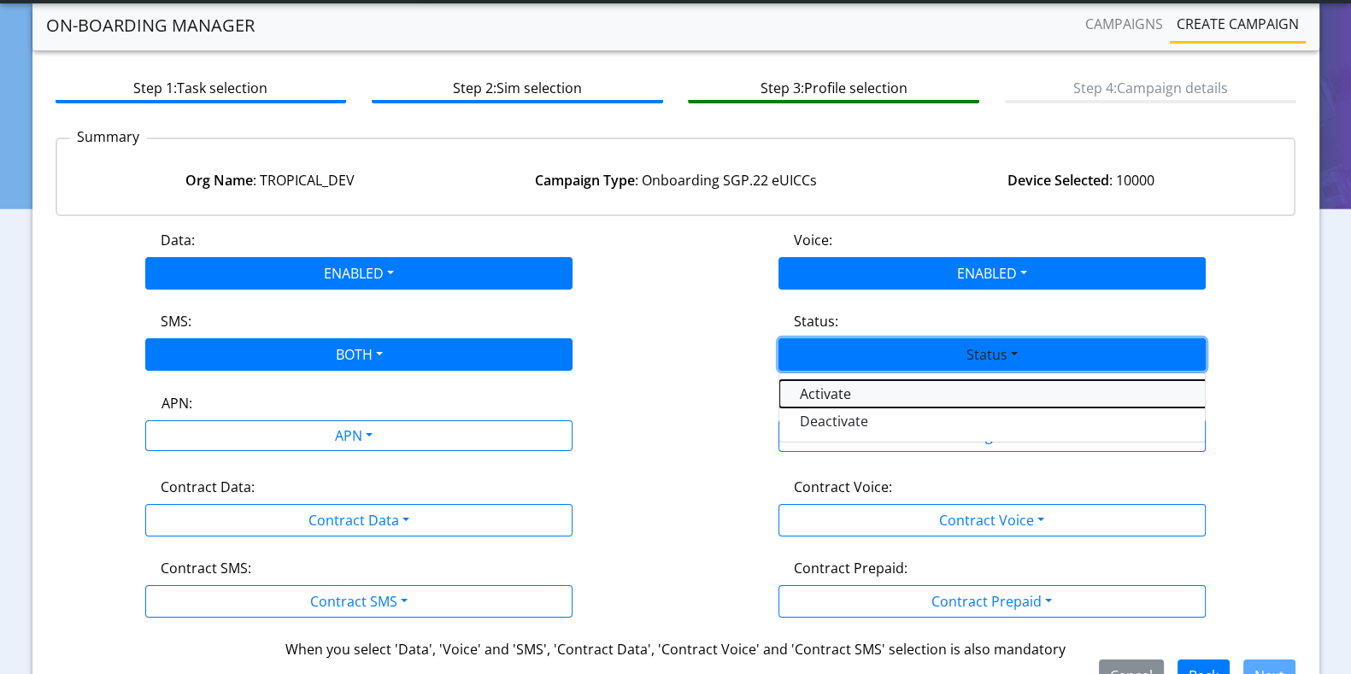
click at [812, 397] on button "Activate" at bounding box center [992, 393] width 427 height 27
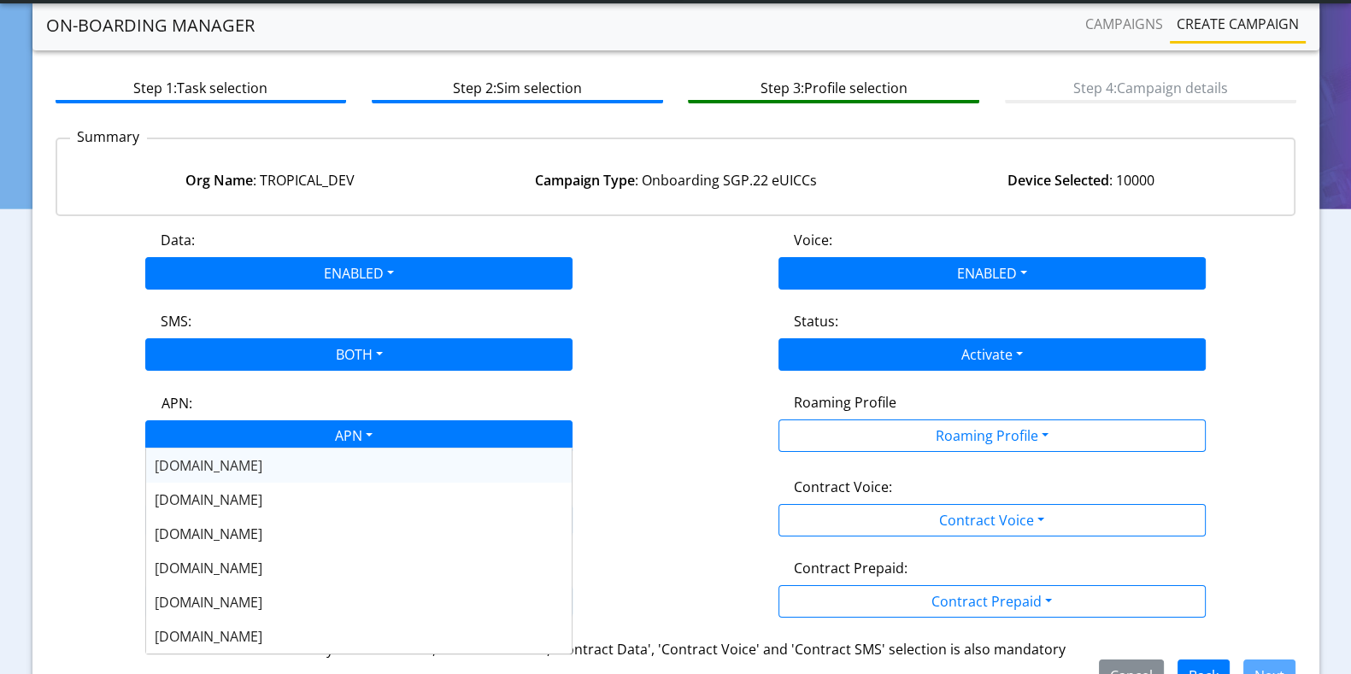
click at [303, 433] on div "APN" at bounding box center [351, 437] width 451 height 33
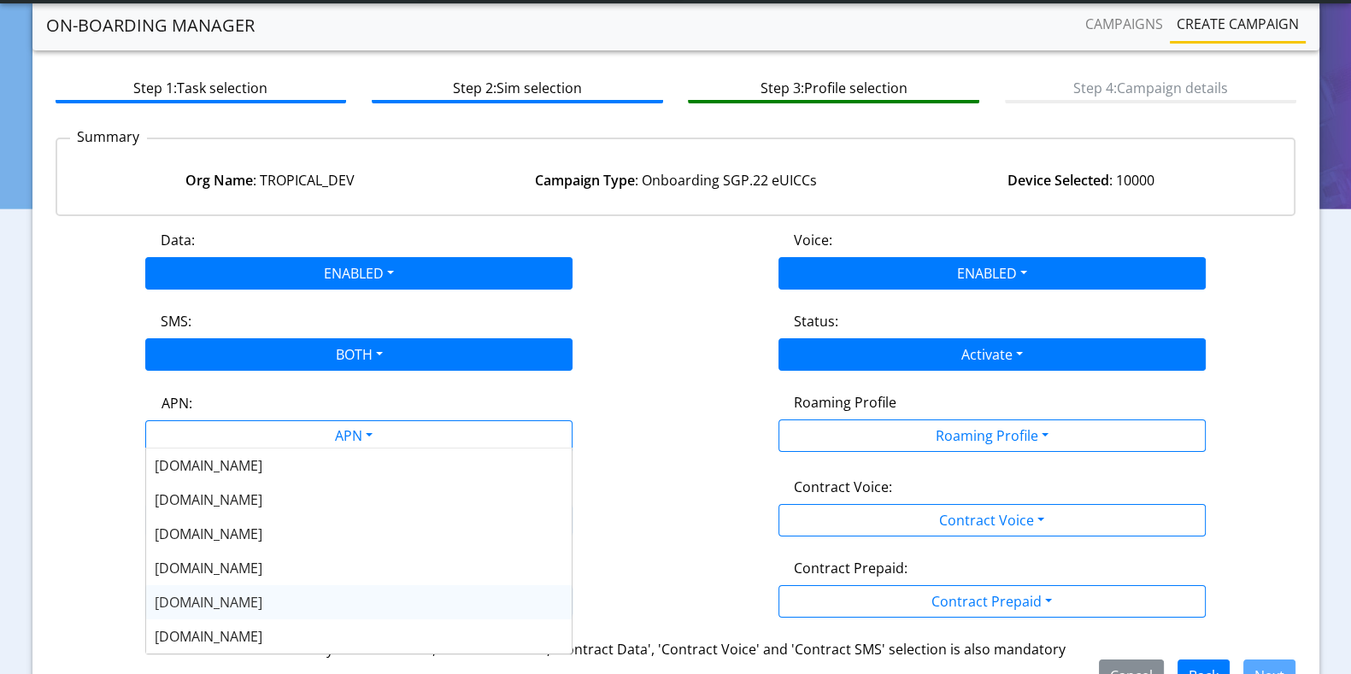
click at [218, 597] on div "nxt17.eu" at bounding box center [359, 602] width 426 height 34
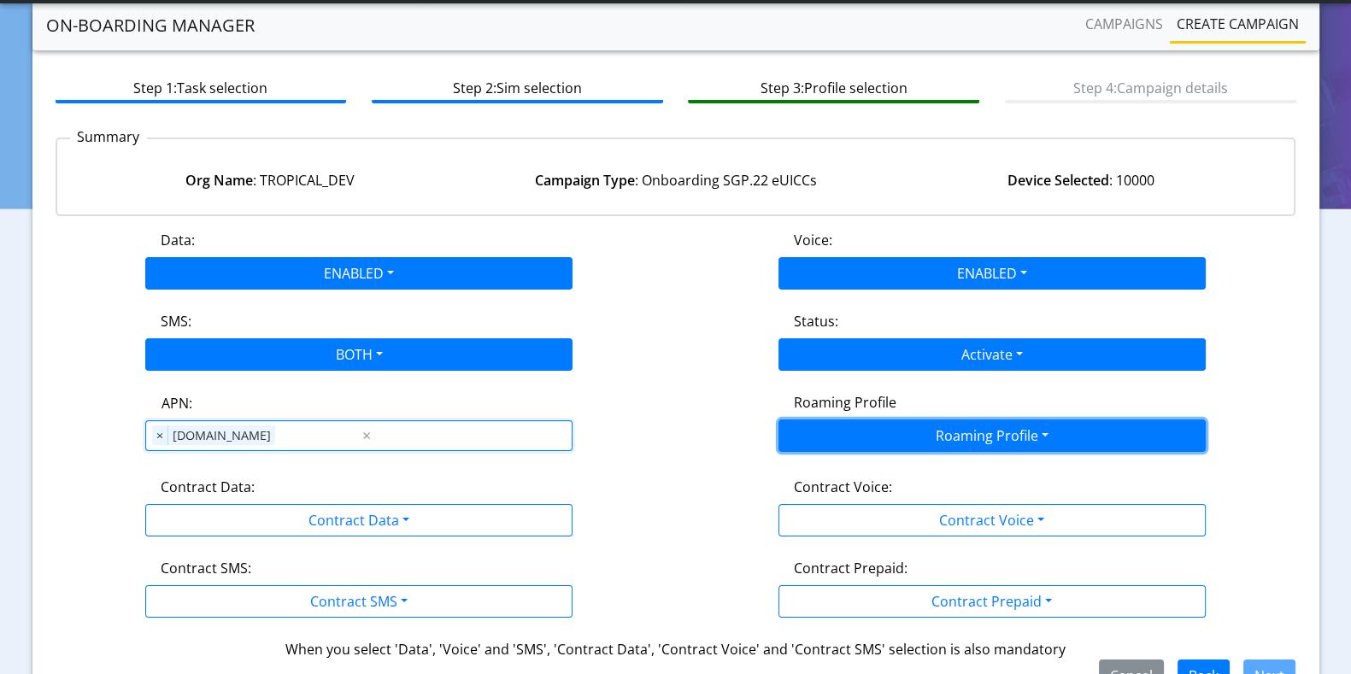
click at [939, 420] on button "Roaming Profile" at bounding box center [991, 436] width 427 height 32
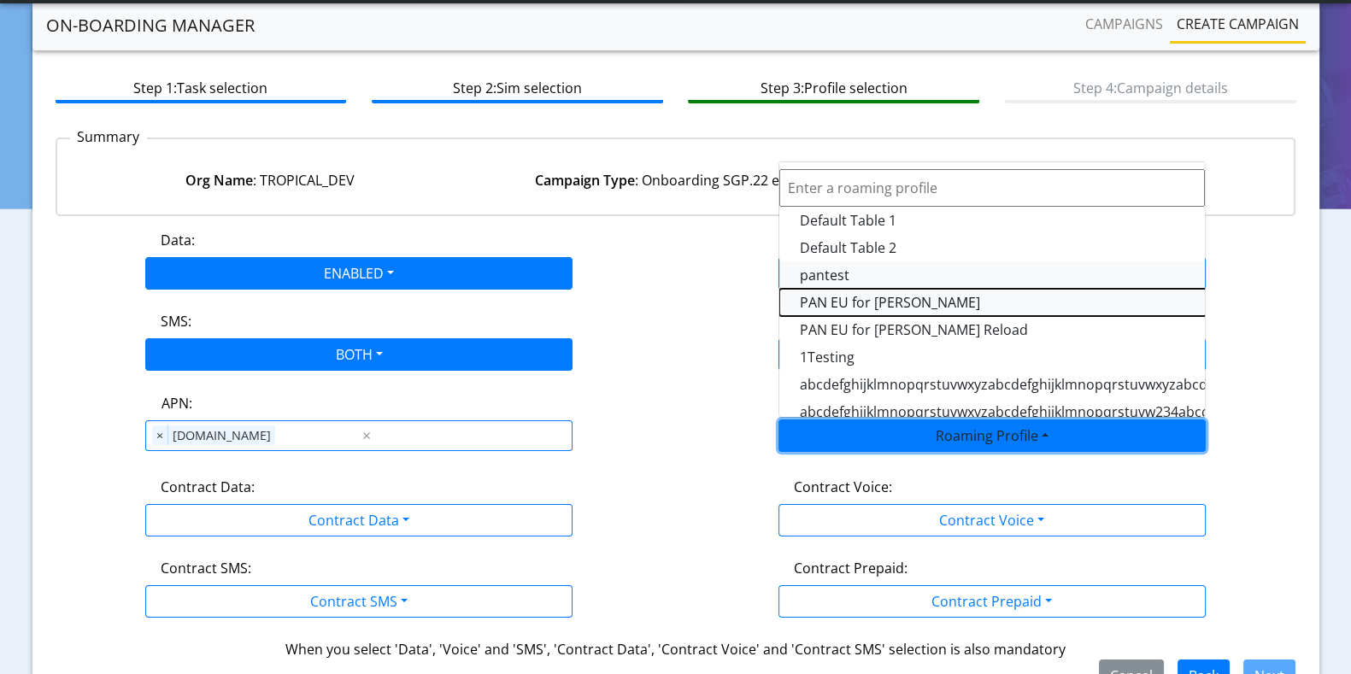
drag, startPoint x: 843, startPoint y: 294, endPoint x: 831, endPoint y: 262, distance: 33.8
click at [831, 262] on div "Default Table 1 Default Table 2 pantest PAN EU for Yulian Oifa PAN EU for Yulia…" at bounding box center [991, 290] width 427 height 256
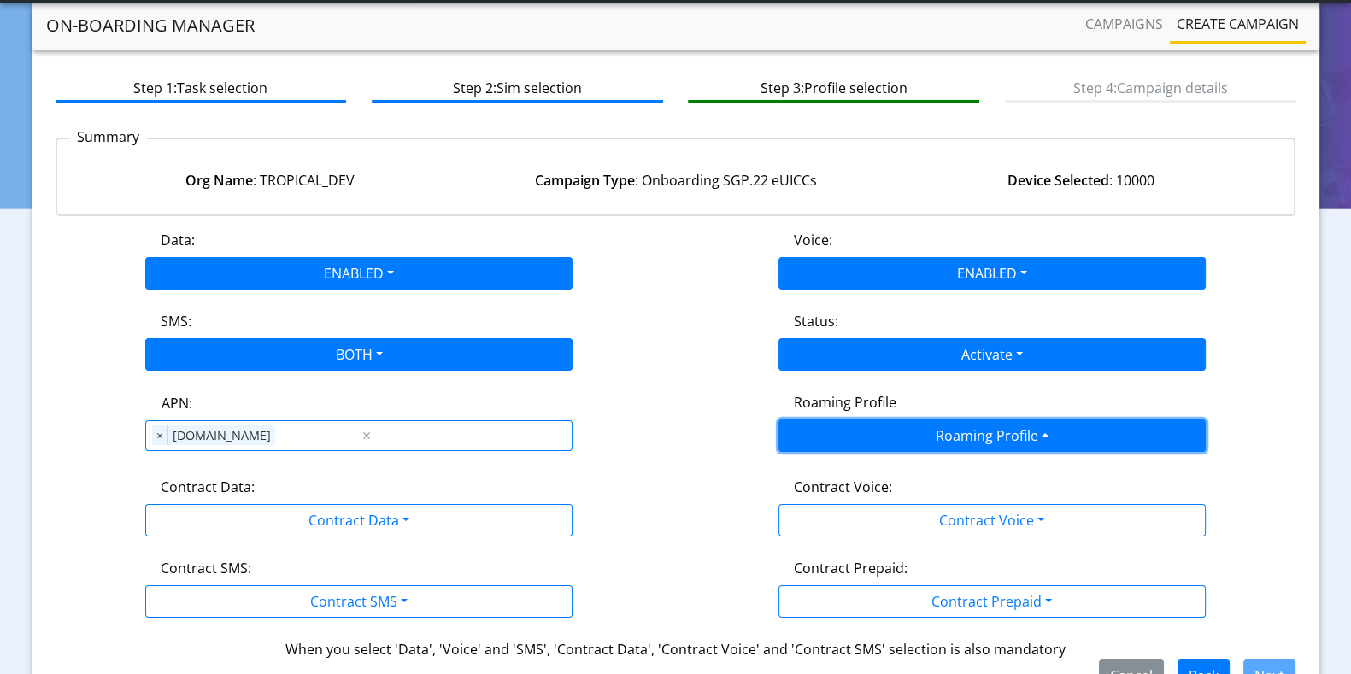
click at [1010, 432] on button "Roaming Profile" at bounding box center [991, 436] width 427 height 32
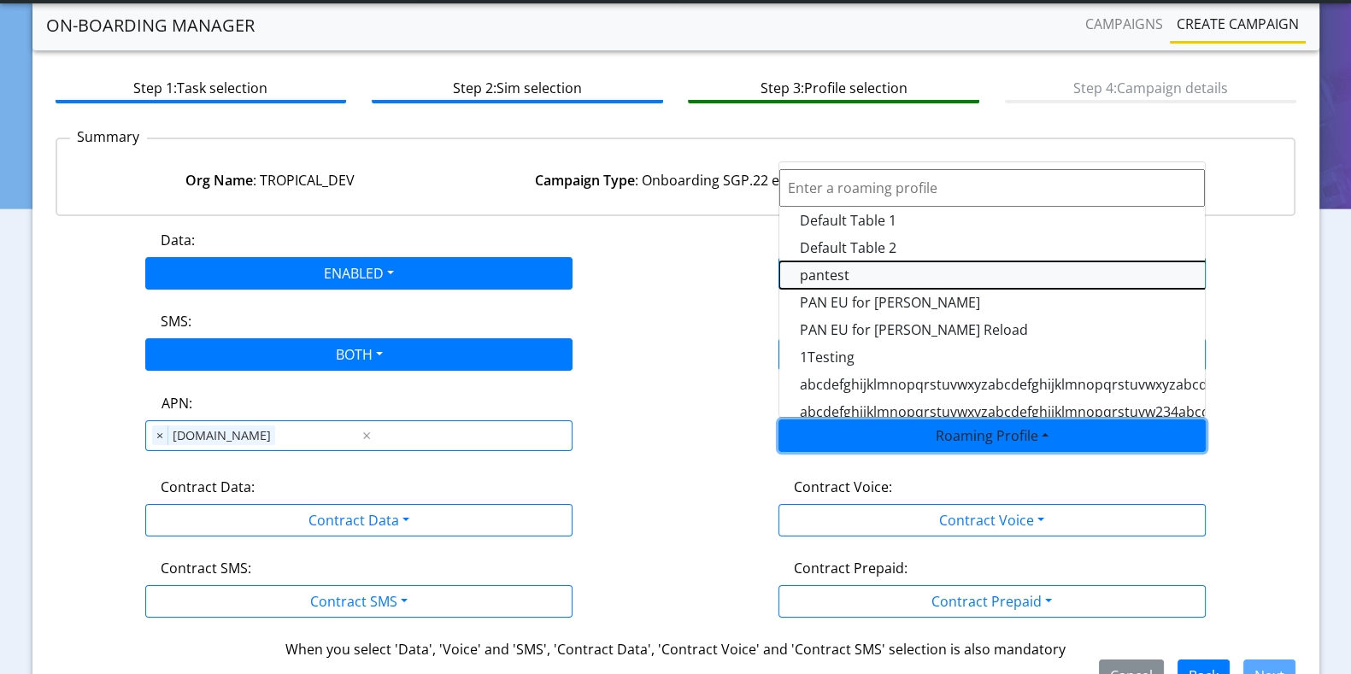
click at [827, 263] on Profile-dropdown "pantest" at bounding box center [992, 274] width 427 height 27
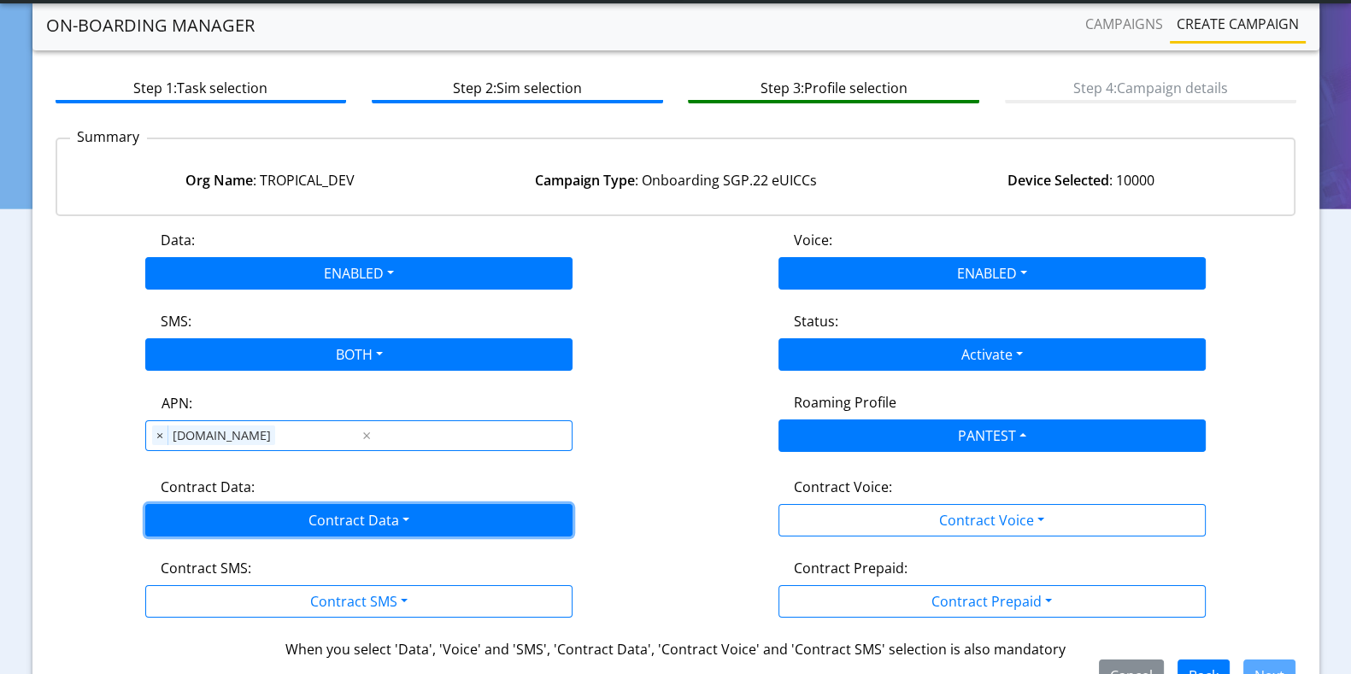
click at [320, 526] on button "Contract Data" at bounding box center [358, 520] width 427 height 32
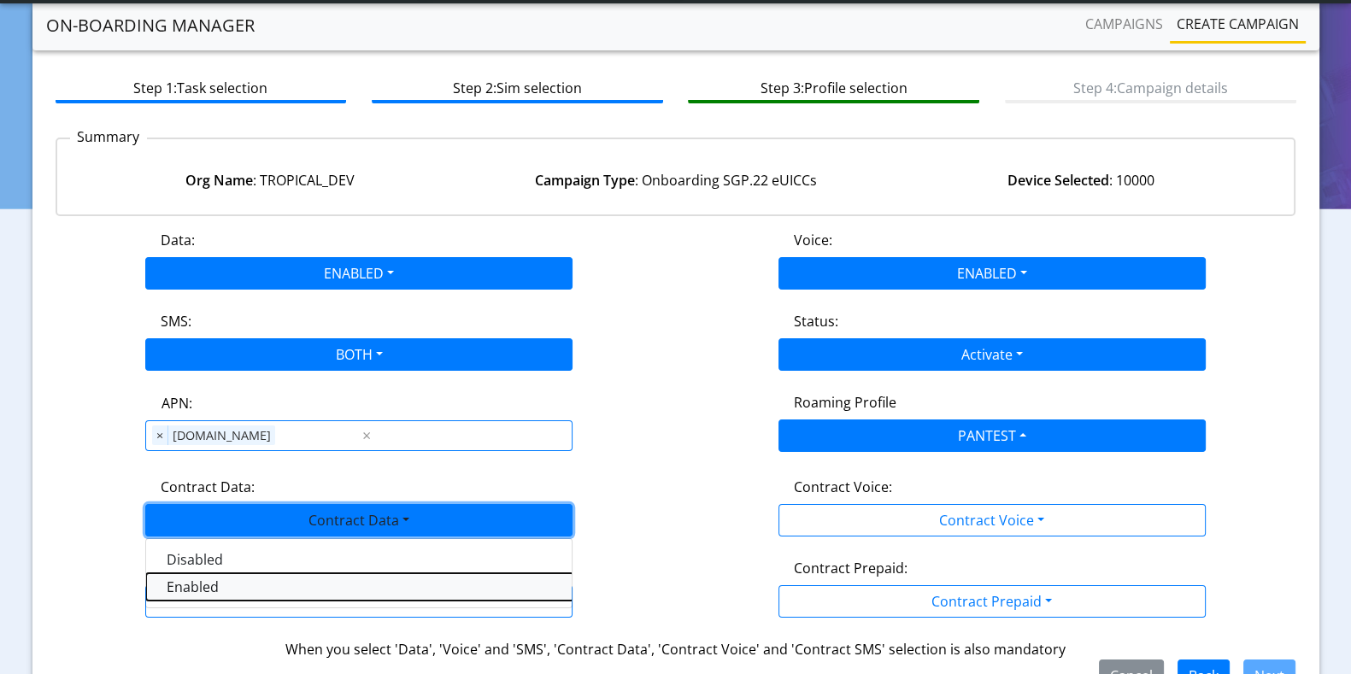
click at [228, 590] on Dataenabled-dropdown "Enabled" at bounding box center [359, 586] width 427 height 27
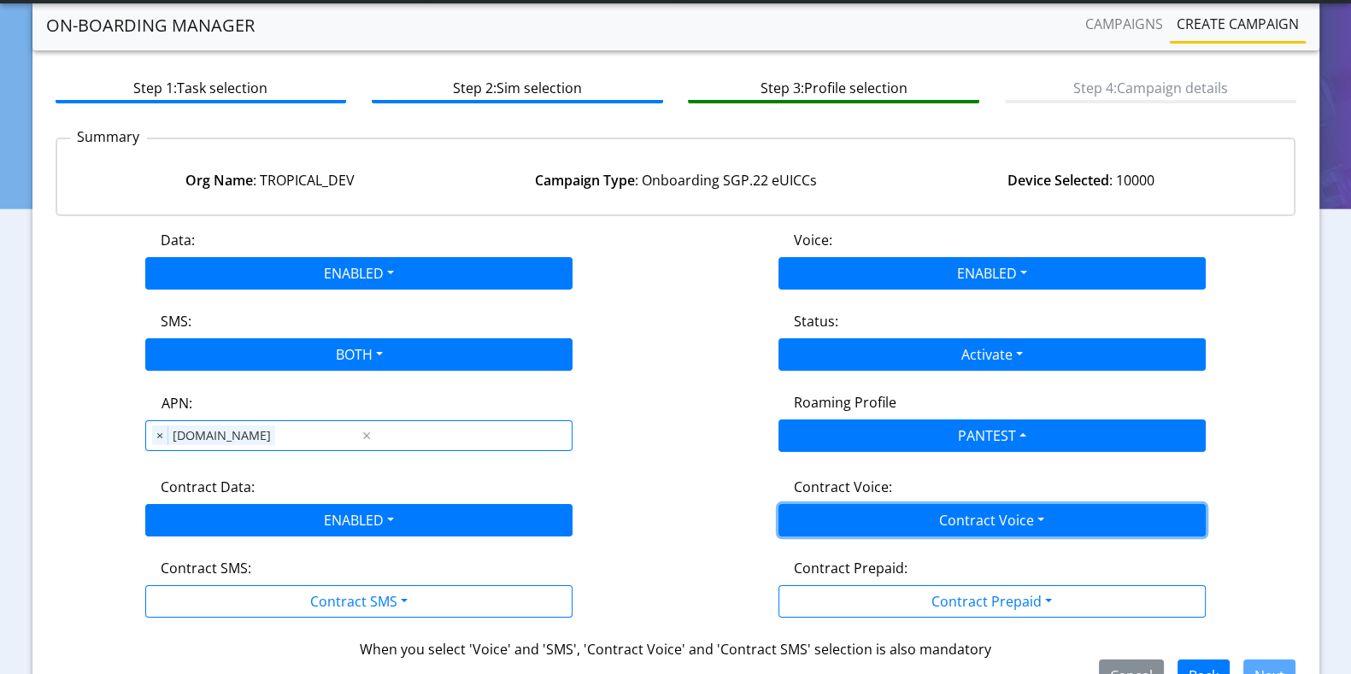
click at [816, 511] on button "Contract Voice" at bounding box center [991, 520] width 427 height 32
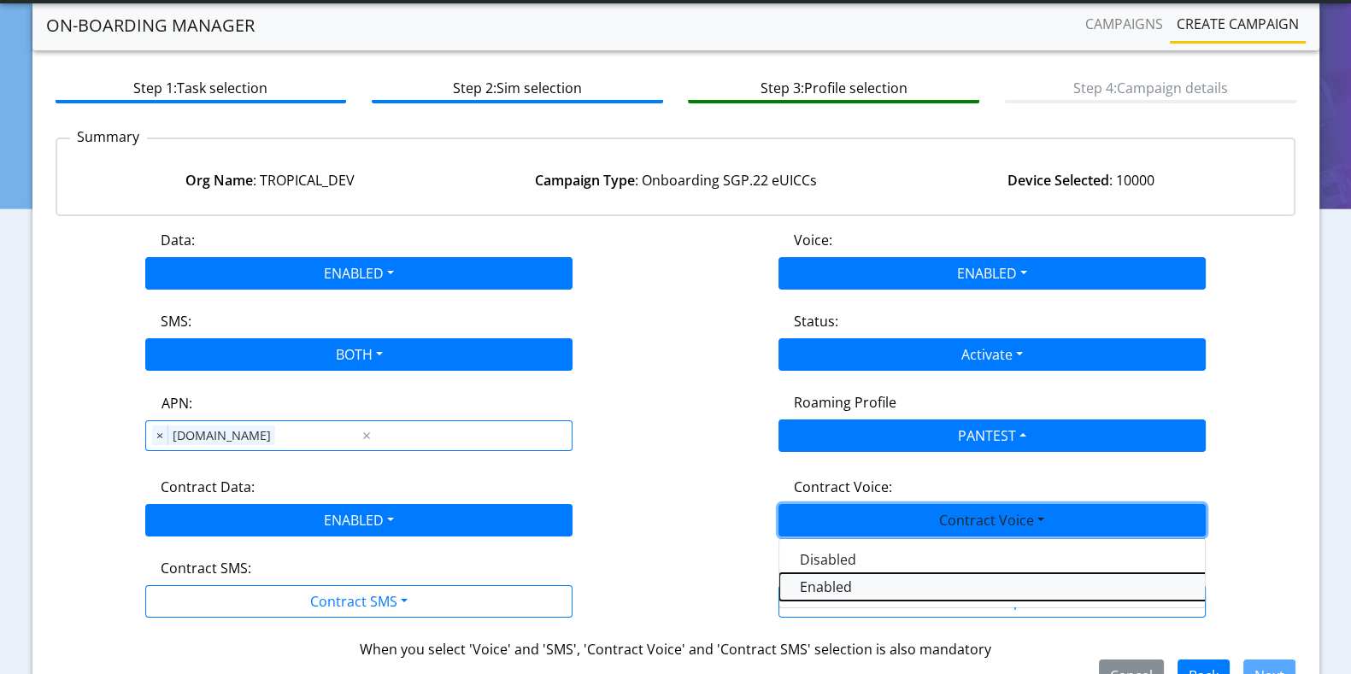
click at [838, 575] on Voiceenabled-dropdown "Enabled" at bounding box center [992, 586] width 427 height 27
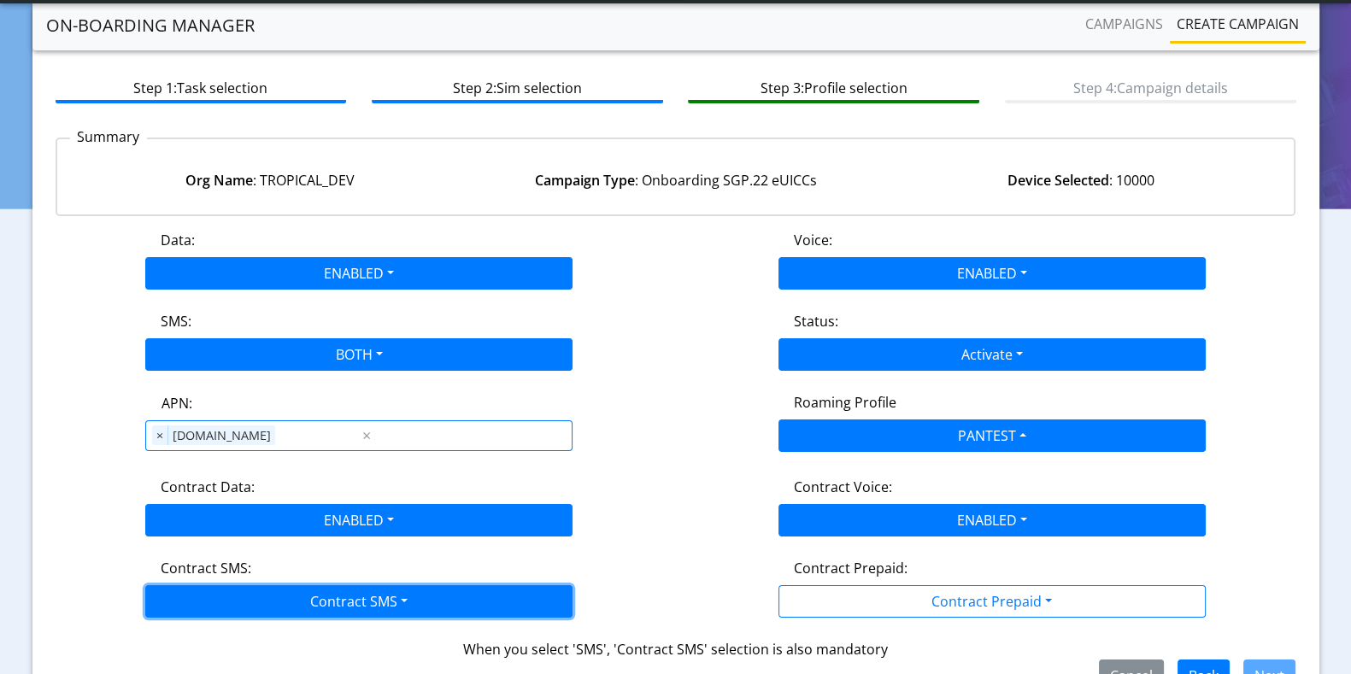
click at [300, 591] on button "Contract SMS" at bounding box center [358, 601] width 427 height 32
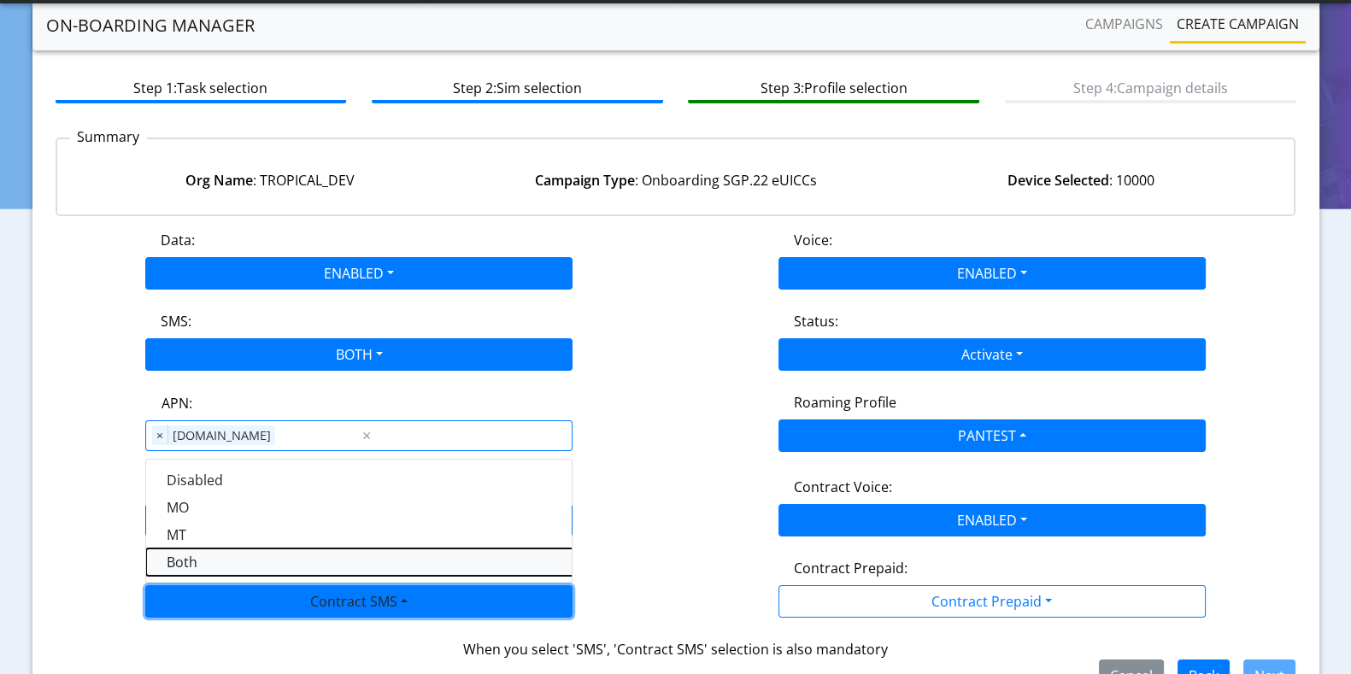
click at [179, 554] on SMSboth-dropdown "Both" at bounding box center [359, 562] width 427 height 27
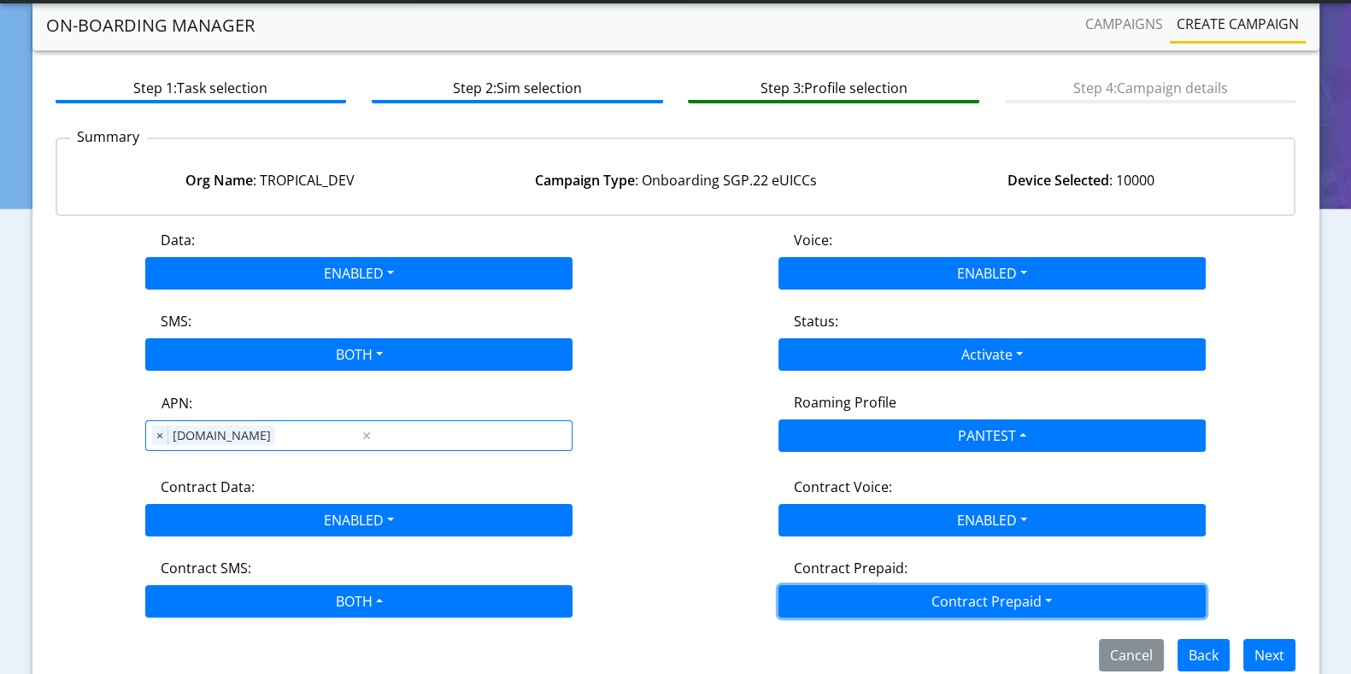
click at [1005, 599] on button "Contract Prepaid" at bounding box center [991, 601] width 427 height 32
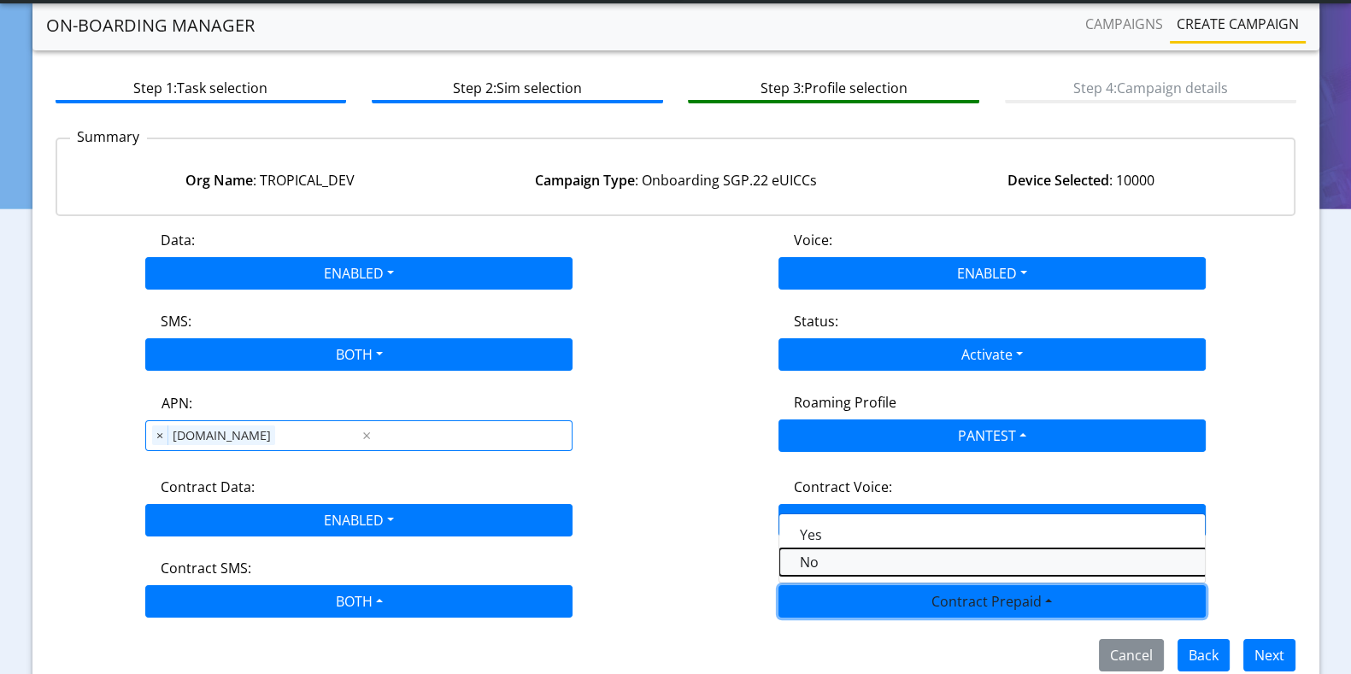
click at [814, 560] on Prepaidnotprepaid-dropdown "No" at bounding box center [992, 562] width 427 height 27
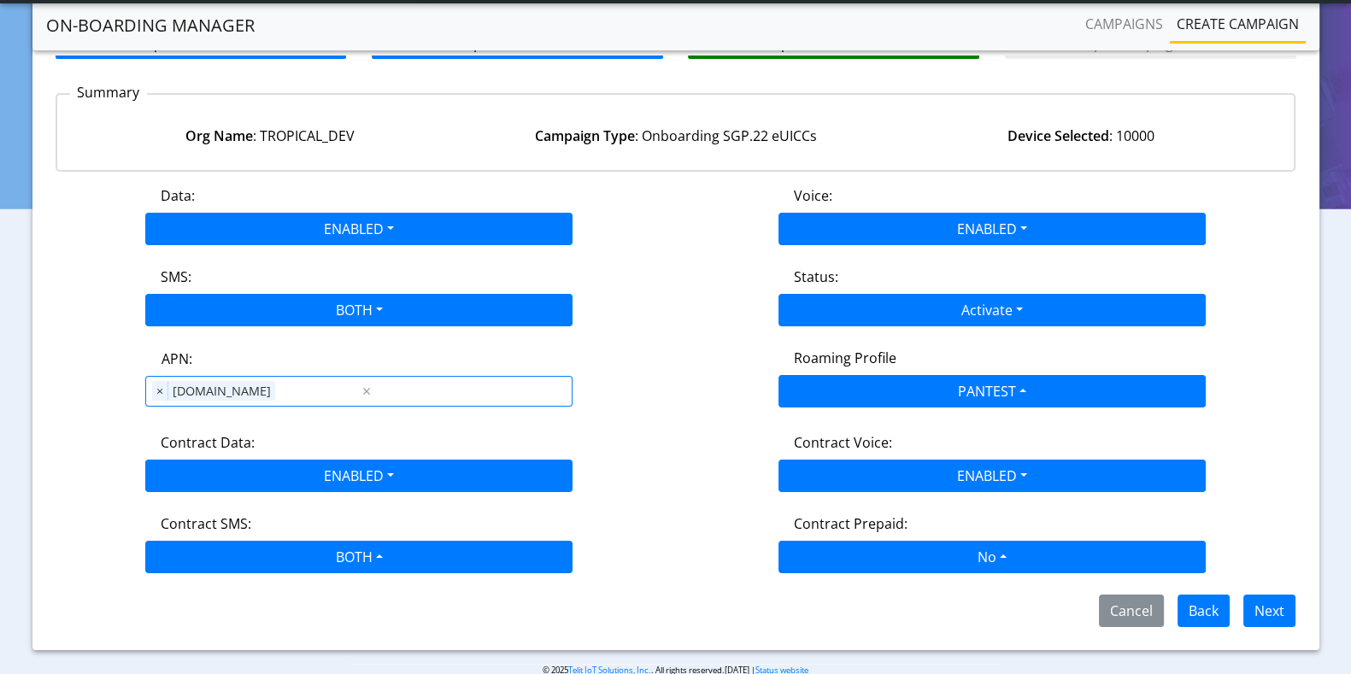
scroll to position [145, 0]
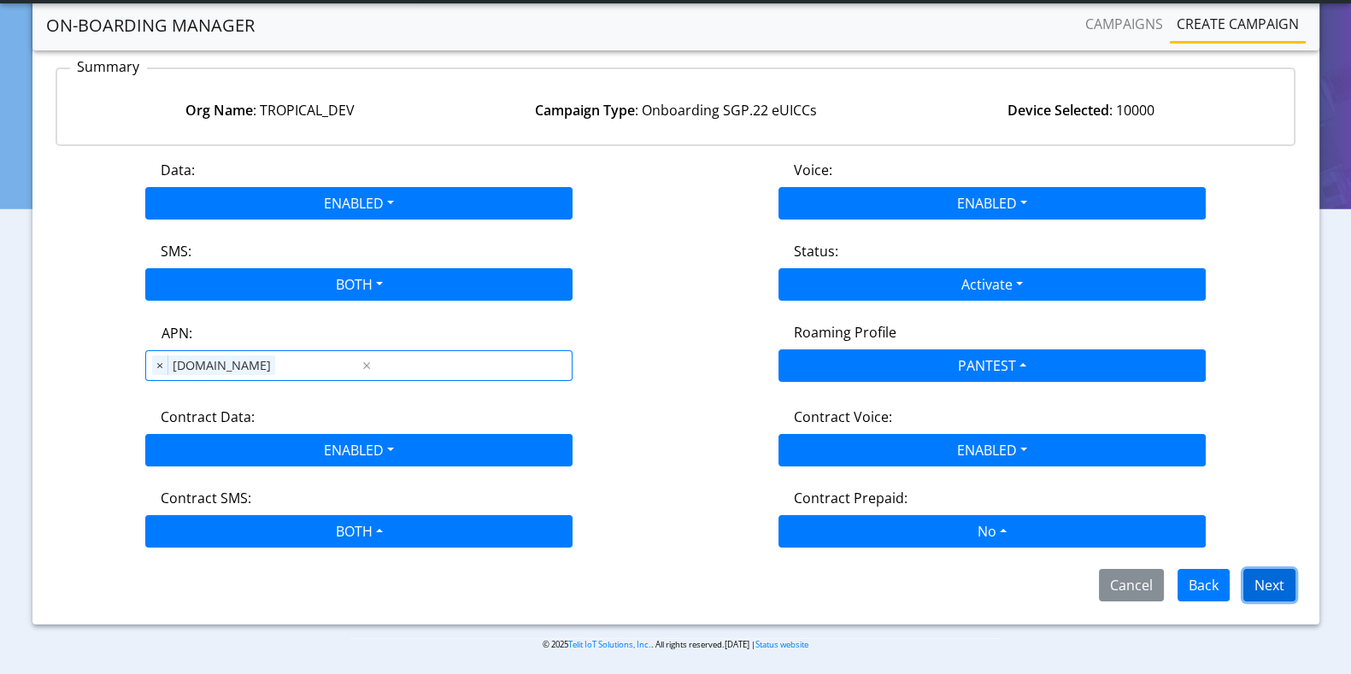
click at [1260, 579] on button "Next" at bounding box center [1269, 585] width 52 height 32
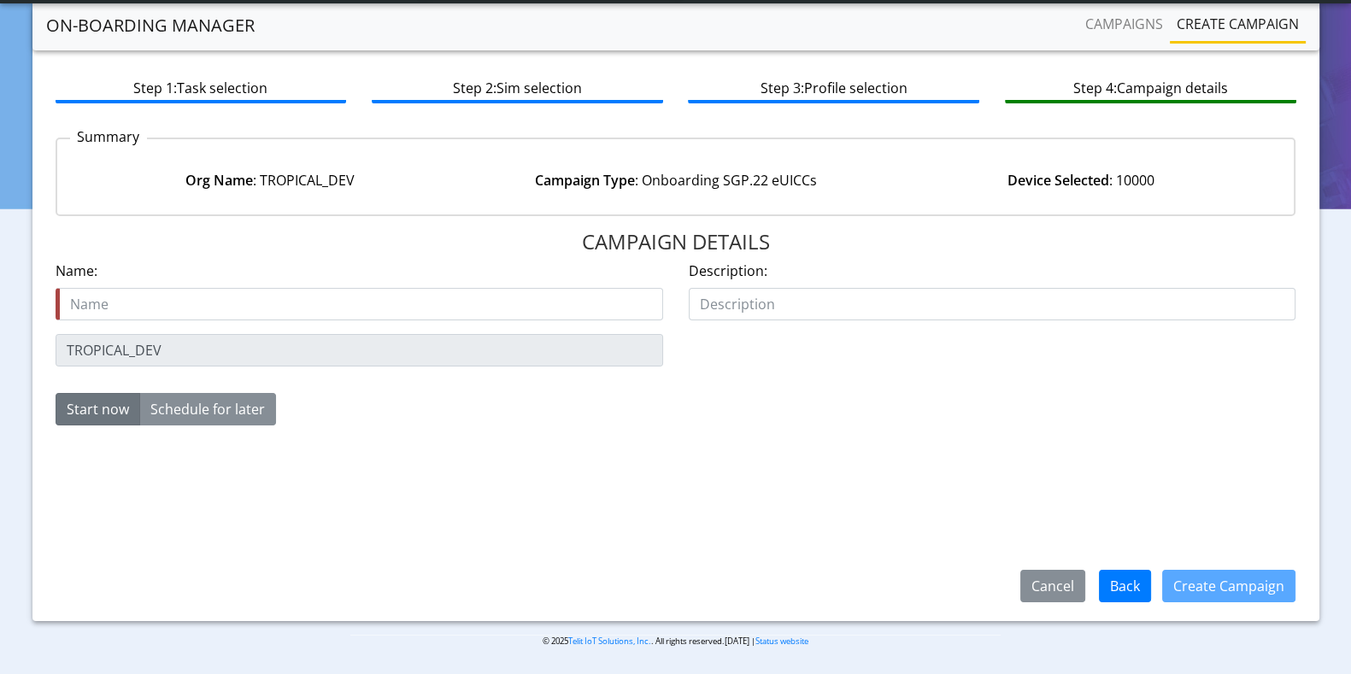
scroll to position [75, 0]
click at [205, 313] on input "text" at bounding box center [360, 304] width 608 height 32
type input "Add_10k_eids_6Oct"
click at [1180, 587] on button "Create Campaign" at bounding box center [1228, 586] width 133 height 32
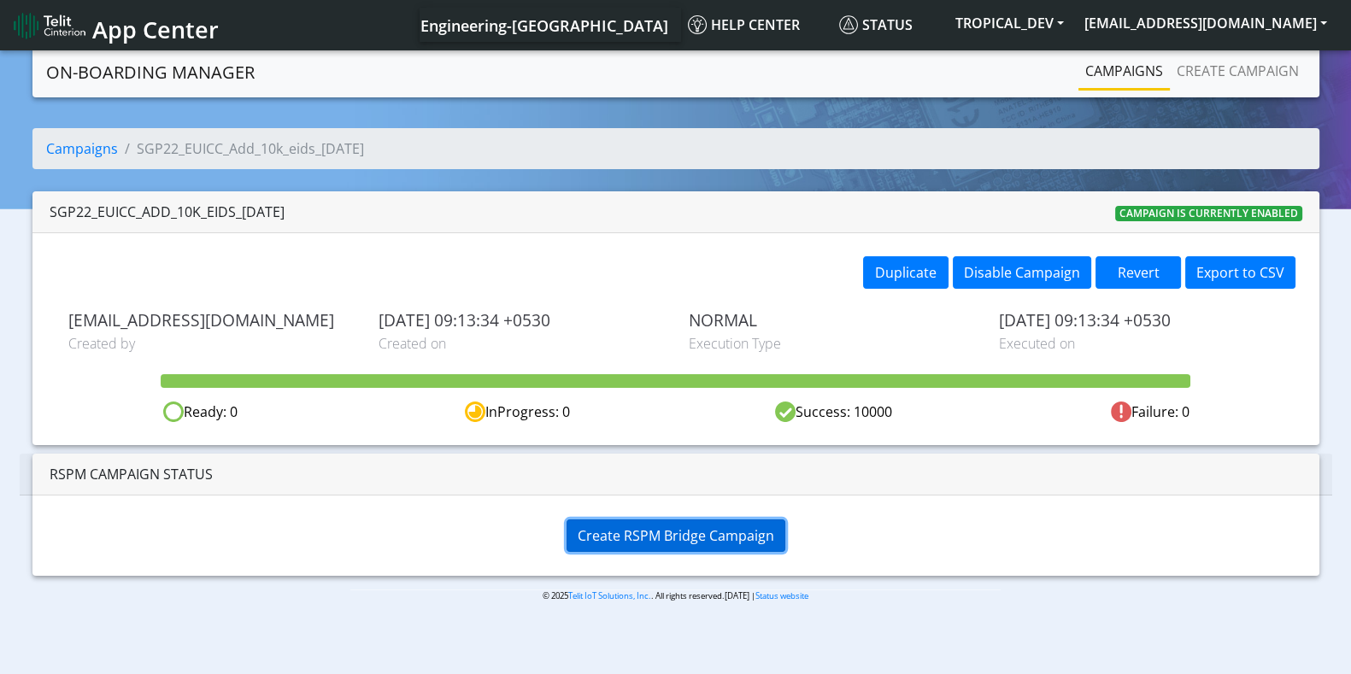
click at [594, 526] on span "Create RSPM Bridge Campaign" at bounding box center [676, 535] width 197 height 19
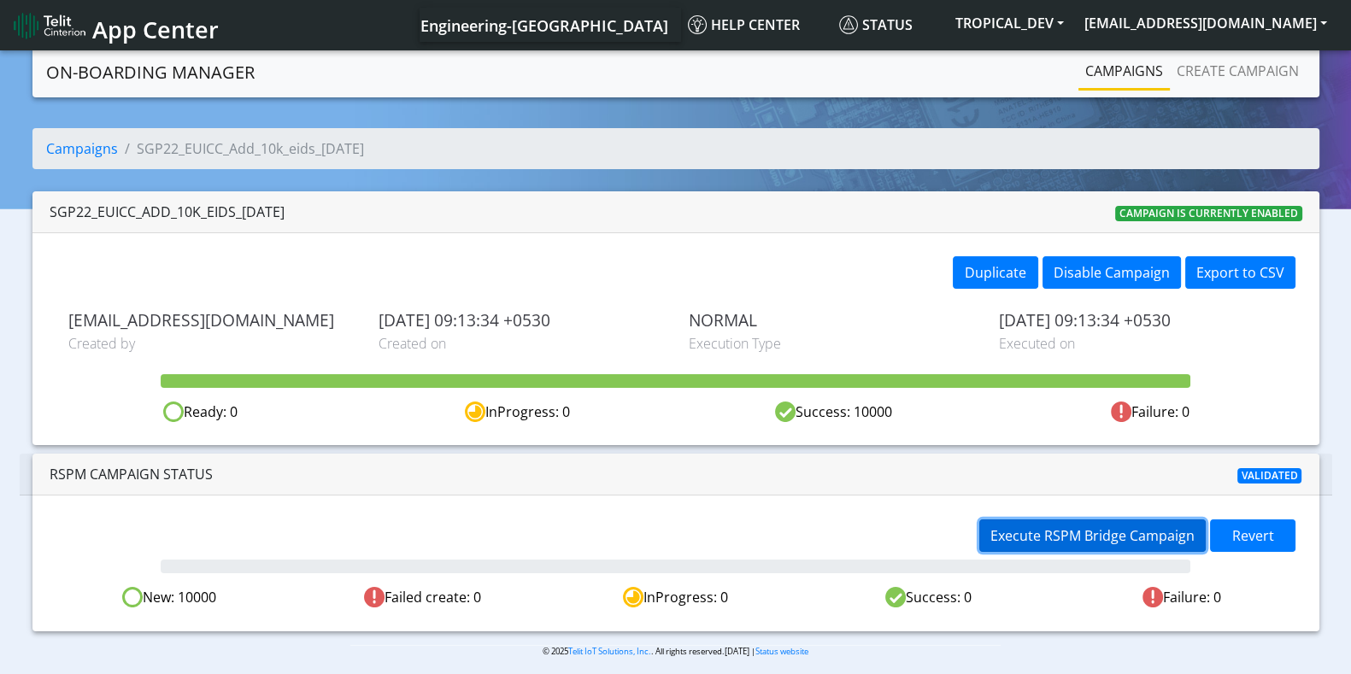
click at [1072, 535] on span "Execute RSPM Bridge Campaign" at bounding box center [1092, 535] width 204 height 19
